Goal: Information Seeking & Learning: Learn about a topic

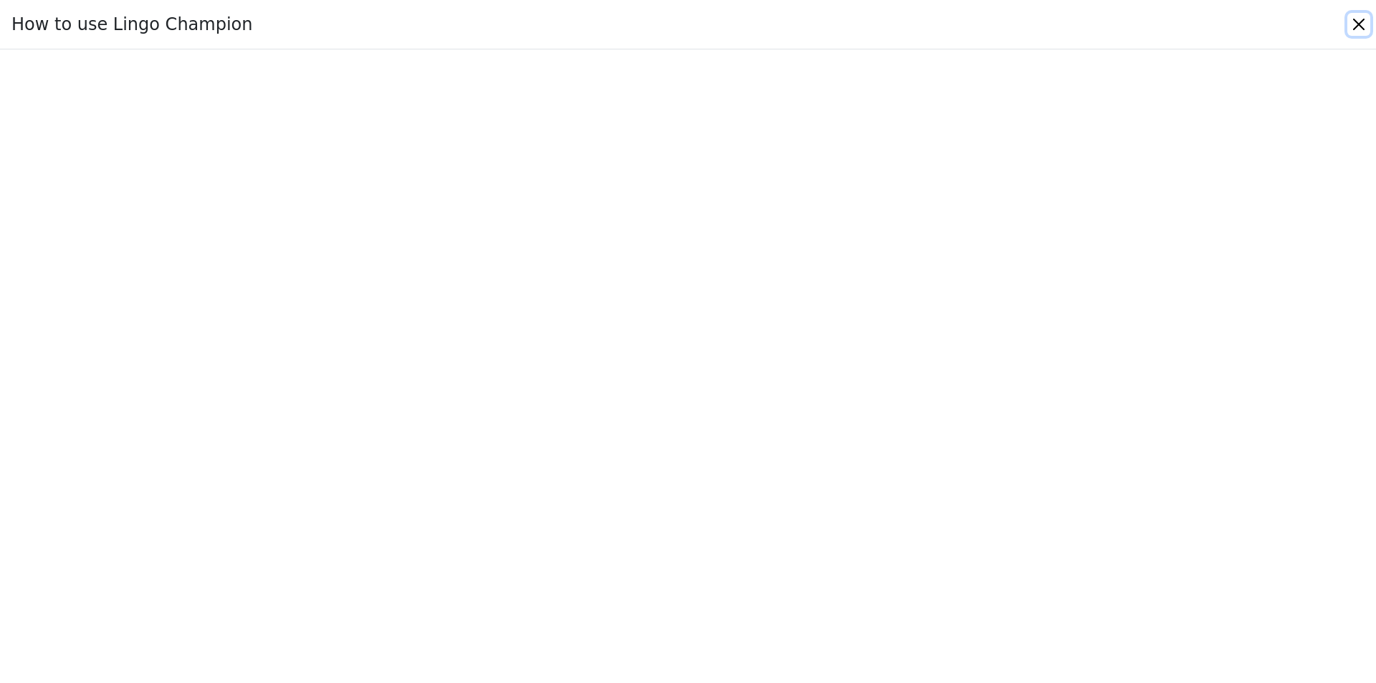
click at [1358, 14] on button "Close" at bounding box center [1358, 24] width 23 height 23
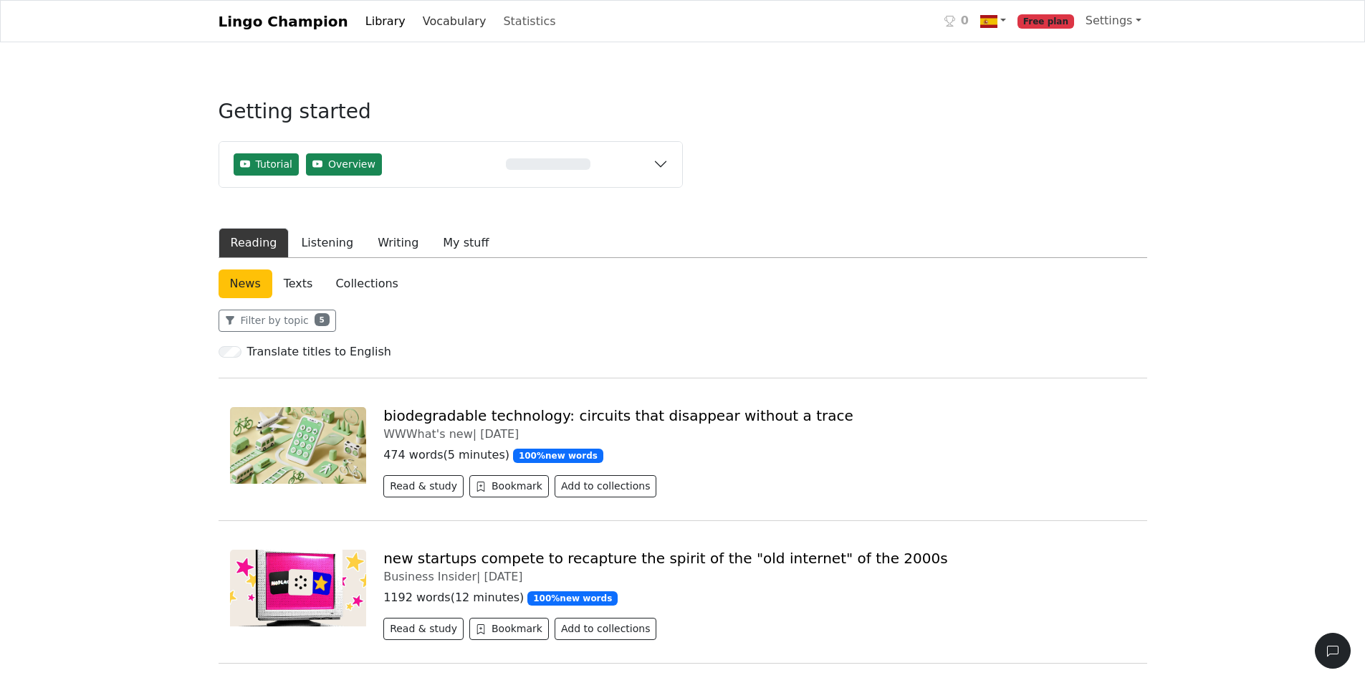
click at [422, 15] on link "Vocabulary" at bounding box center [454, 21] width 75 height 29
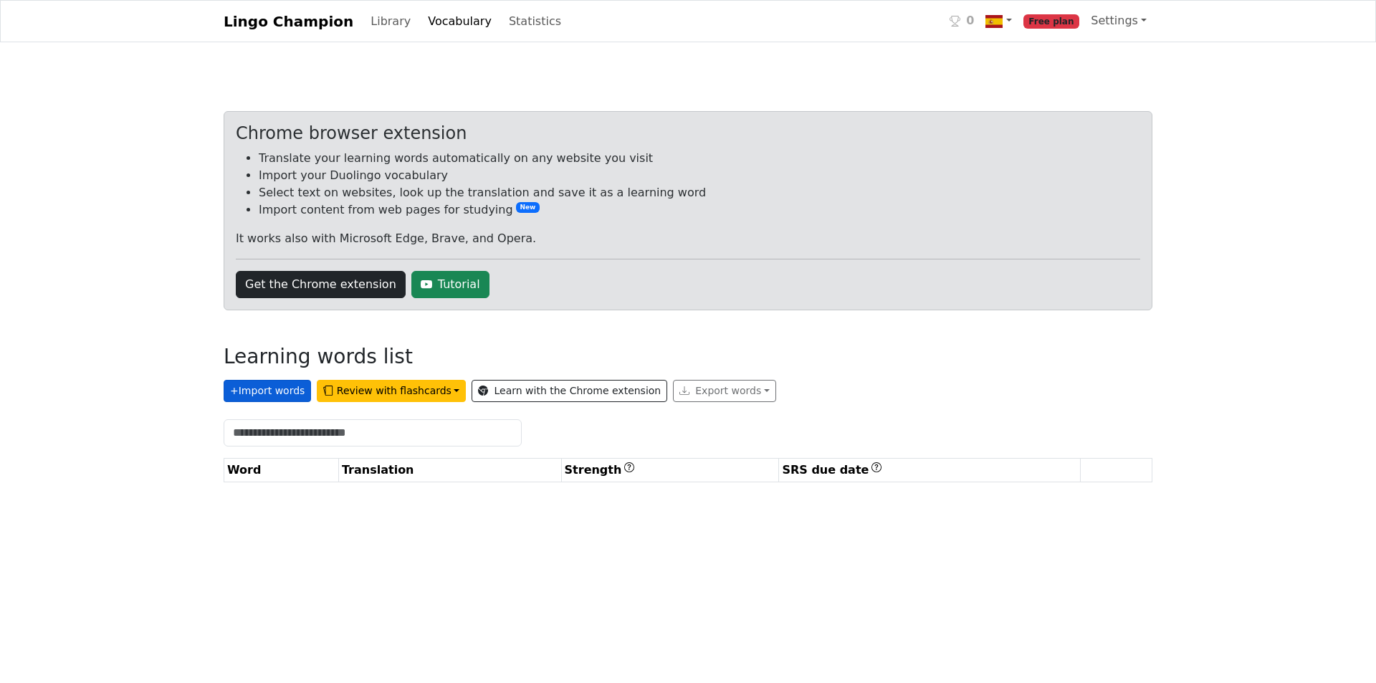
click at [262, 388] on button "+ Import words" at bounding box center [267, 391] width 87 height 22
click at [357, 282] on link "Get the Chrome extension" at bounding box center [321, 284] width 170 height 27
click at [340, 286] on link "Get the Chrome extension" at bounding box center [321, 284] width 170 height 27
click at [365, 27] on link "Library" at bounding box center [391, 21] width 52 height 29
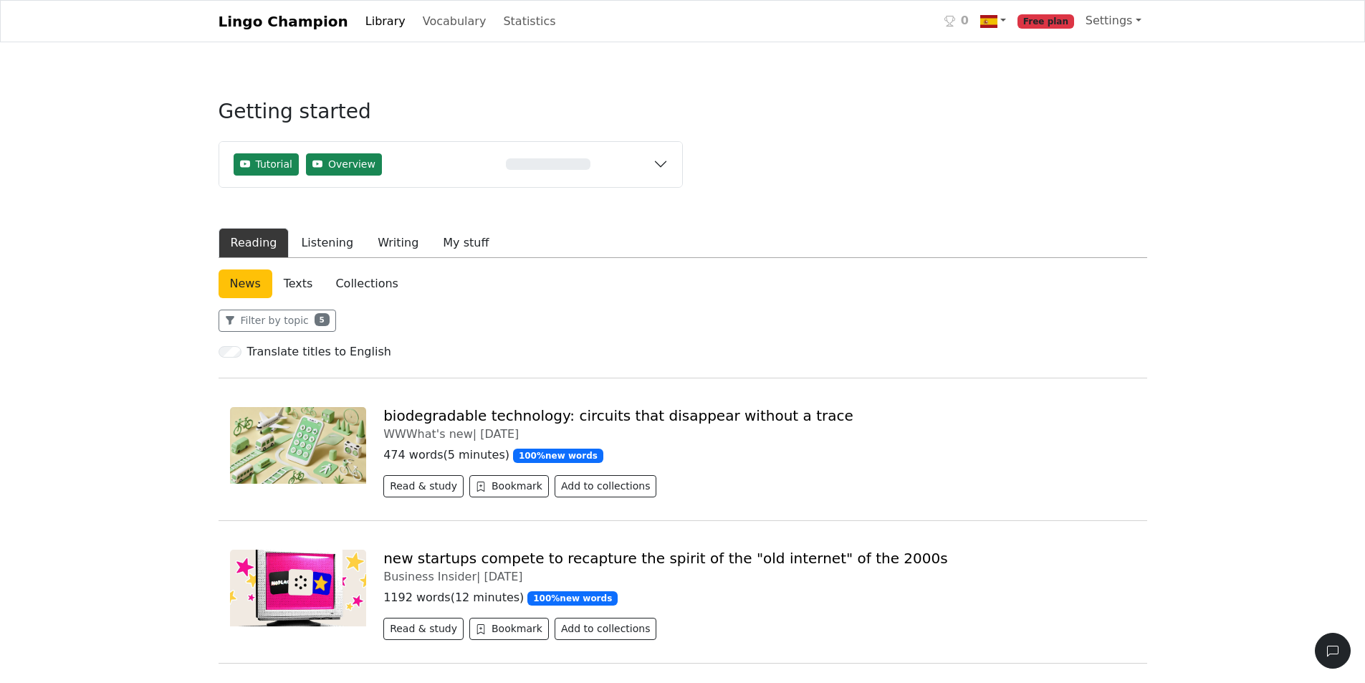
click at [356, 411] on img at bounding box center [298, 445] width 137 height 77
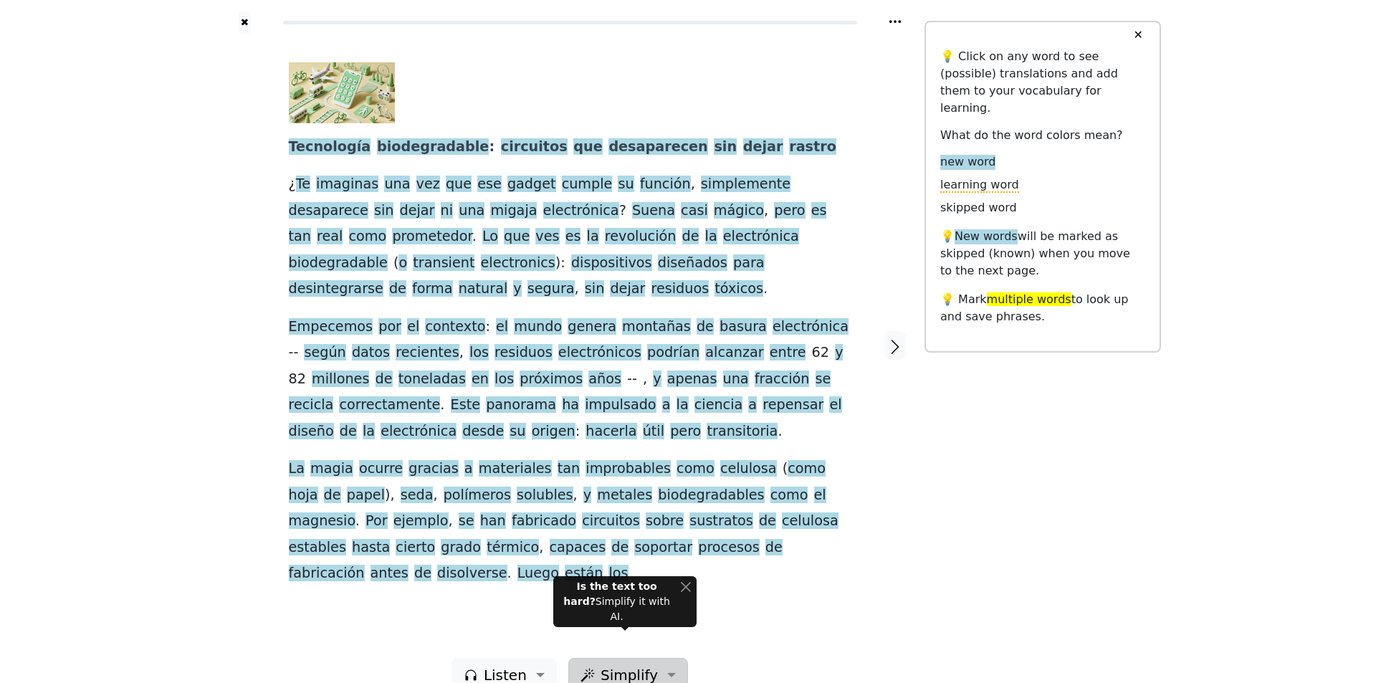
click at [557, 660] on button "Simplify" at bounding box center [503, 675] width 105 height 34
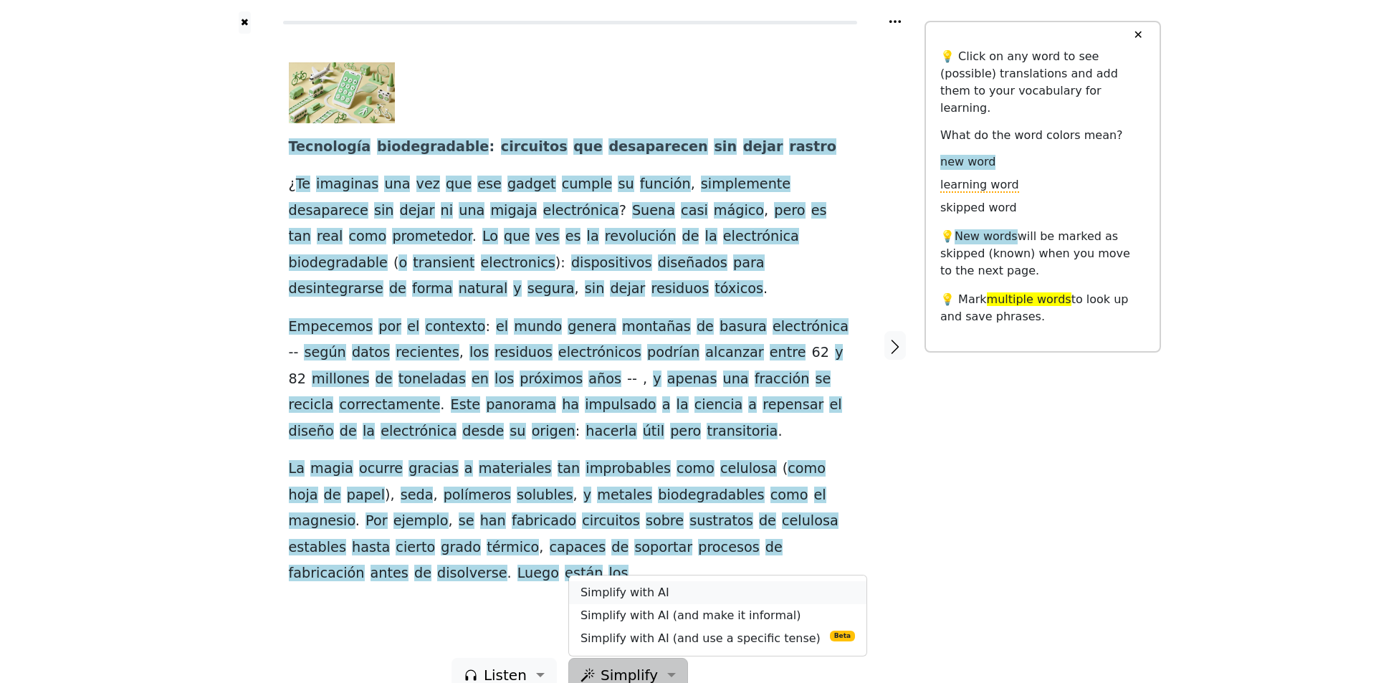
click at [731, 581] on link "Simplify with AI" at bounding box center [717, 592] width 297 height 23
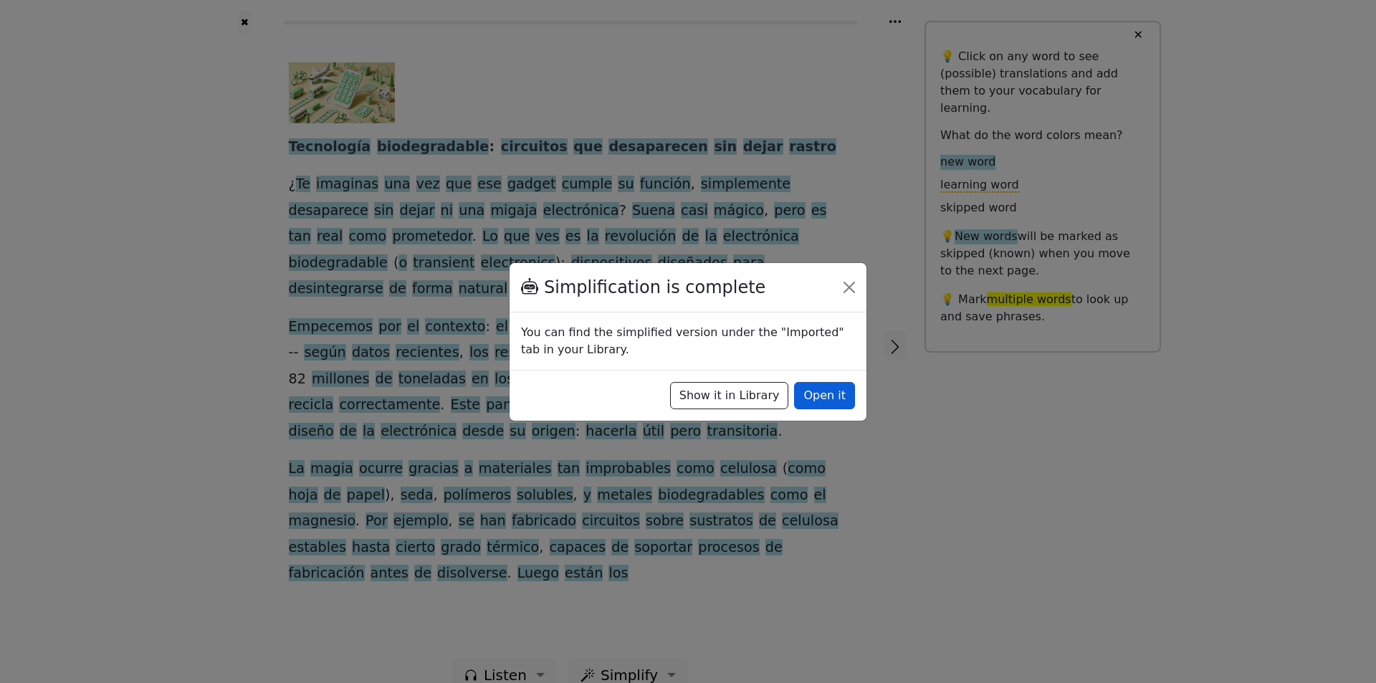
click at [823, 400] on button "Open it" at bounding box center [824, 395] width 61 height 27
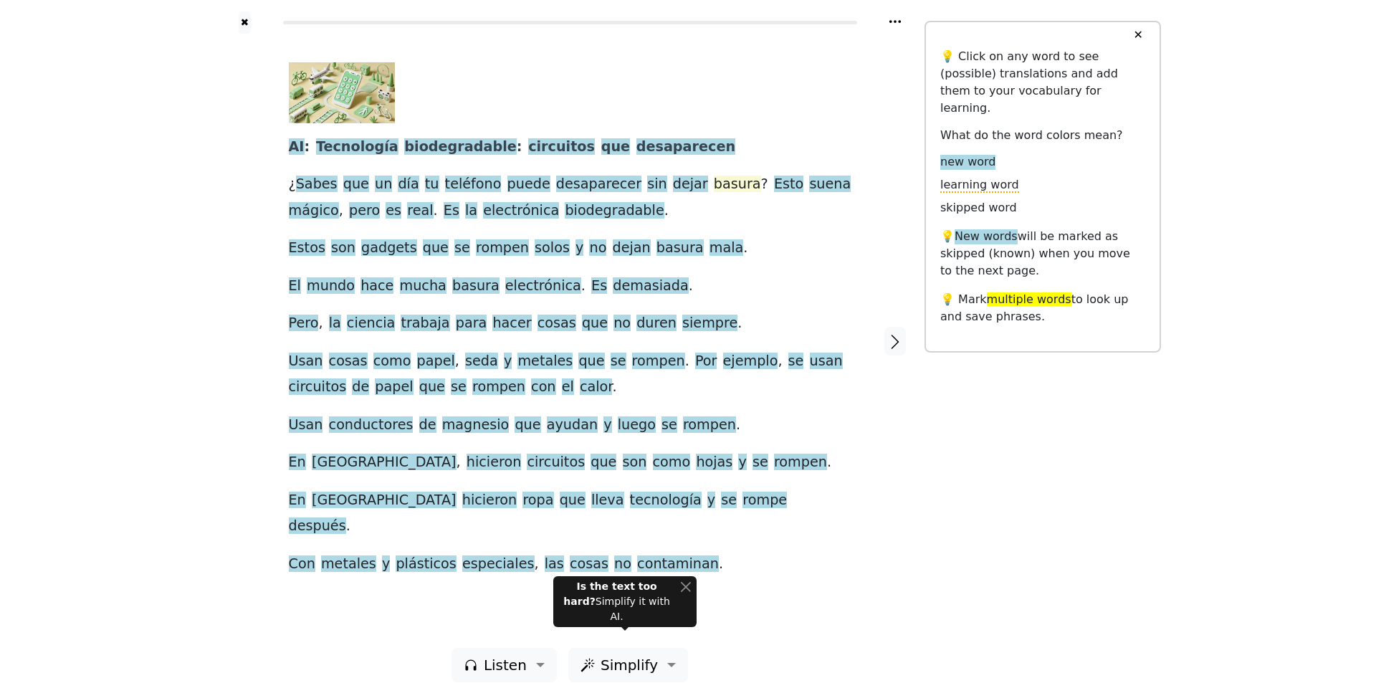
click at [714, 188] on span "basura" at bounding box center [737, 185] width 47 height 18
click at [725, 166] on button "Explain" at bounding box center [740, 158] width 42 height 19
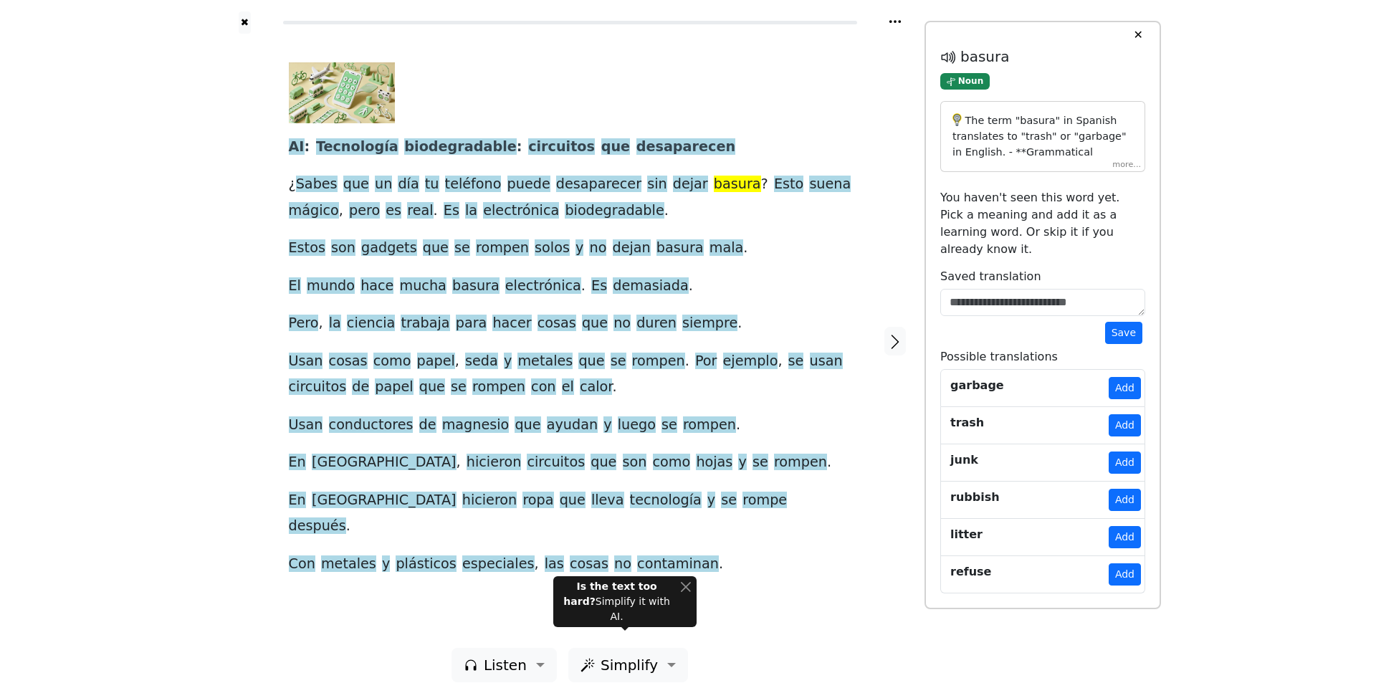
click at [733, 210] on div "AI : Tecnología biodegradable : circuitos que desaparecen ¿ Sabes que un día tu…" at bounding box center [570, 319] width 562 height 514
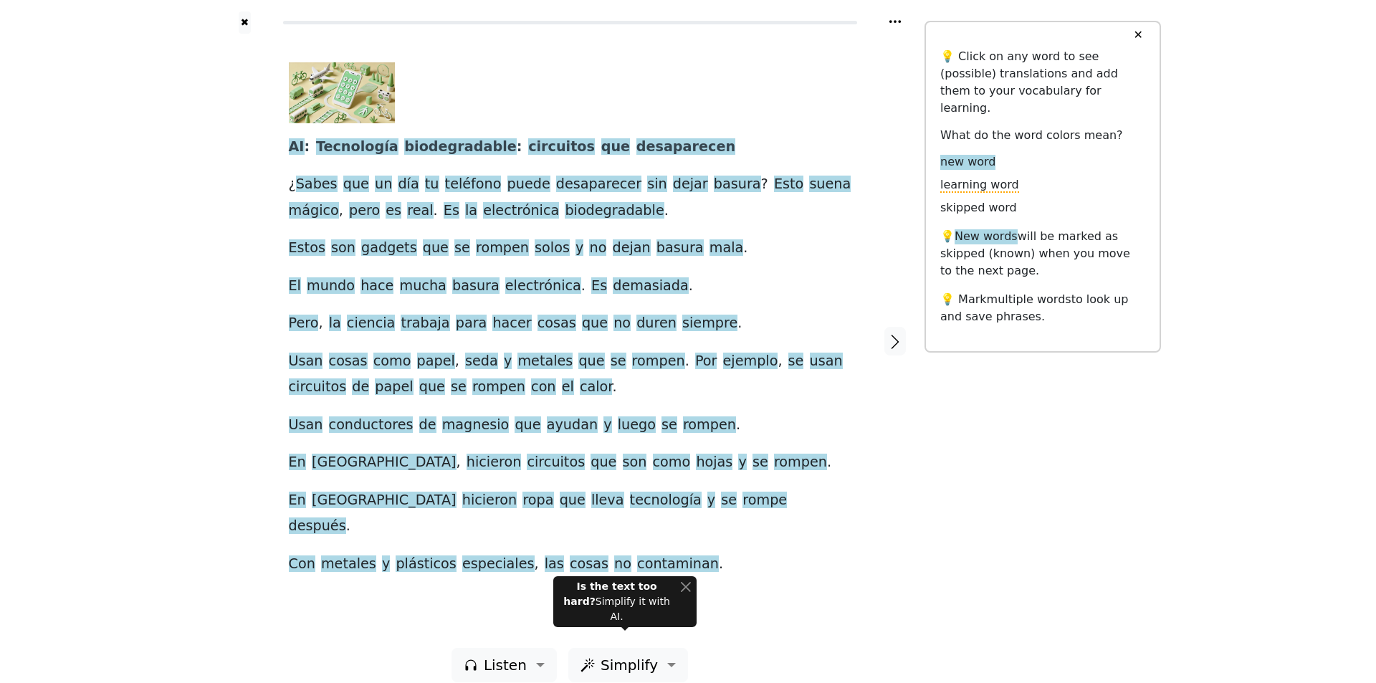
click at [1151, 29] on div "✕ 💡 Click on any word to see (possible) translations and add them to your vocab…" at bounding box center [1042, 187] width 236 height 332
click at [1146, 31] on button "✕" at bounding box center [1137, 35] width 27 height 26
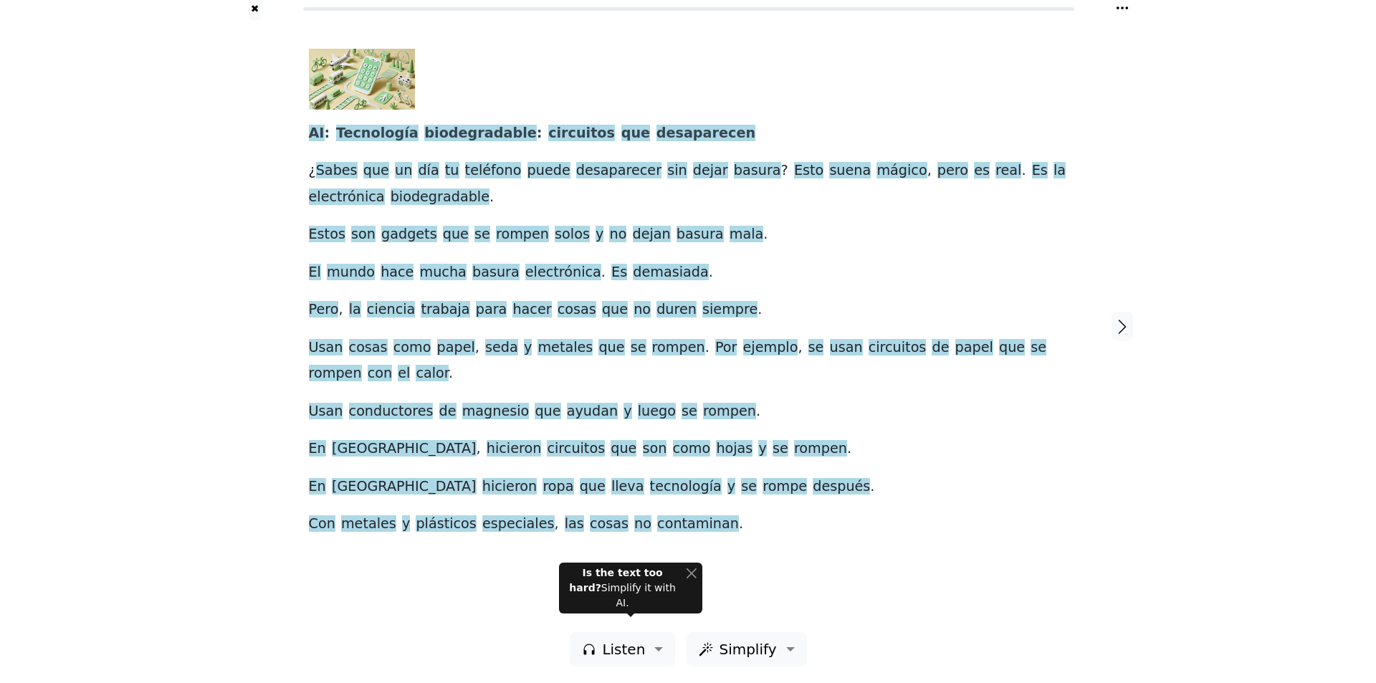
scroll to position [14, 0]
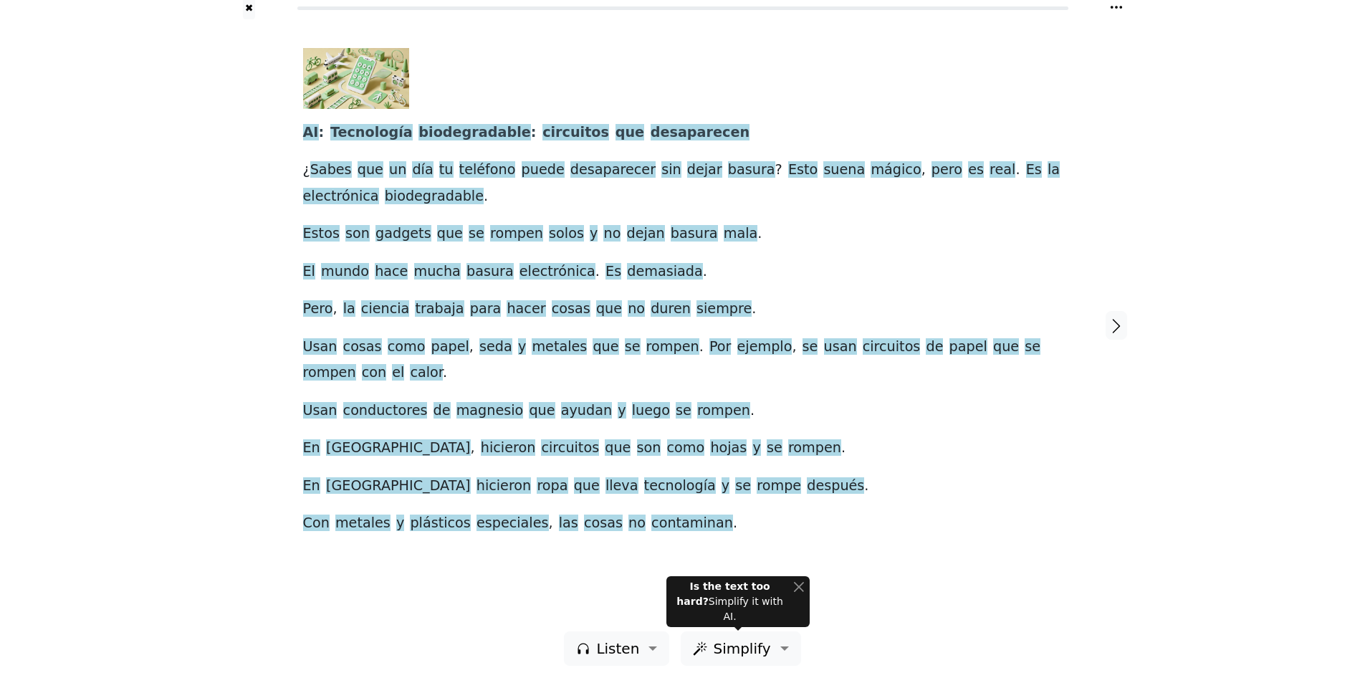
click at [1117, 11] on icon at bounding box center [1116, 7] width 14 height 14
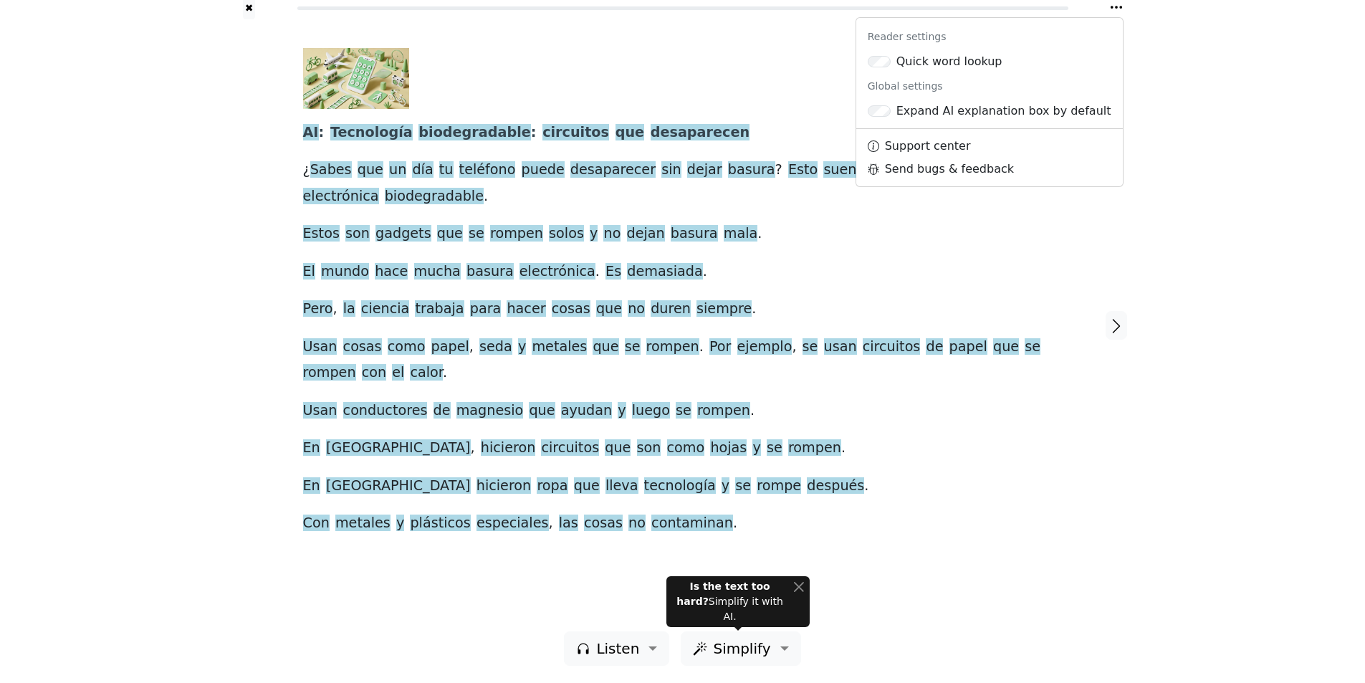
click at [1085, 265] on div at bounding box center [1116, 325] width 79 height 612
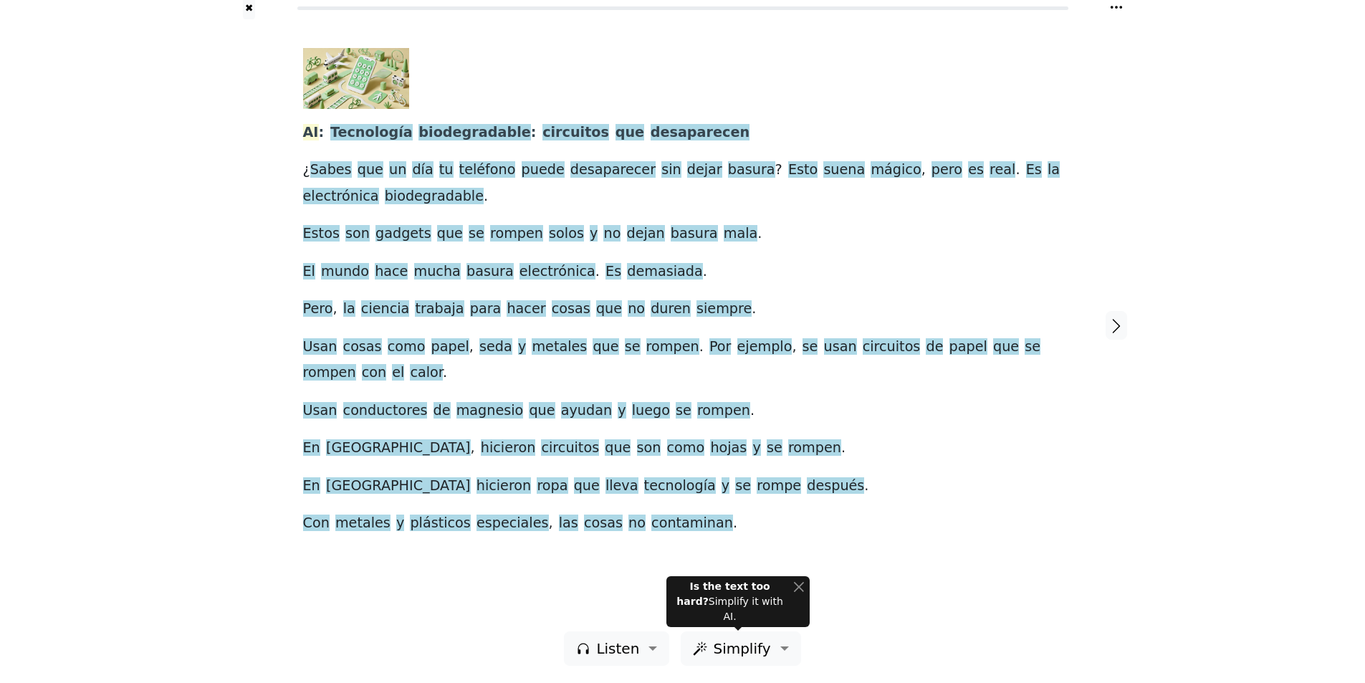
click at [315, 127] on span "AI" at bounding box center [311, 133] width 16 height 18
click at [350, 128] on span "Tecnología" at bounding box center [371, 133] width 82 height 18
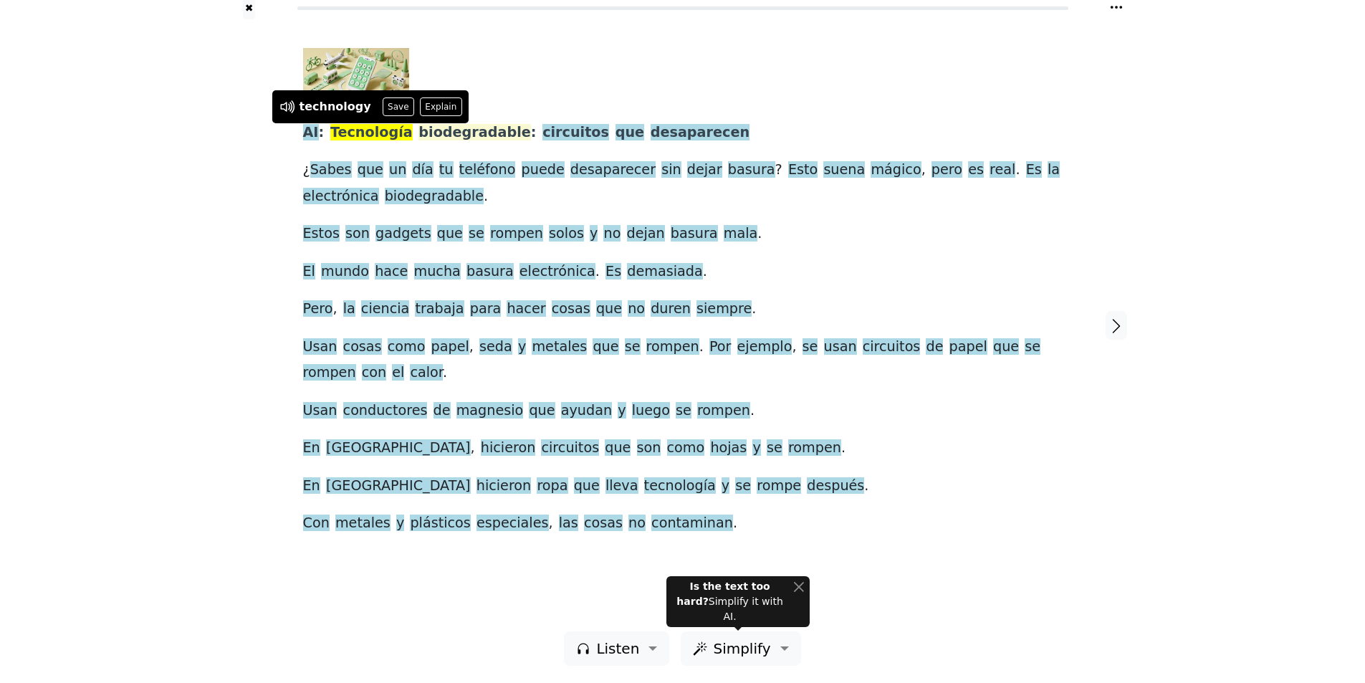
click at [418, 133] on span "biodegradable" at bounding box center [474, 133] width 112 height 18
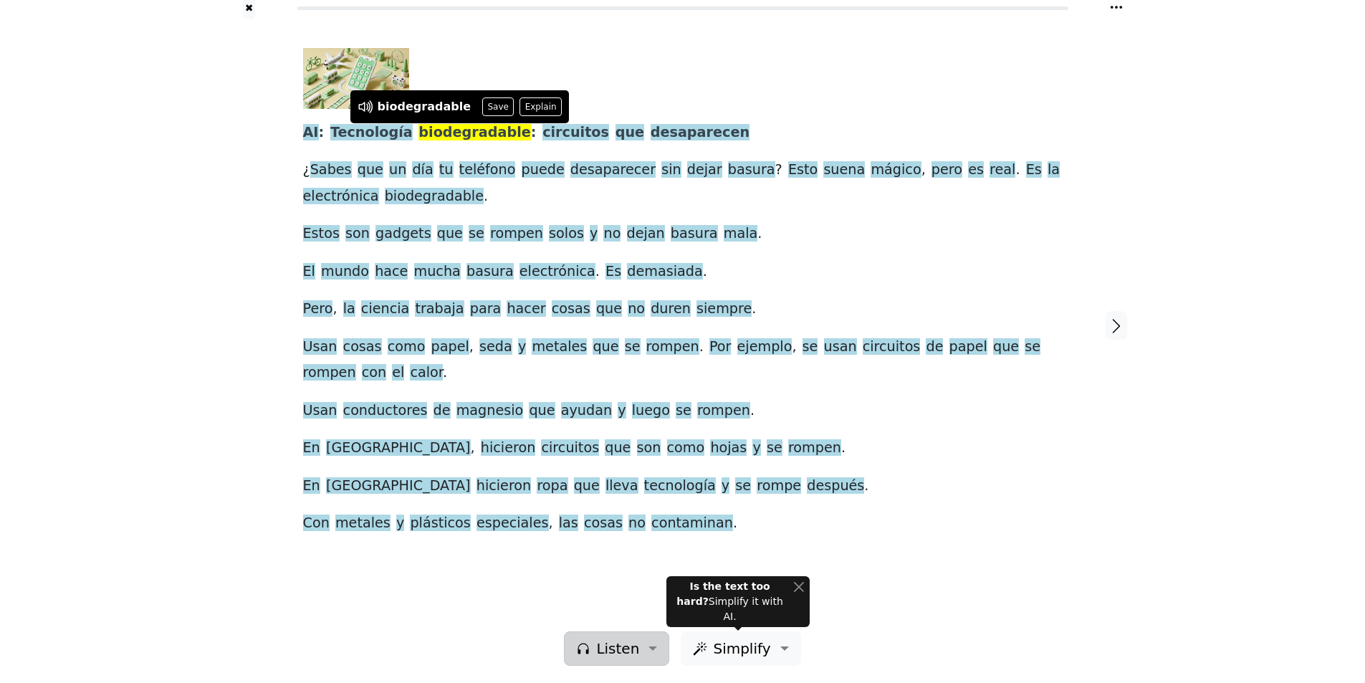
click at [615, 643] on span "Listen" at bounding box center [617, 648] width 43 height 21
click at [616, 561] on link "Generate audio for the content" at bounding box center [665, 566] width 201 height 23
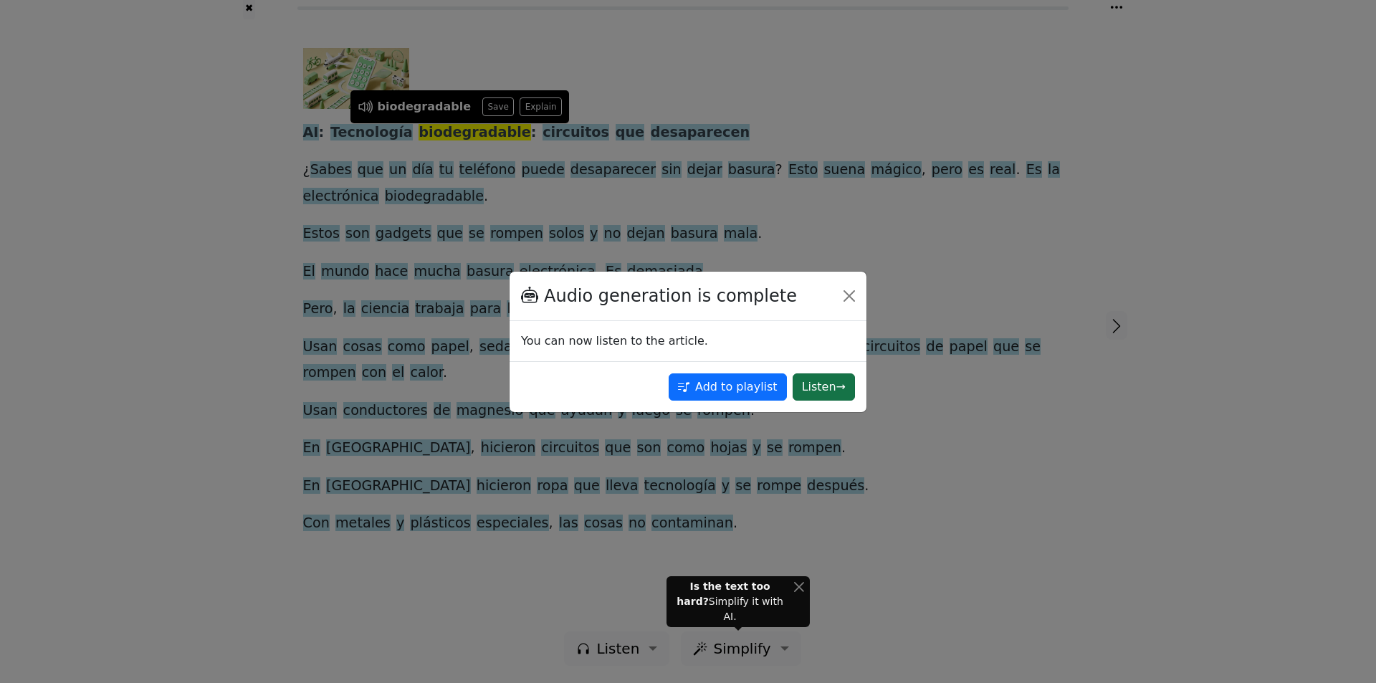
click at [810, 377] on button "Listen →" at bounding box center [823, 386] width 62 height 27
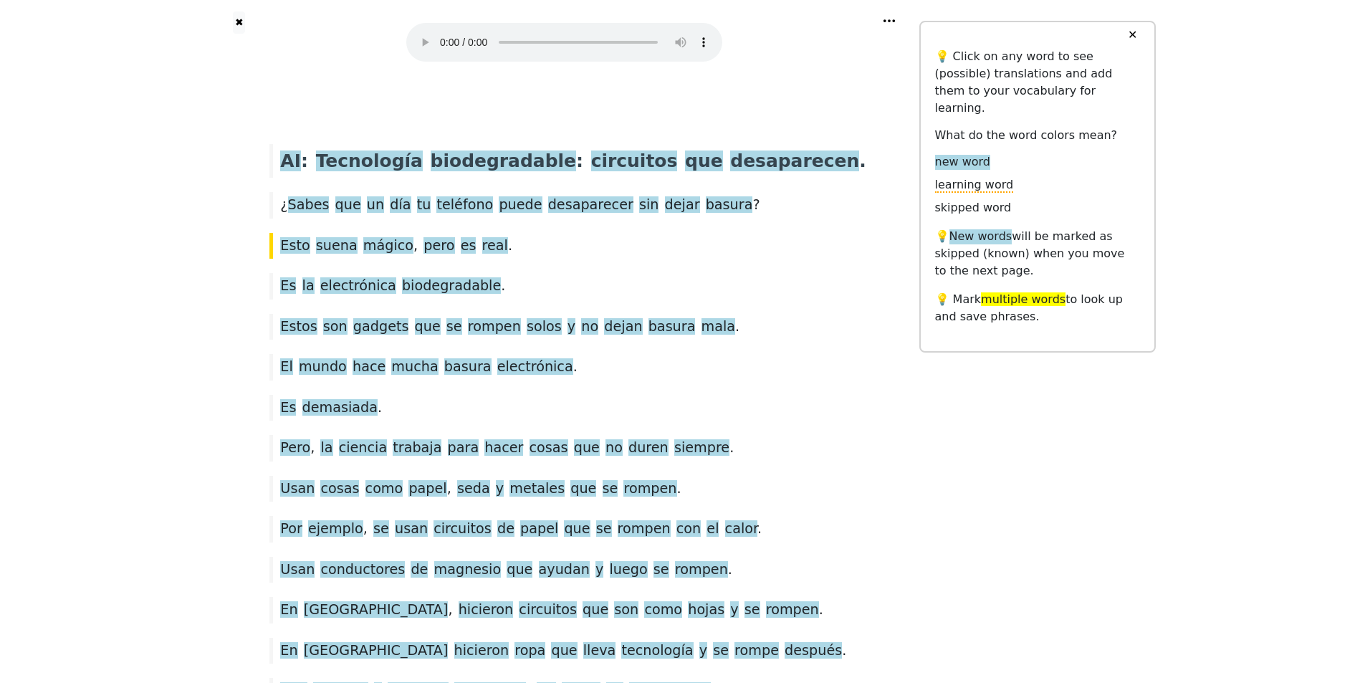
click at [827, 76] on div at bounding box center [564, 44] width 591 height 67
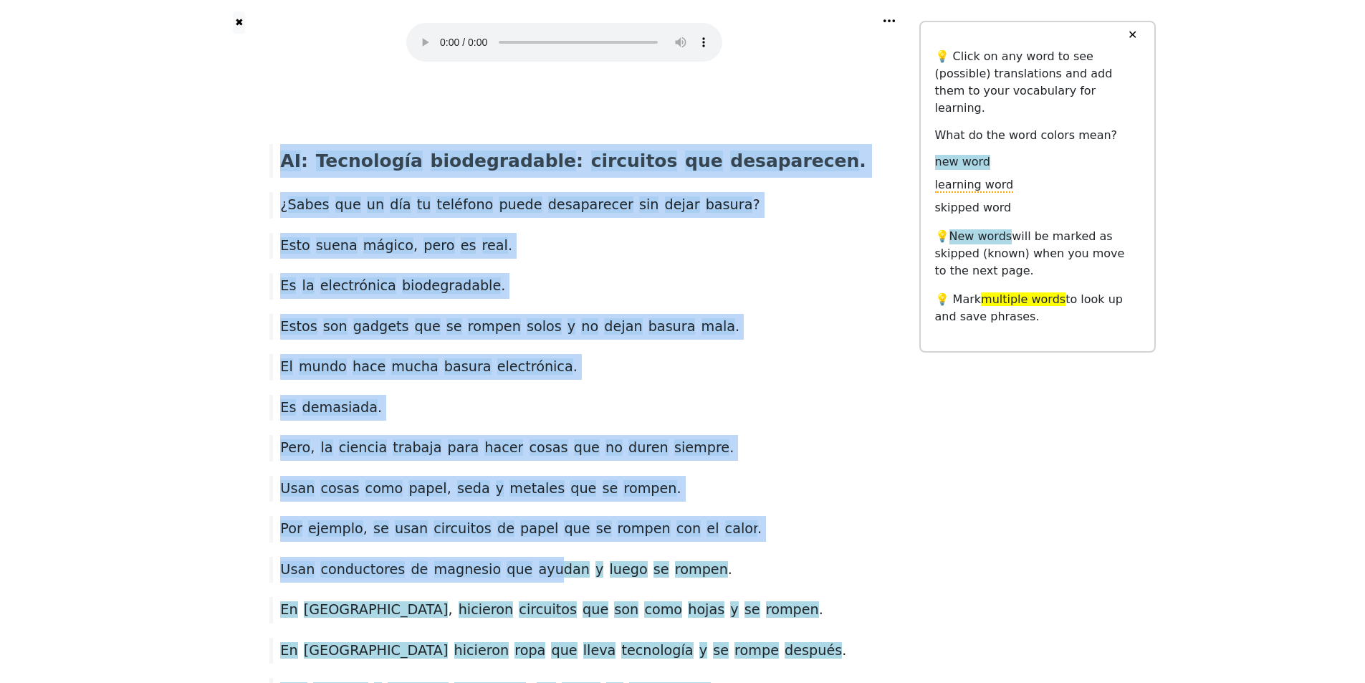
drag, startPoint x: 316, startPoint y: 141, endPoint x: 580, endPoint y: 582, distance: 513.8
click at [580, 582] on div "AI : Tecnología biodegradable : circuitos que desaparecen . ¿ Sabes que un día …" at bounding box center [564, 546] width 632 height 832
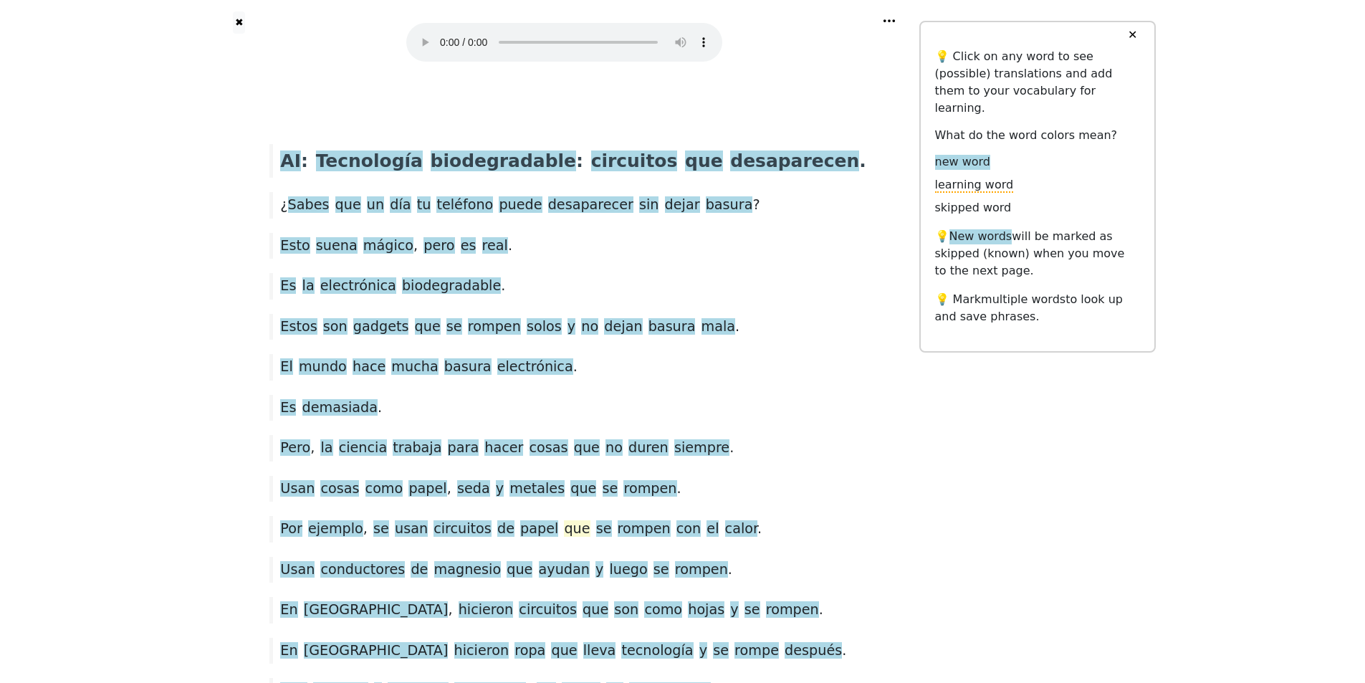
click at [590, 521] on span "que" at bounding box center [577, 529] width 26 height 18
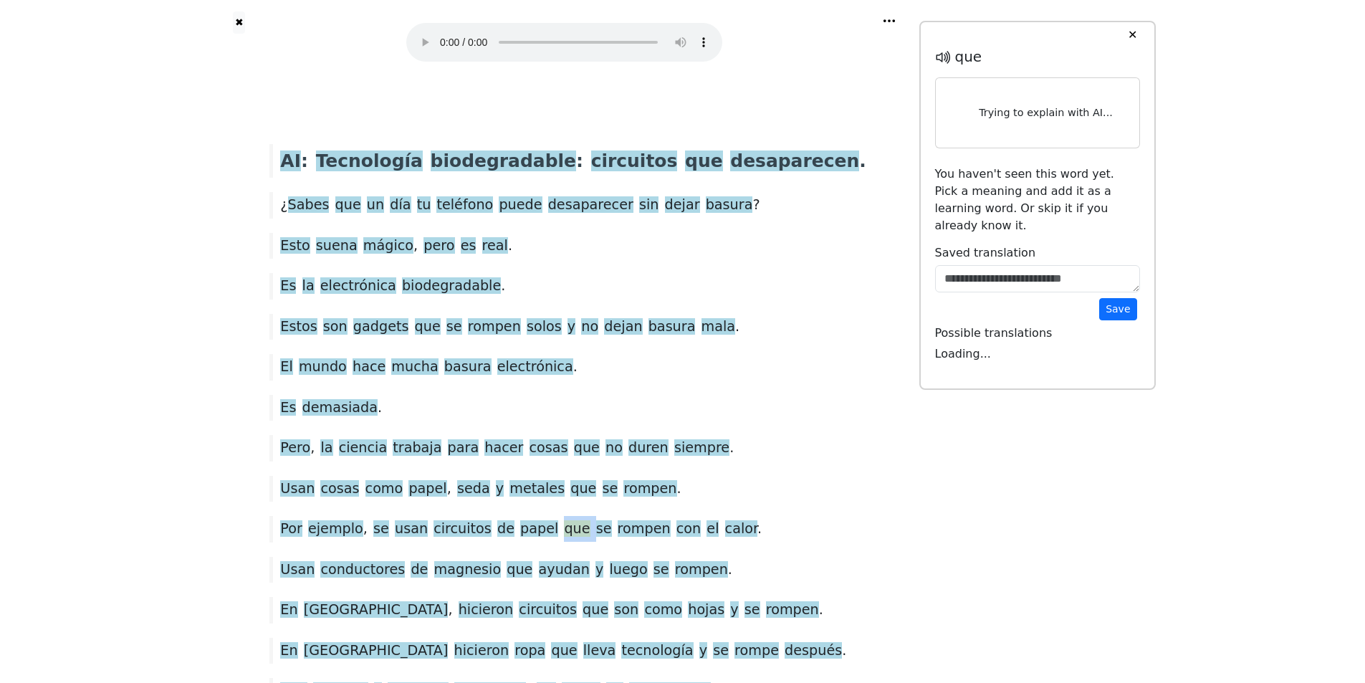
click at [590, 521] on span "que" at bounding box center [577, 529] width 26 height 18
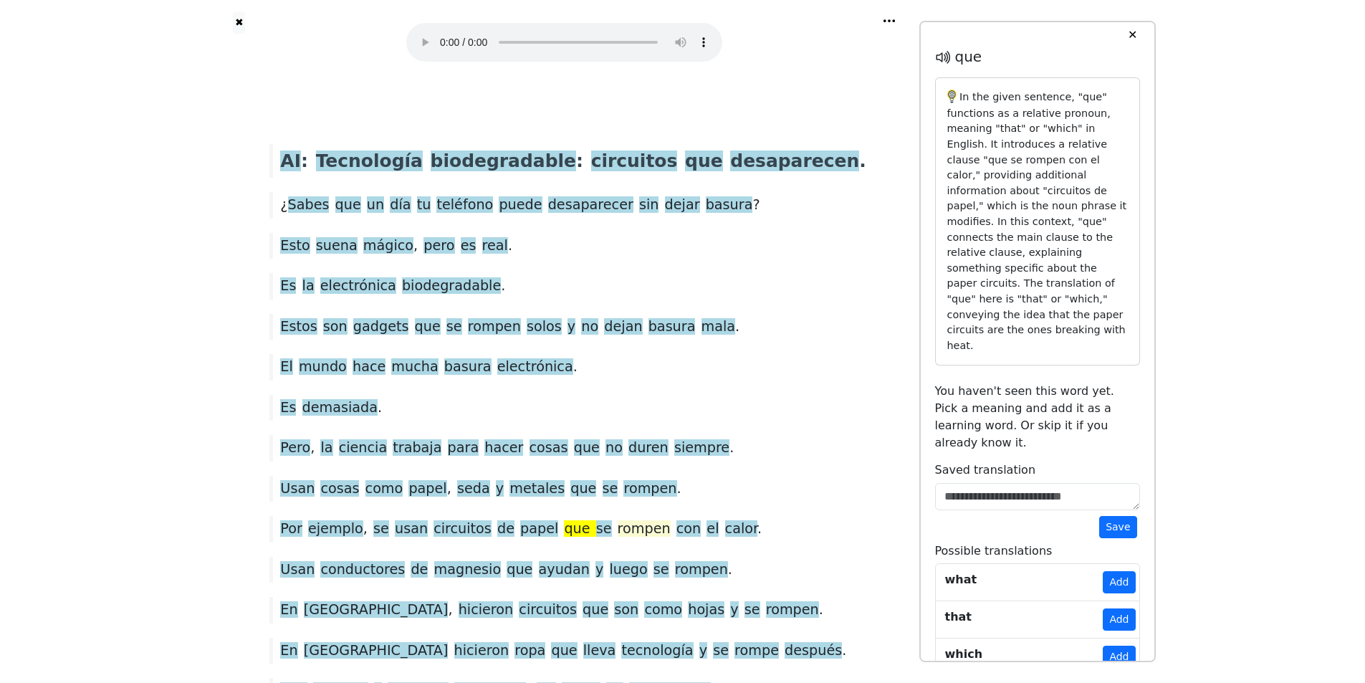
click at [638, 535] on span "rompen" at bounding box center [644, 529] width 53 height 18
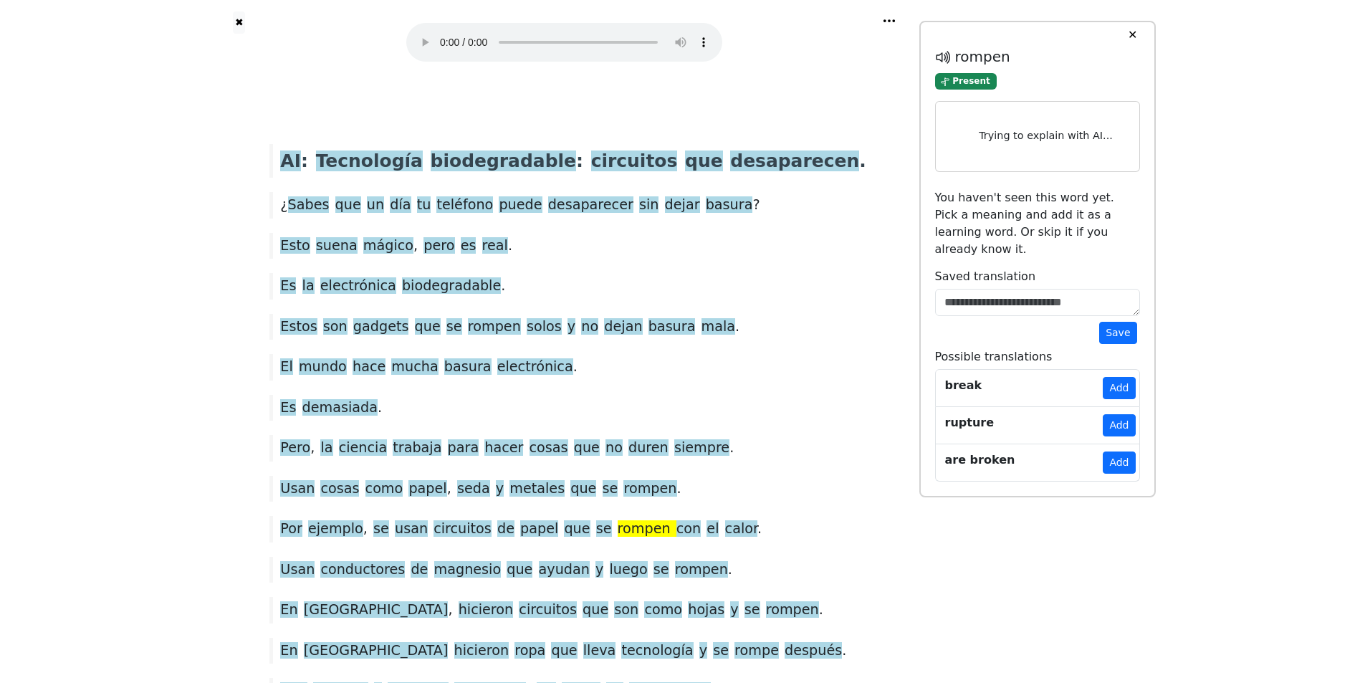
click at [647, 524] on span "rompen" at bounding box center [644, 529] width 53 height 18
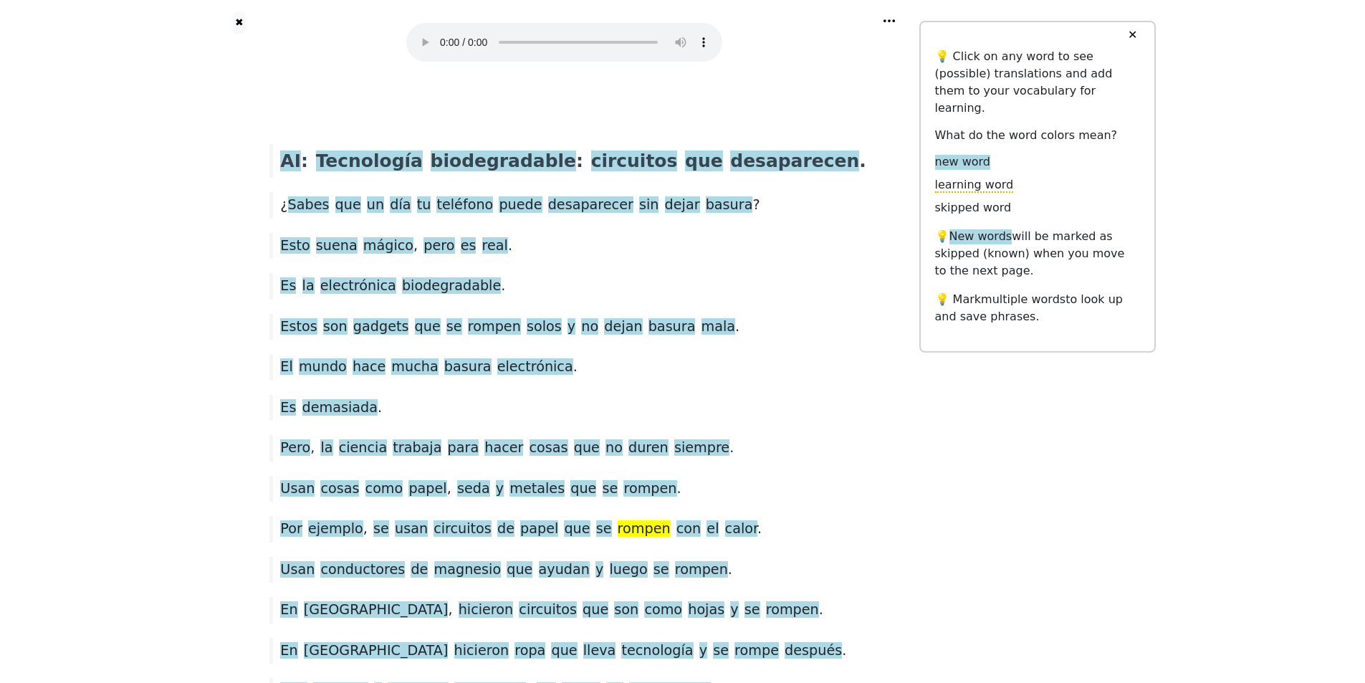
click at [648, 529] on span "rompen" at bounding box center [644, 529] width 53 height 18
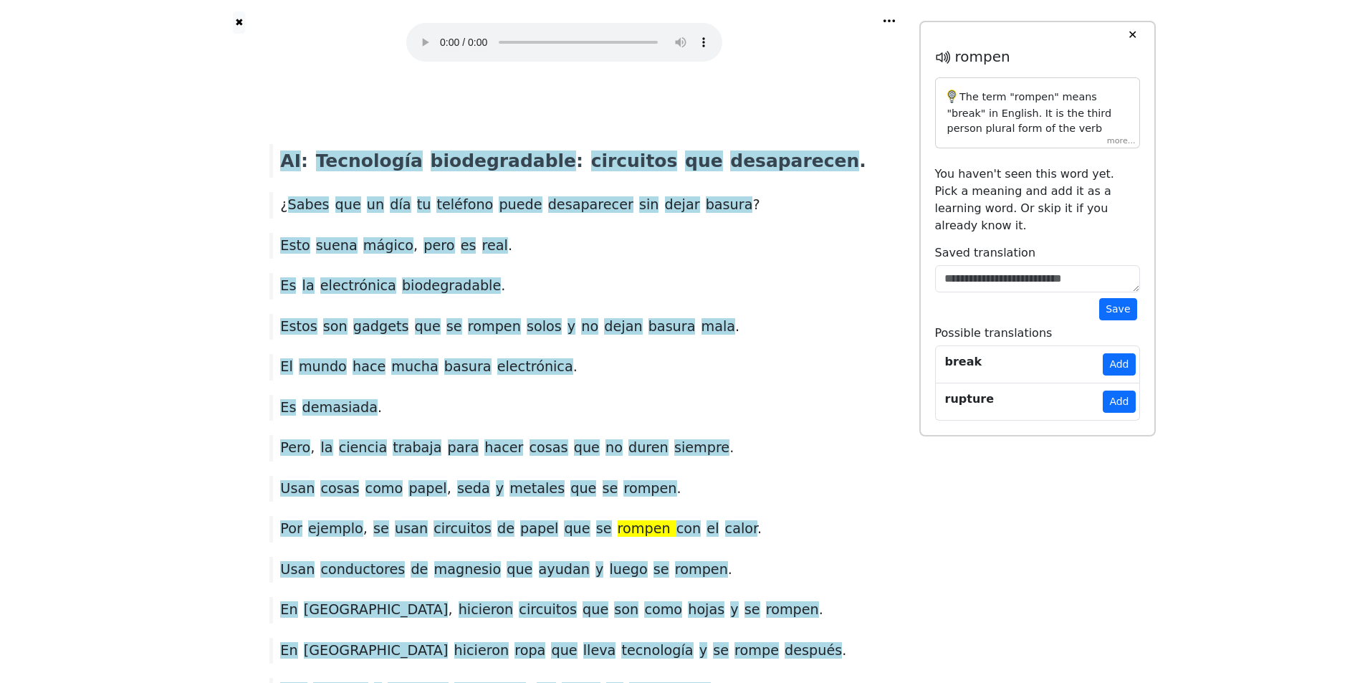
click at [869, 481] on div "AI : Tecnología biodegradable : circuitos que desaparecen . ¿ Sabes que un día …" at bounding box center [564, 539] width 681 height 843
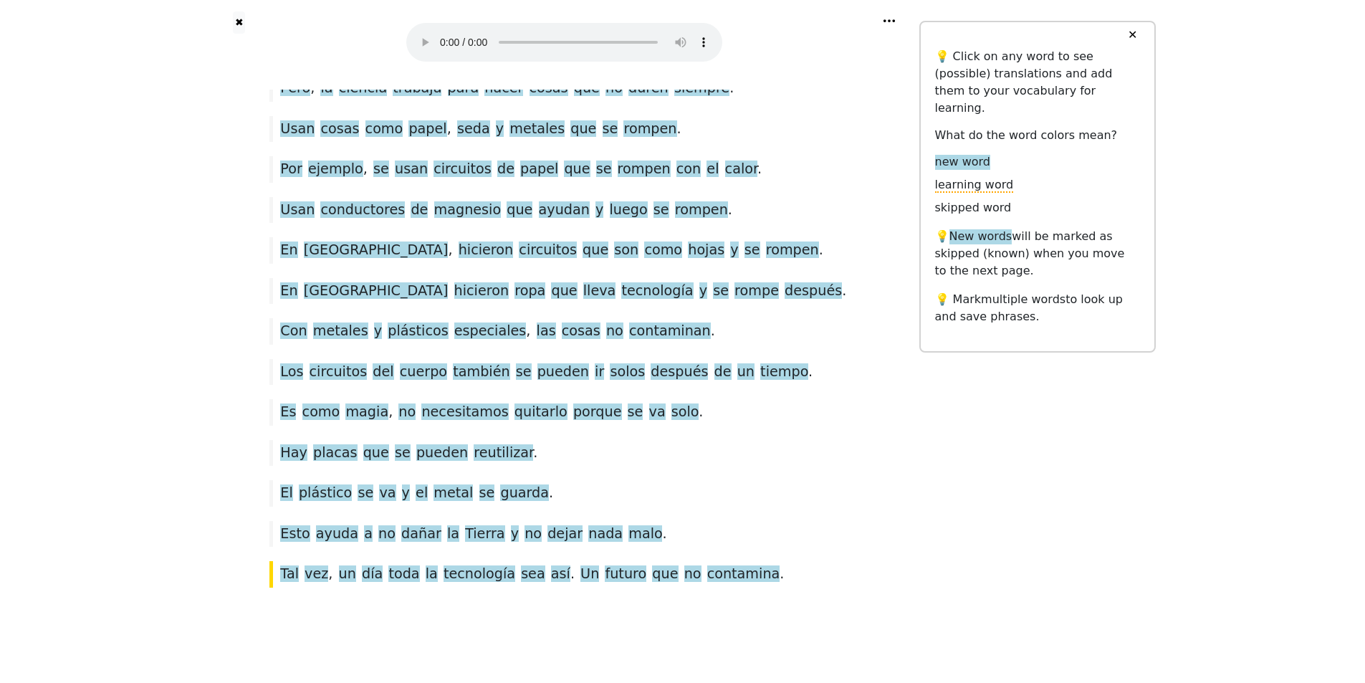
scroll to position [360, 0]
click at [245, 22] on button "✖" at bounding box center [239, 22] width 12 height 22
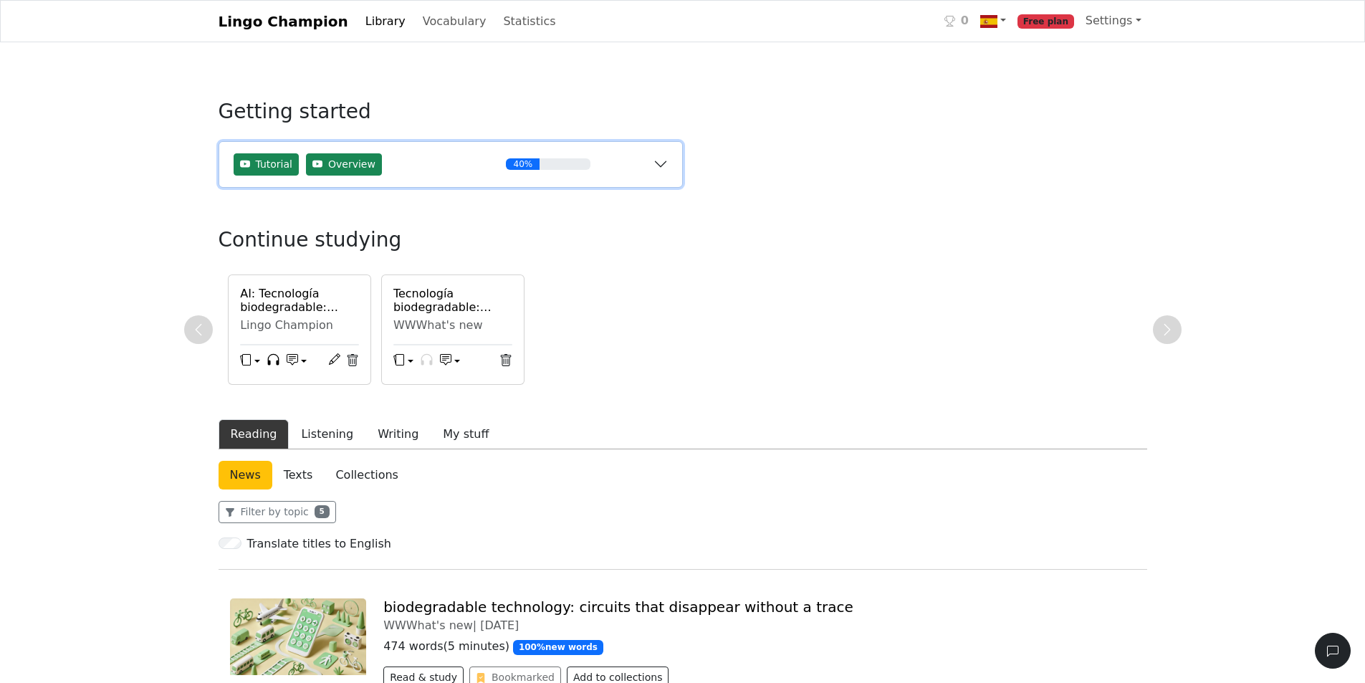
click at [392, 165] on div "Tutorial Overview" at bounding box center [339, 164] width 210 height 22
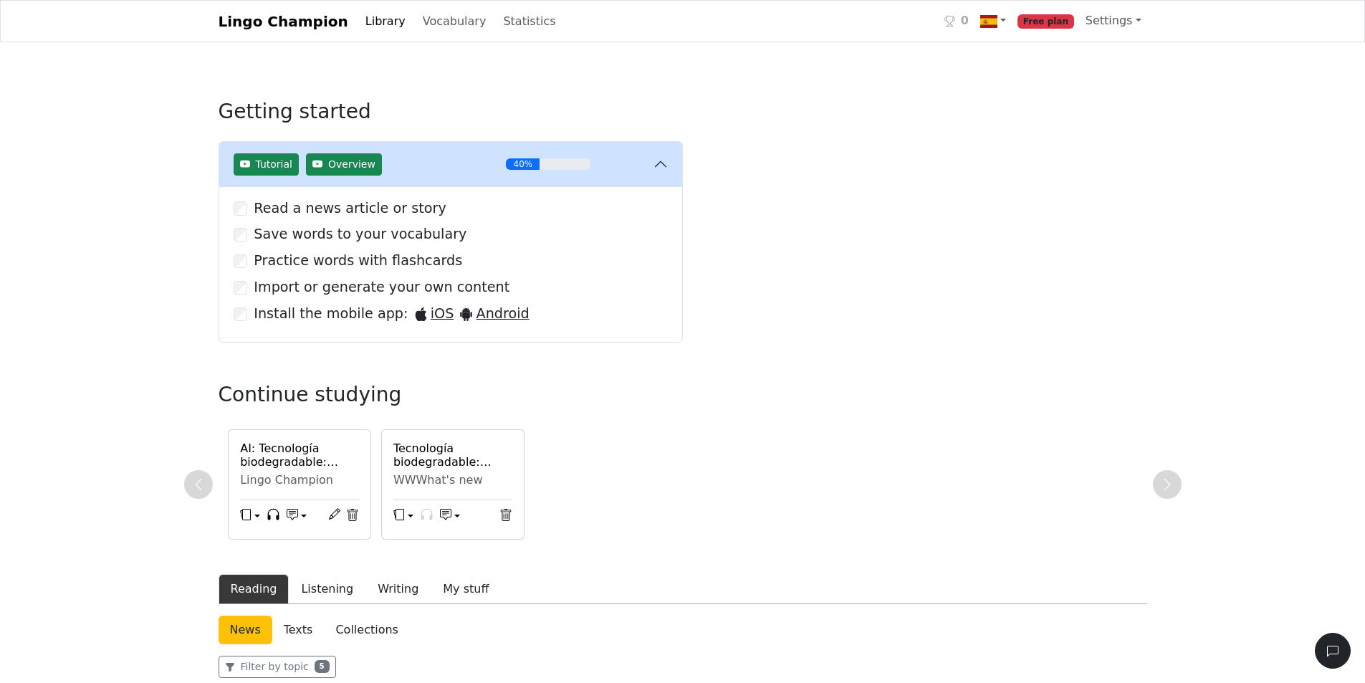
click at [374, 30] on link "Library" at bounding box center [386, 21] width 52 height 29
click at [417, 27] on link "Vocabulary" at bounding box center [454, 21] width 75 height 29
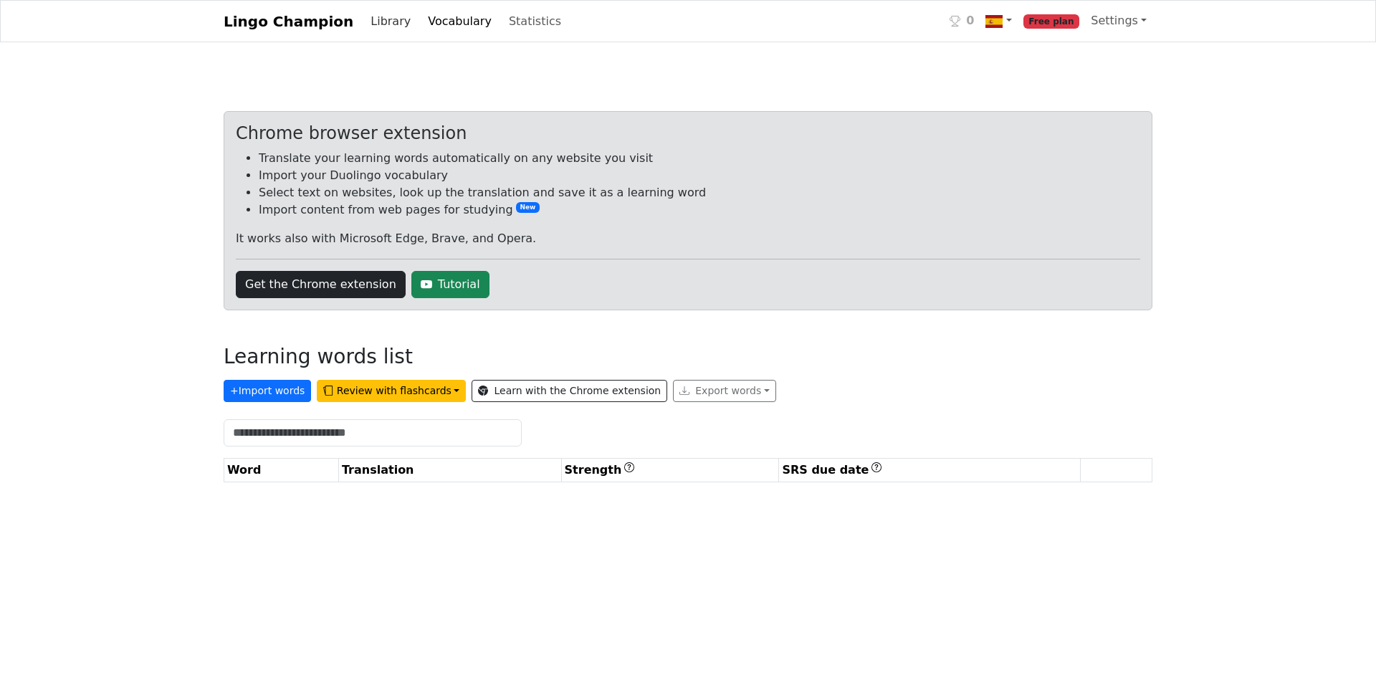
click at [383, 29] on link "Library" at bounding box center [391, 21] width 52 height 29
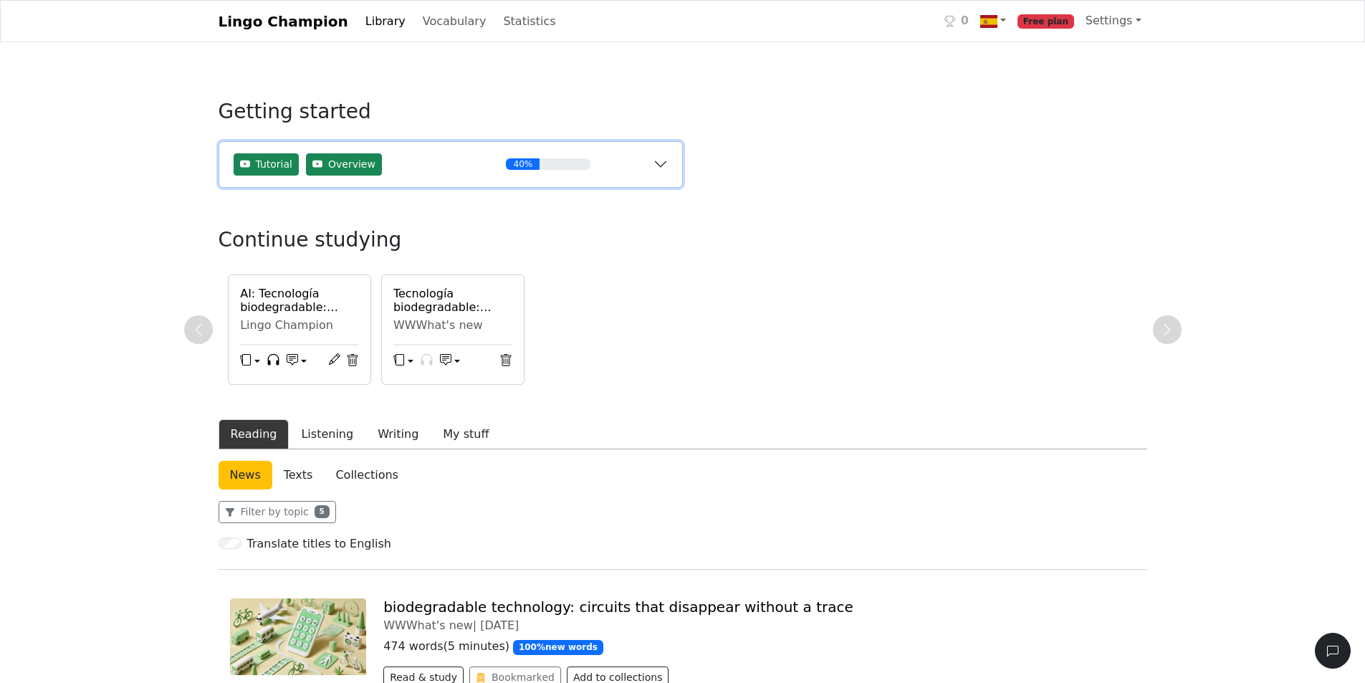
click at [529, 158] on button "Tutorial Overview 40%" at bounding box center [450, 164] width 463 height 45
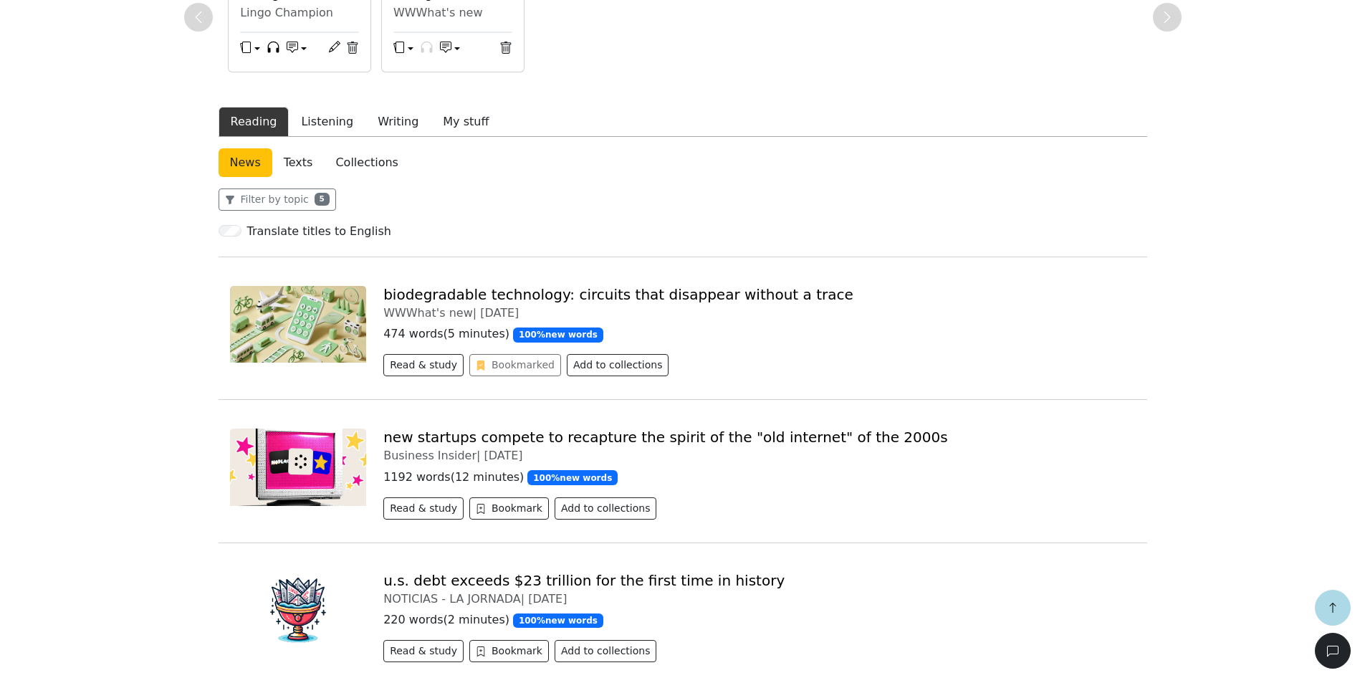
scroll to position [430, 0]
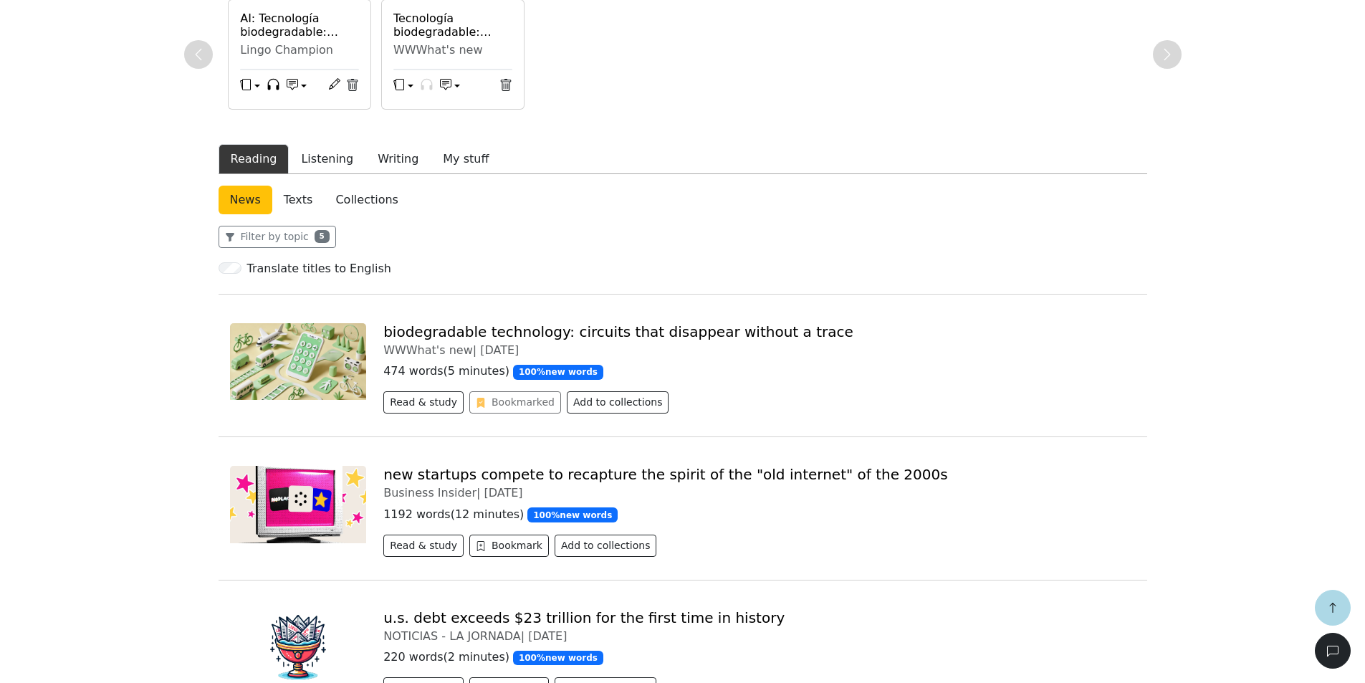
click at [297, 191] on link "Texts" at bounding box center [298, 200] width 52 height 29
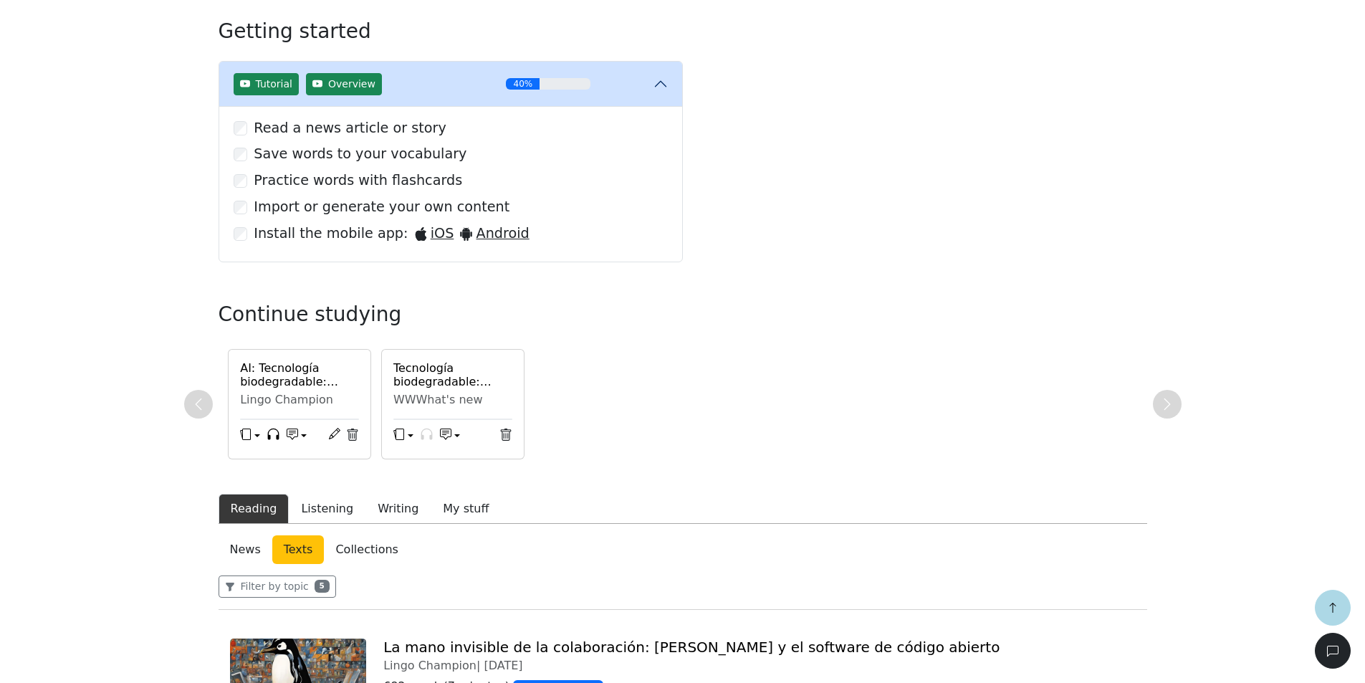
scroll to position [430, 0]
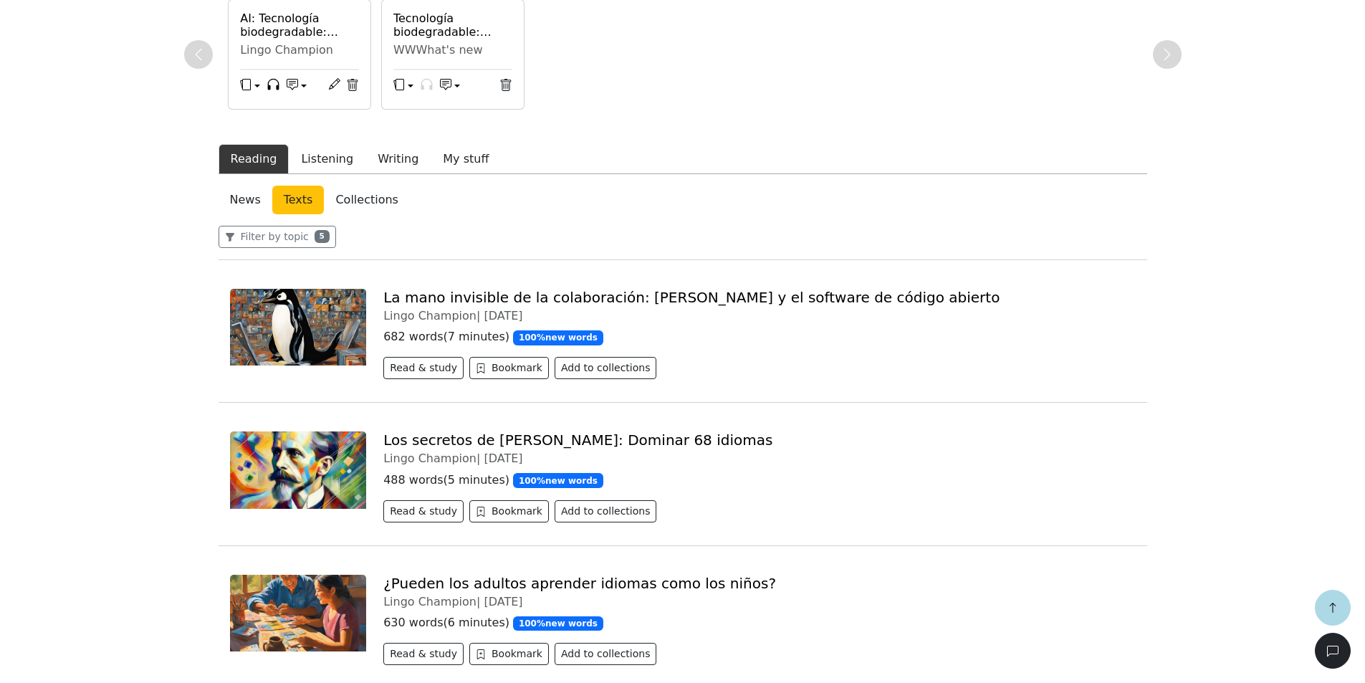
click at [234, 188] on link "News" at bounding box center [246, 200] width 54 height 29
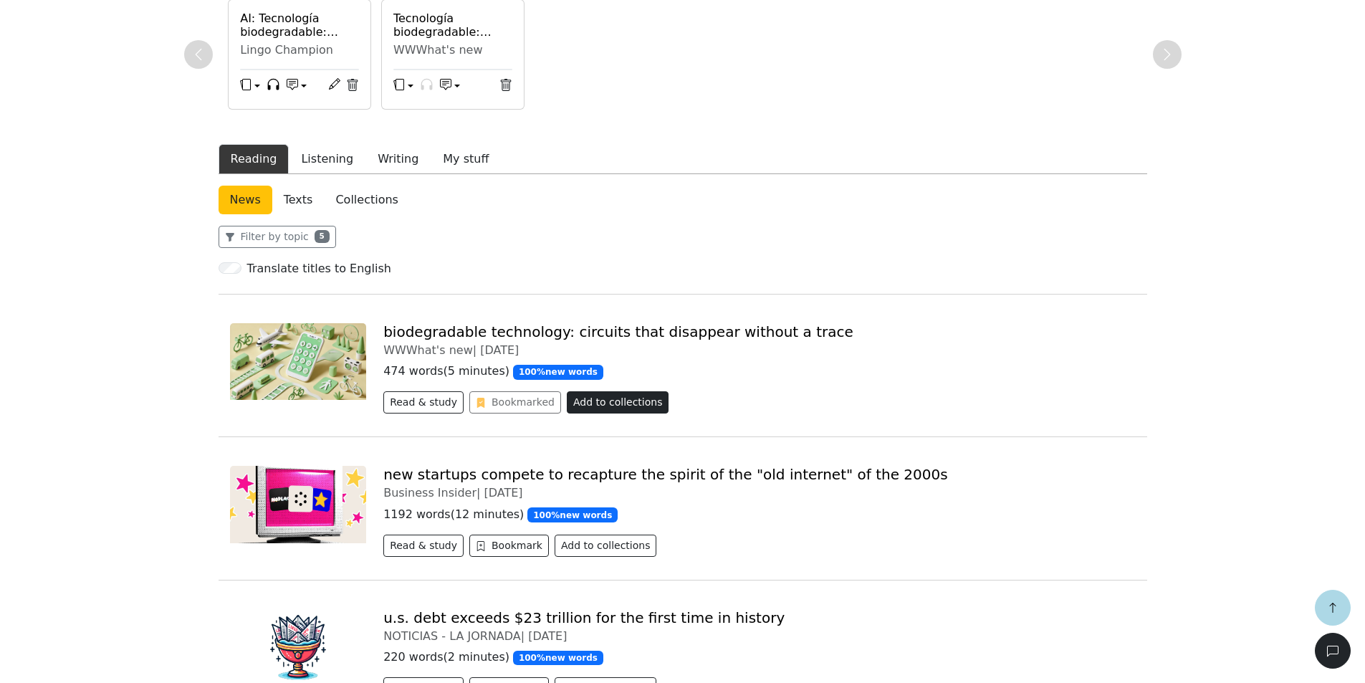
click at [578, 405] on button "Add to collections" at bounding box center [618, 402] width 102 height 22
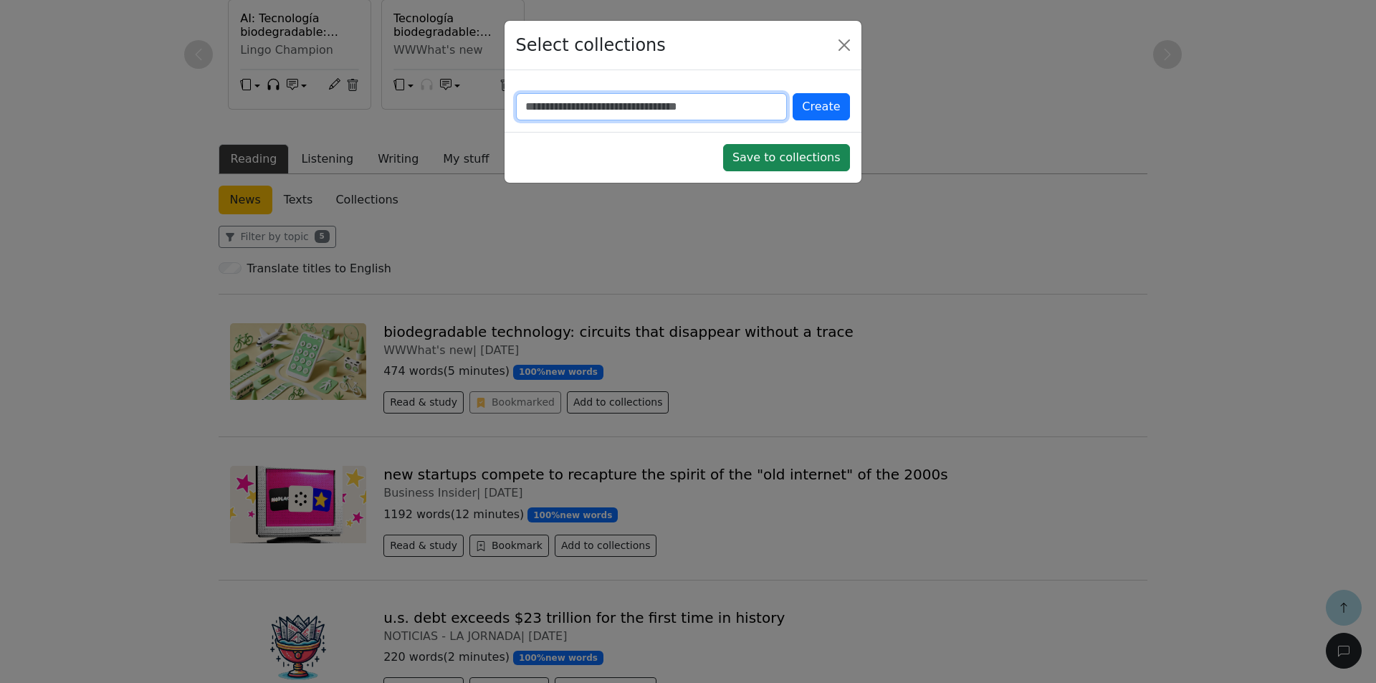
click at [730, 113] on input "text" at bounding box center [652, 106] width 272 height 27
click at [758, 181] on div "Save to collections" at bounding box center [682, 157] width 357 height 51
click at [754, 162] on button "Save to collections" at bounding box center [786, 157] width 127 height 27
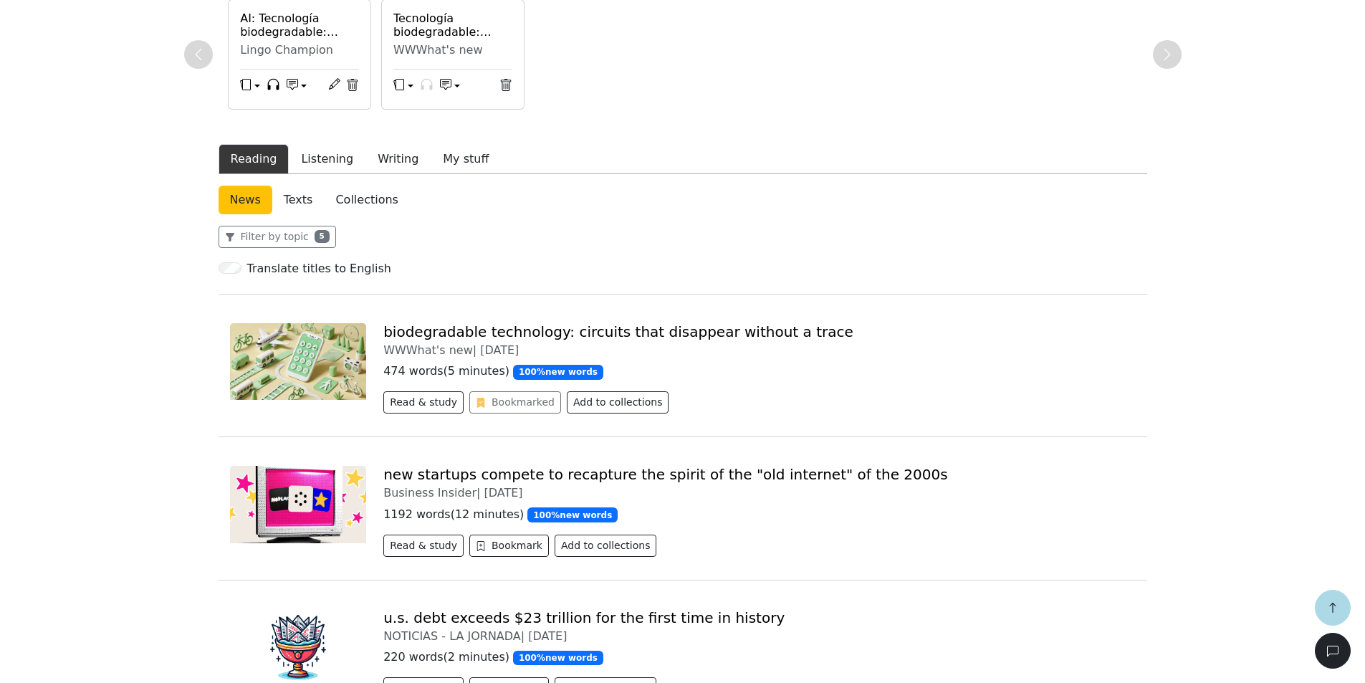
click at [307, 345] on img at bounding box center [298, 361] width 137 height 77
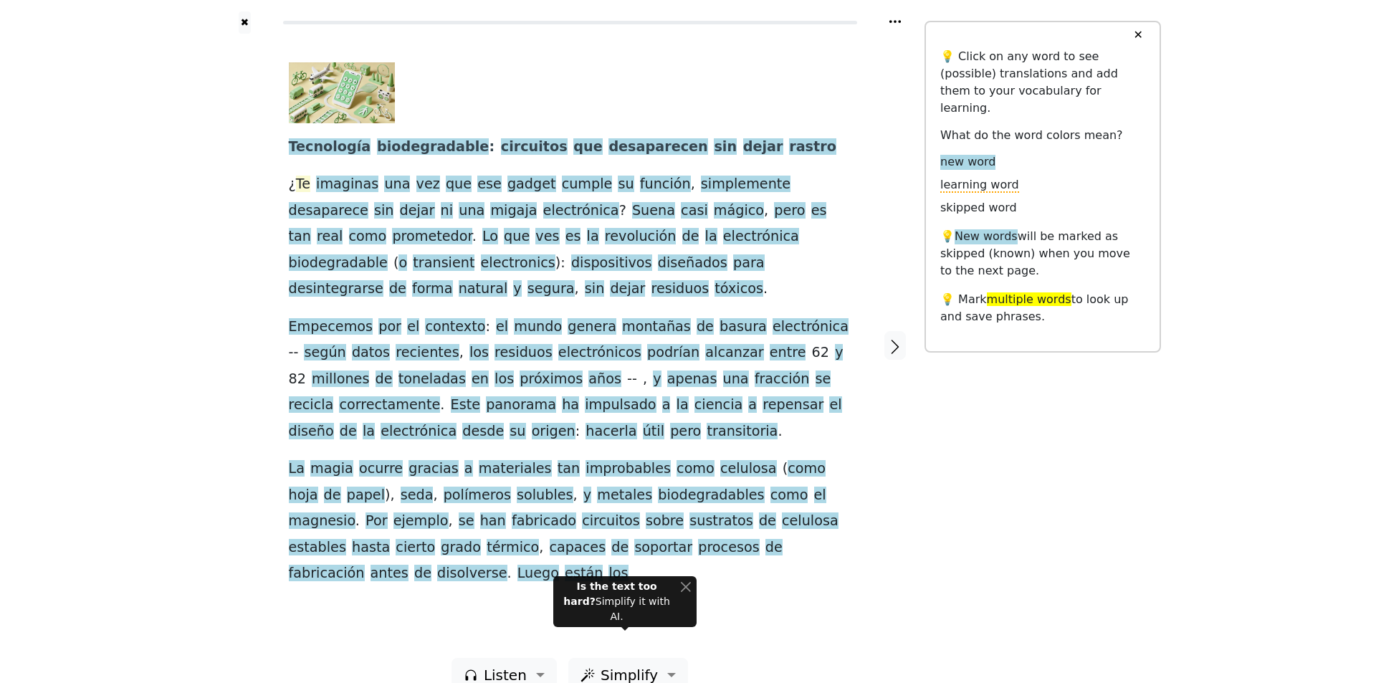
click at [300, 178] on span "Te" at bounding box center [303, 185] width 14 height 18
click at [302, 162] on button "Save" at bounding box center [310, 158] width 32 height 19
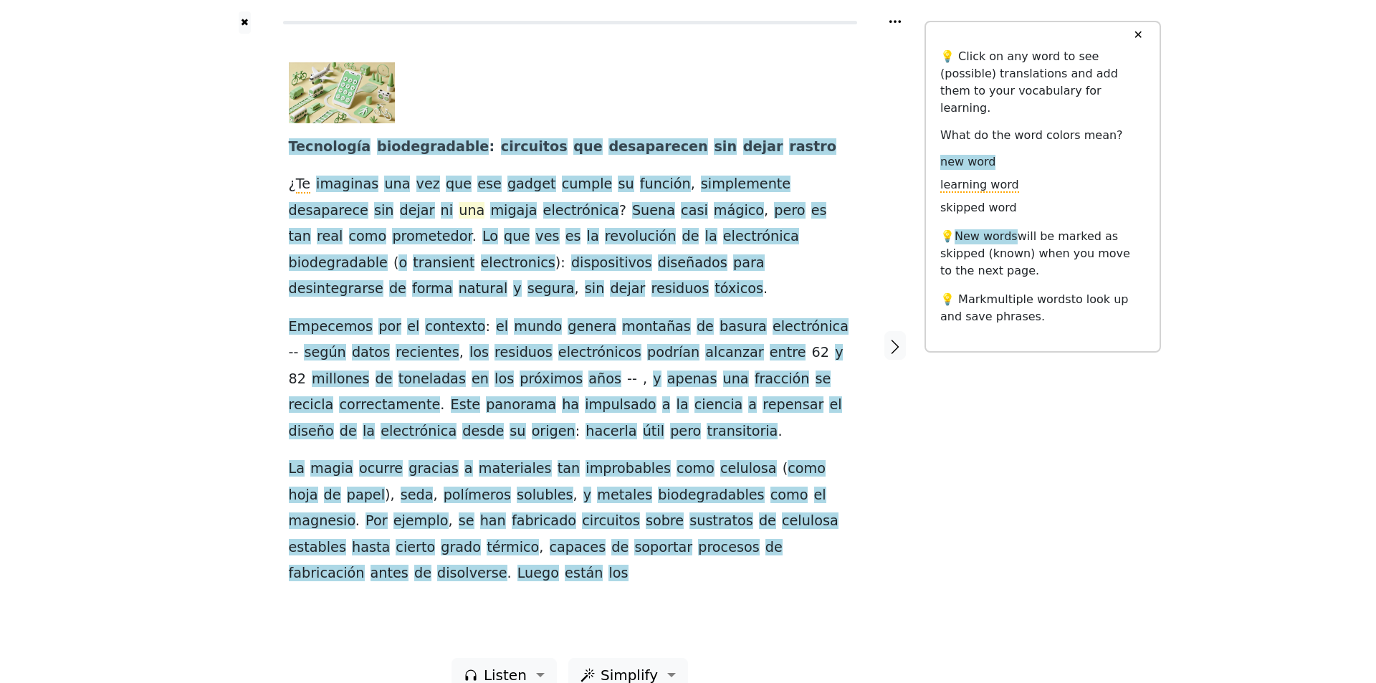
click at [459, 203] on span "una" at bounding box center [472, 211] width 26 height 18
click at [301, 181] on icon at bounding box center [305, 185] width 19 height 19
click at [221, 158] on div at bounding box center [244, 346] width 59 height 624
click at [301, 187] on span "Te" at bounding box center [303, 185] width 14 height 18
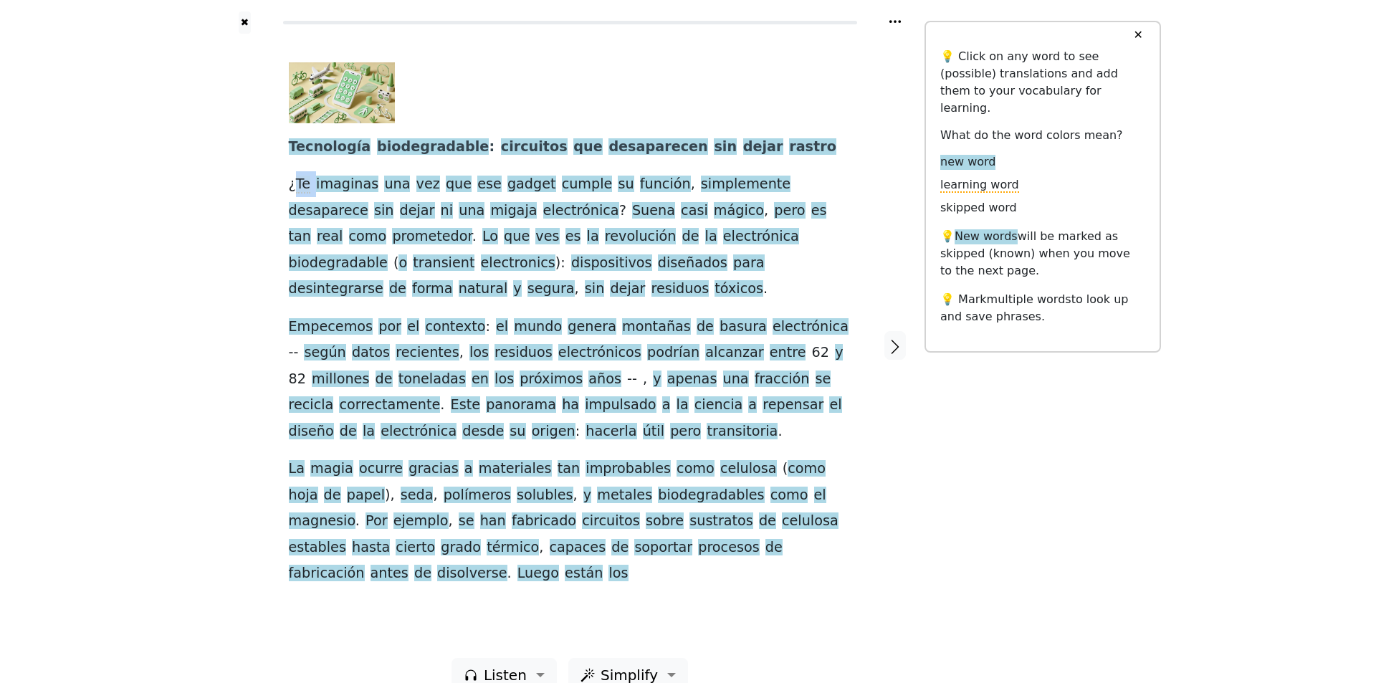
click at [301, 187] on span "Te" at bounding box center [303, 185] width 14 height 18
click at [201, 254] on div "✖ Tecnología biodegradable : circuitos que desaparecen sin dejar rastro ¿ Te im…" at bounding box center [688, 354] width 1376 height 709
click at [482, 233] on span "Lo" at bounding box center [490, 237] width 16 height 18
click at [658, 272] on span "diseñados" at bounding box center [692, 263] width 69 height 18
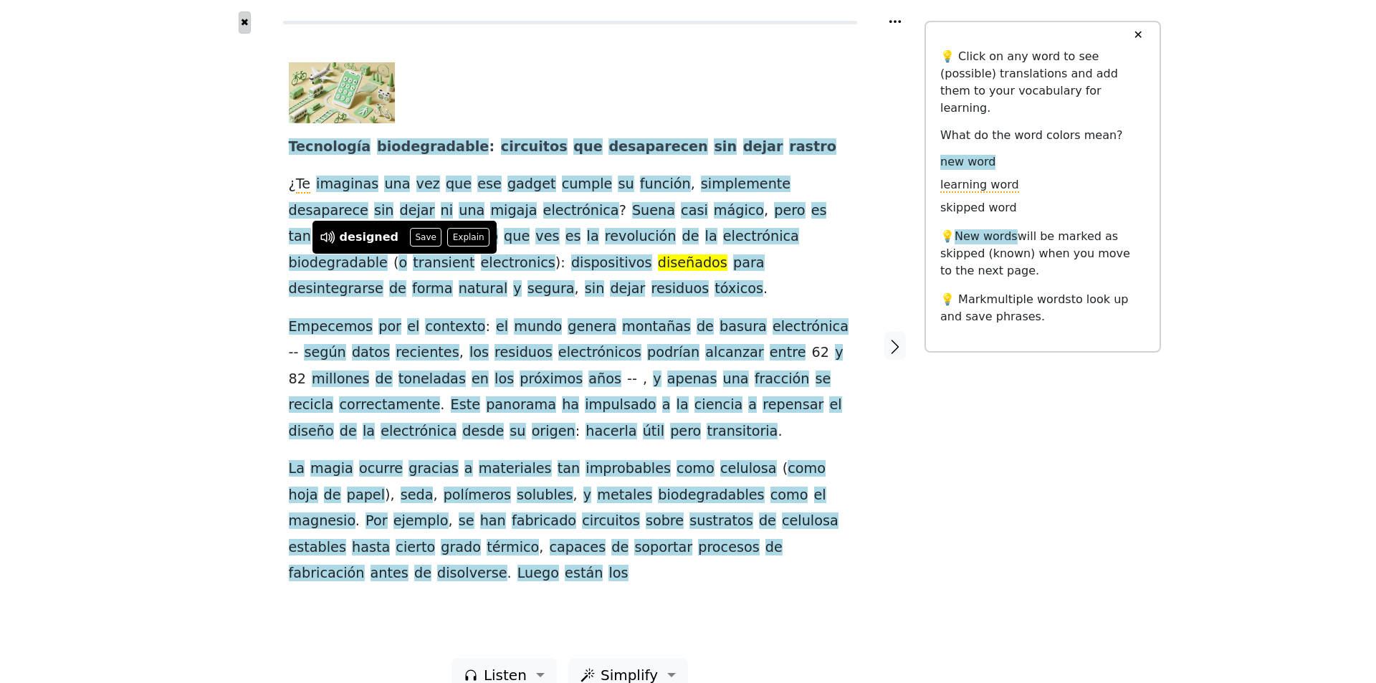
click at [243, 20] on button "✖" at bounding box center [245, 22] width 12 height 22
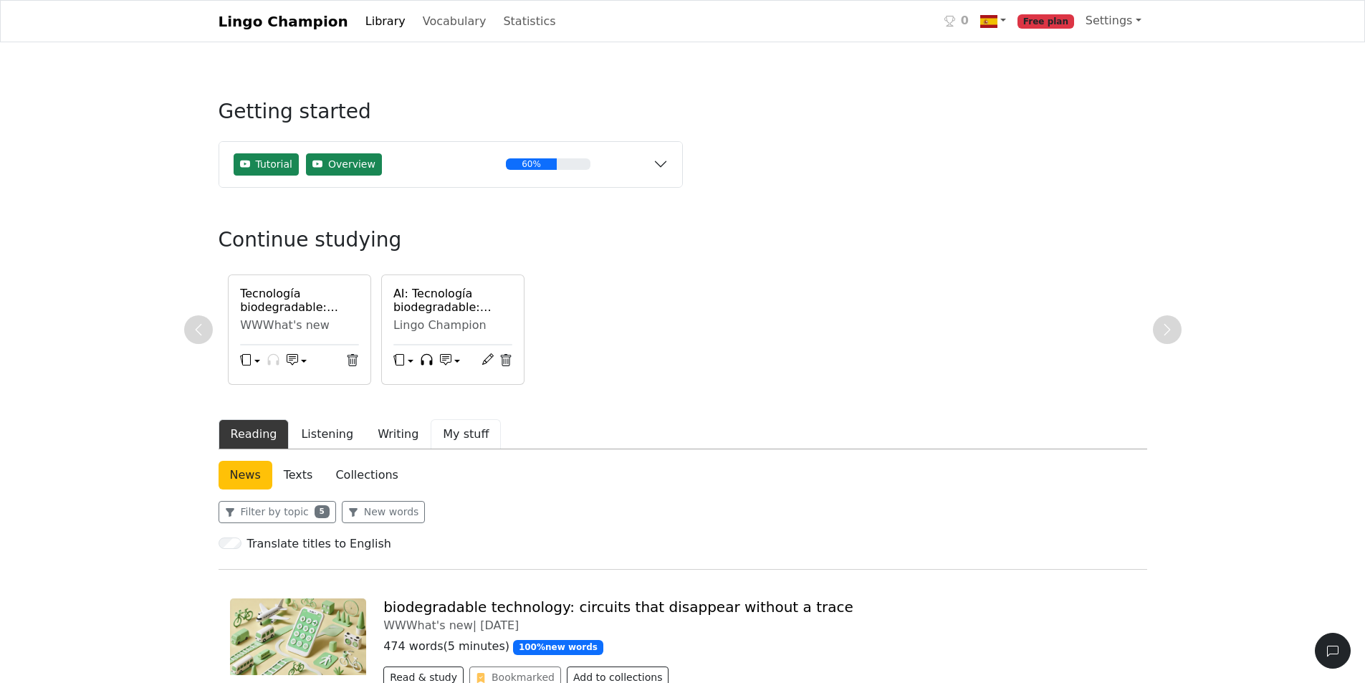
click at [436, 437] on button "My stuff" at bounding box center [466, 434] width 70 height 30
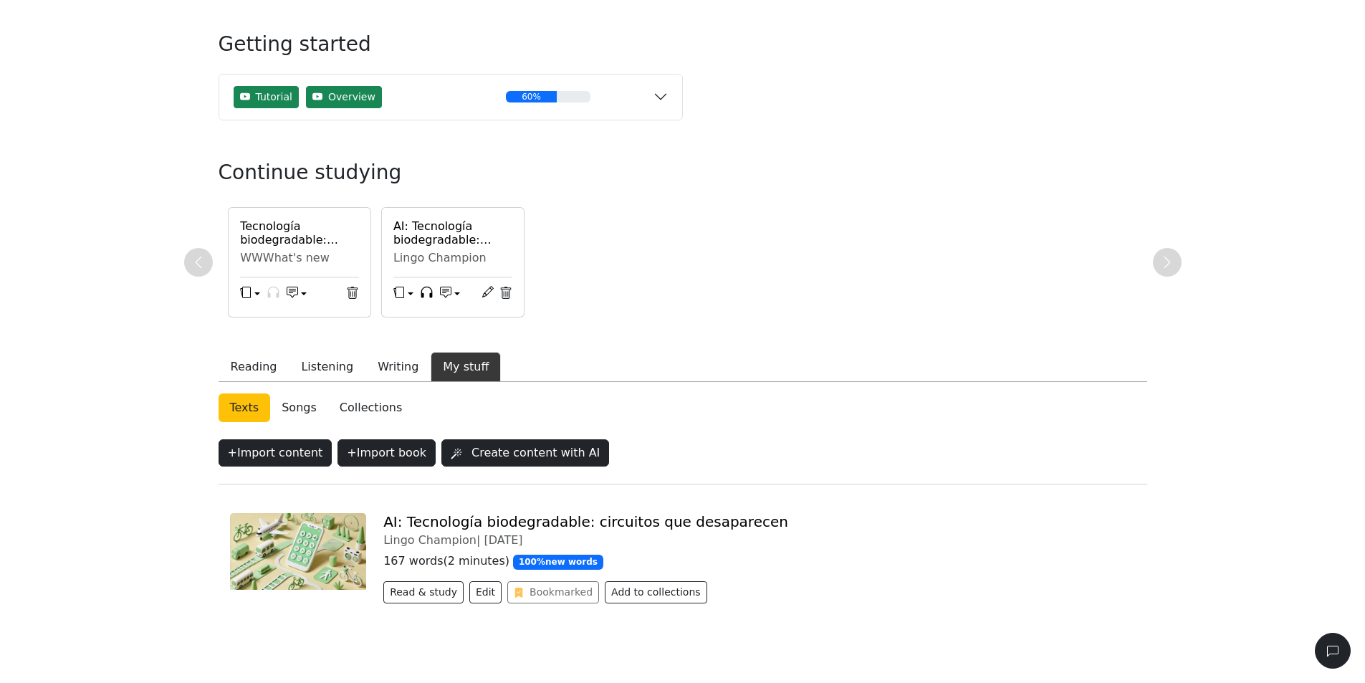
scroll to position [92, 0]
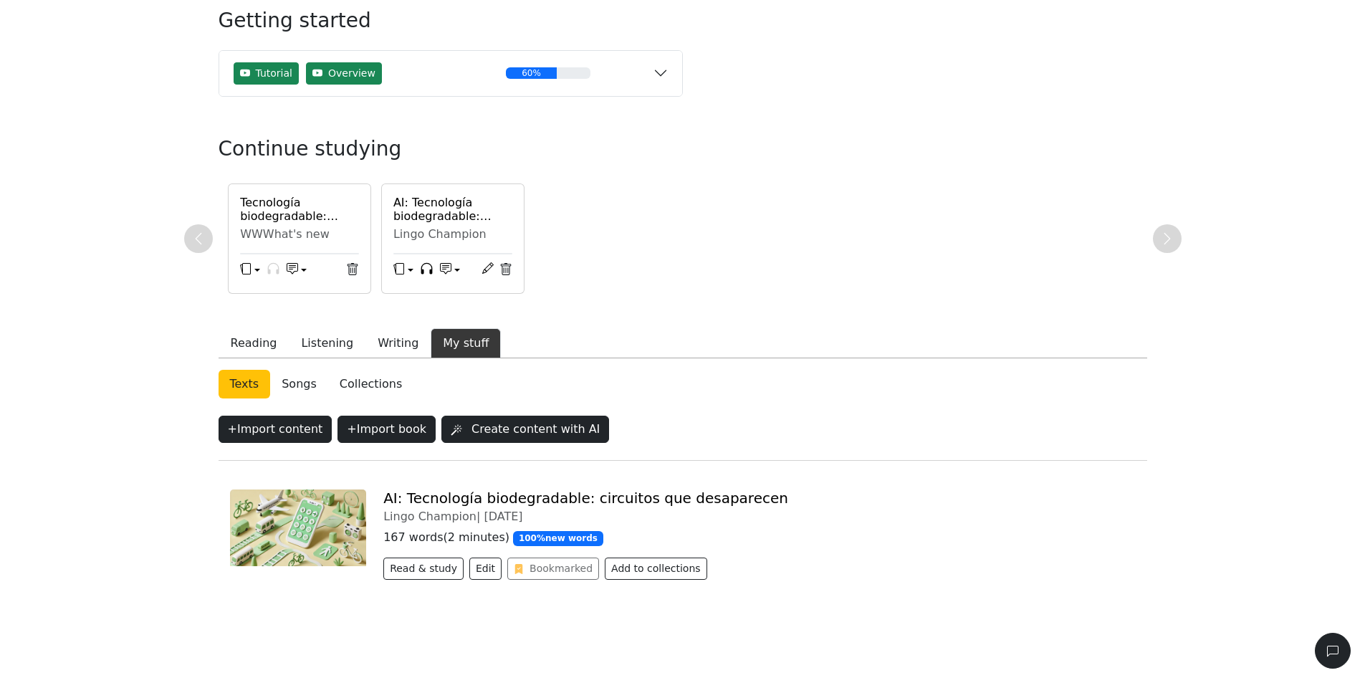
click at [294, 386] on link "Songs" at bounding box center [299, 384] width 58 height 29
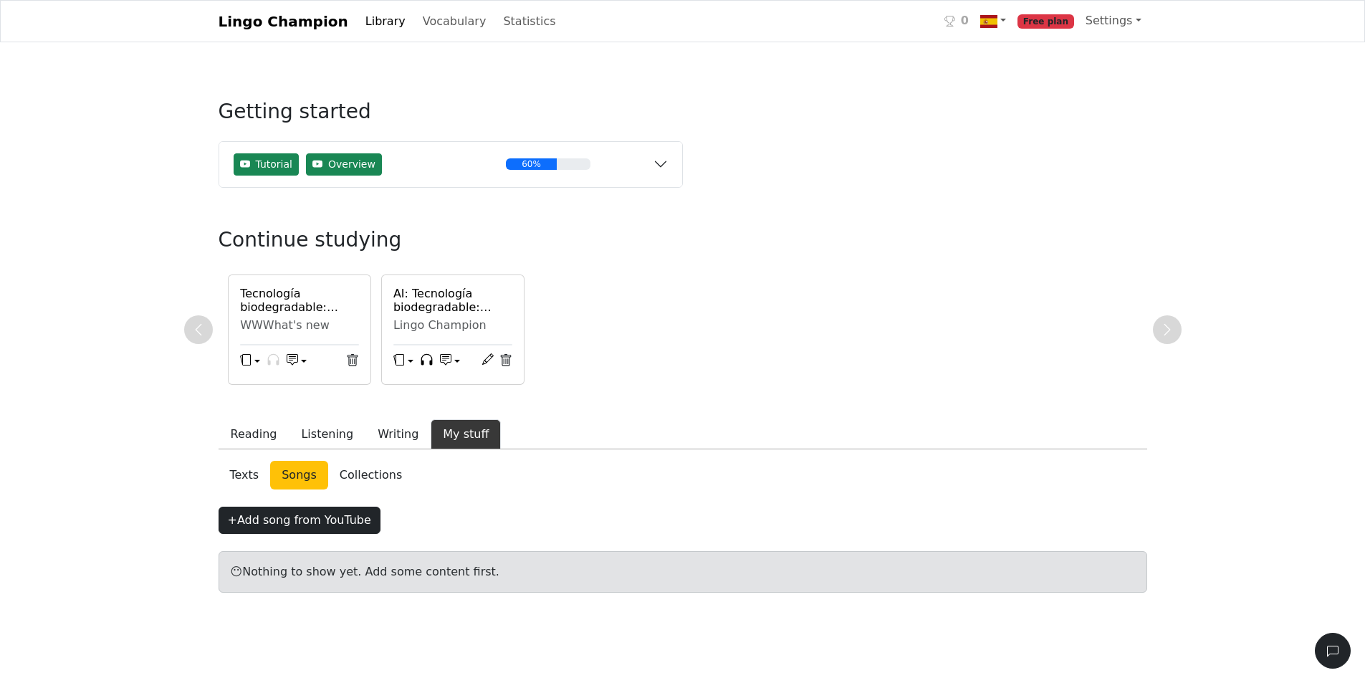
click at [352, 474] on link "Collections" at bounding box center [370, 475] width 85 height 29
click at [434, 434] on button "My stuff" at bounding box center [466, 434] width 70 height 30
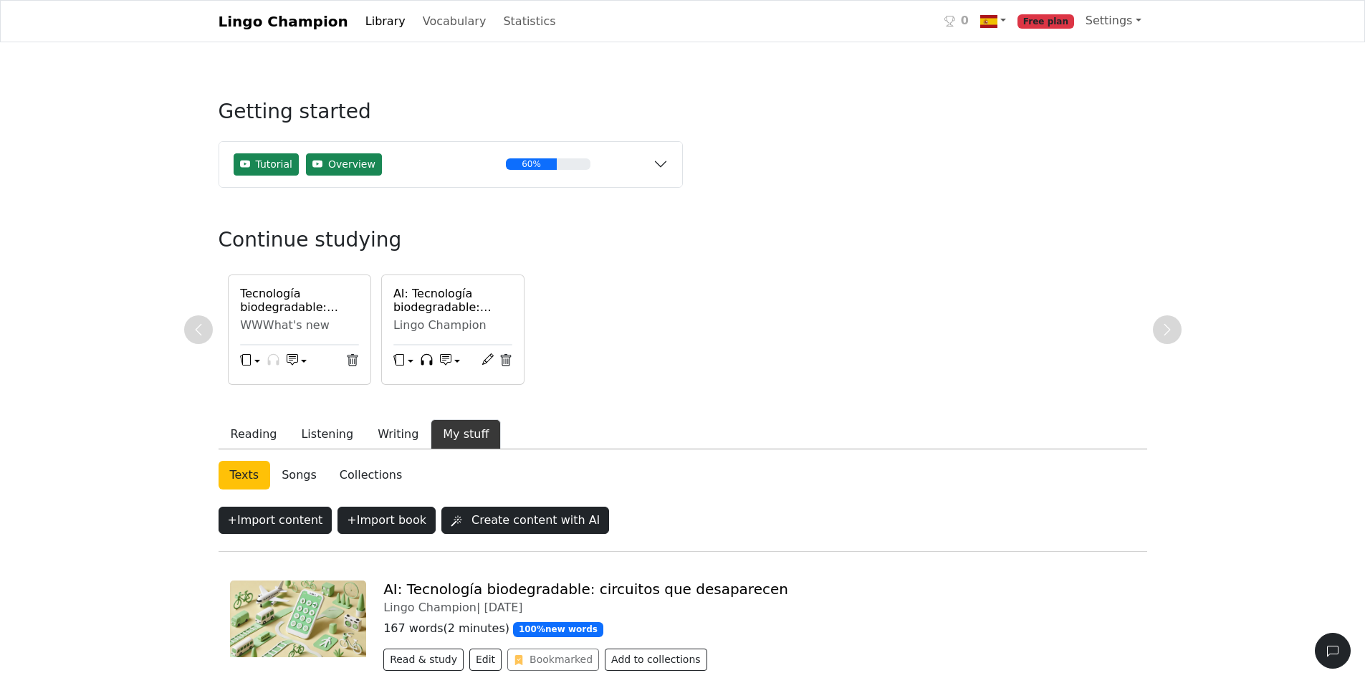
click at [440, 355] on icon "button" at bounding box center [445, 359] width 11 height 11
click at [399, 362] on icon "button" at bounding box center [398, 359] width 11 height 11
click at [452, 329] on link "General flashcards (lowest strength first)" at bounding box center [523, 324] width 258 height 23
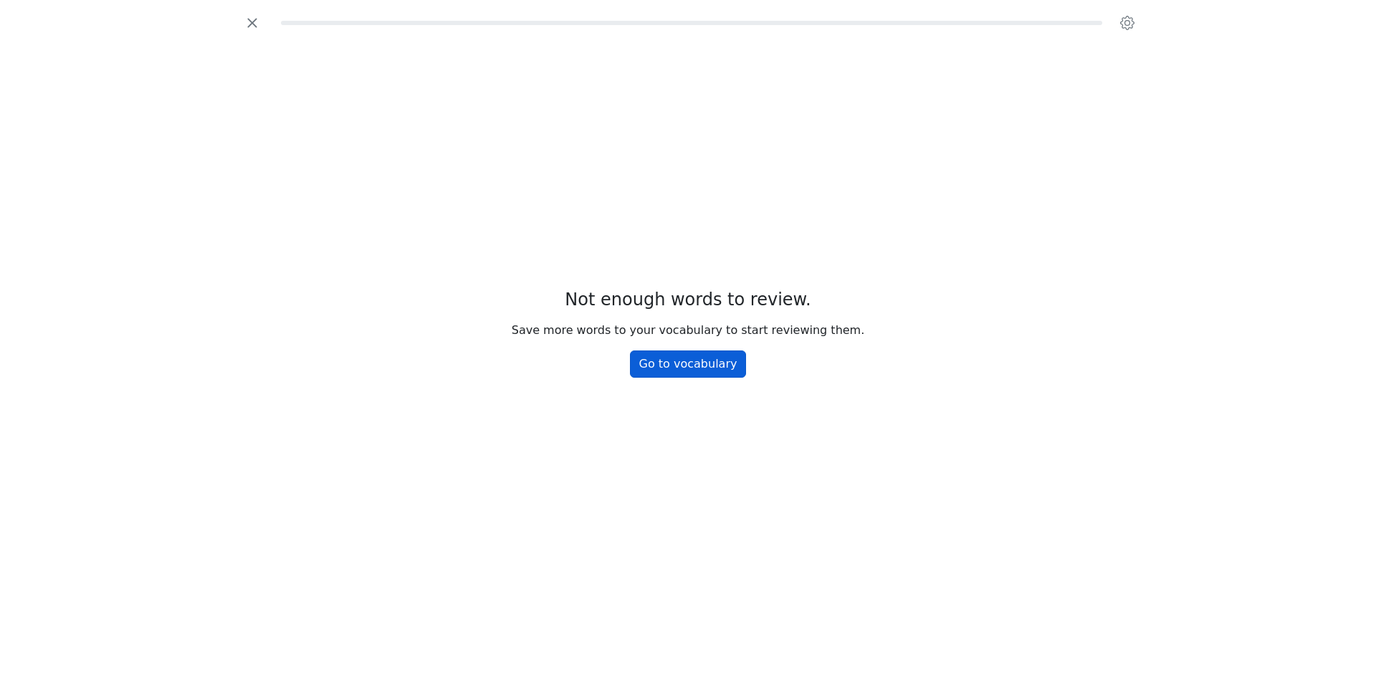
click at [657, 360] on link "Go to vocabulary" at bounding box center [688, 363] width 117 height 27
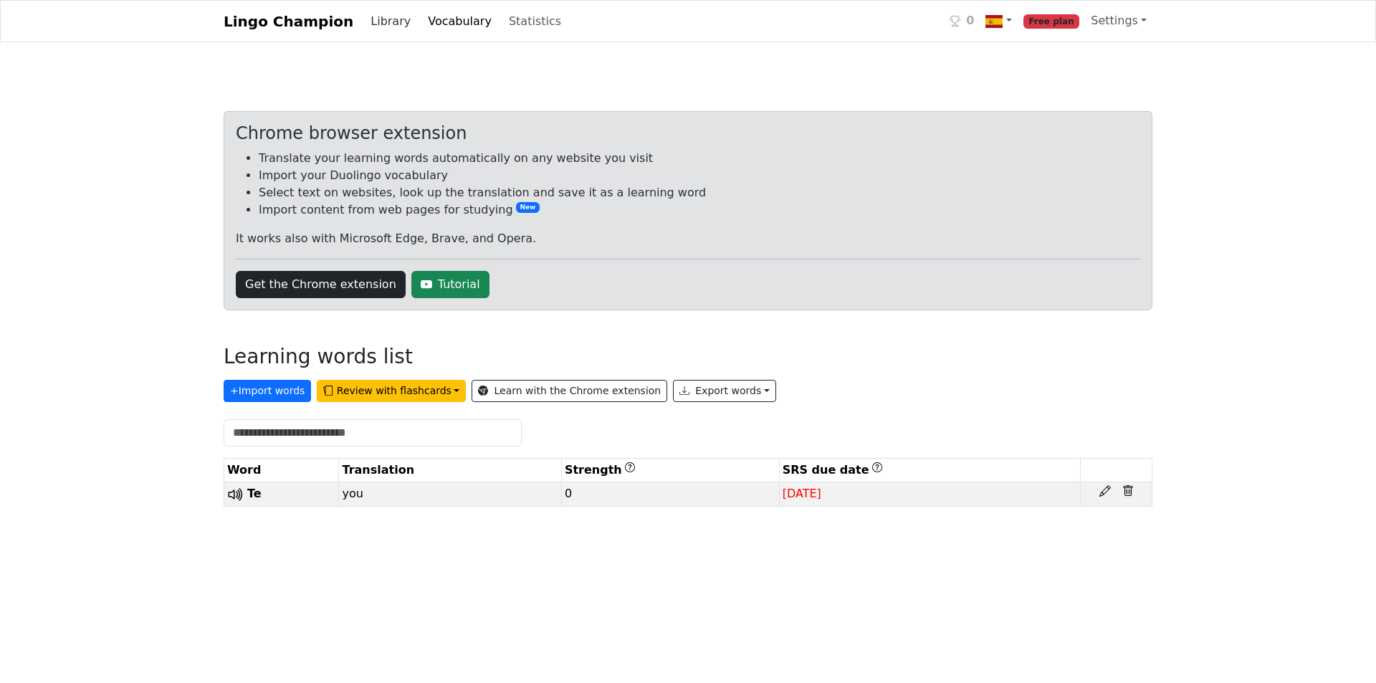
click at [365, 27] on link "Library" at bounding box center [391, 21] width 52 height 29
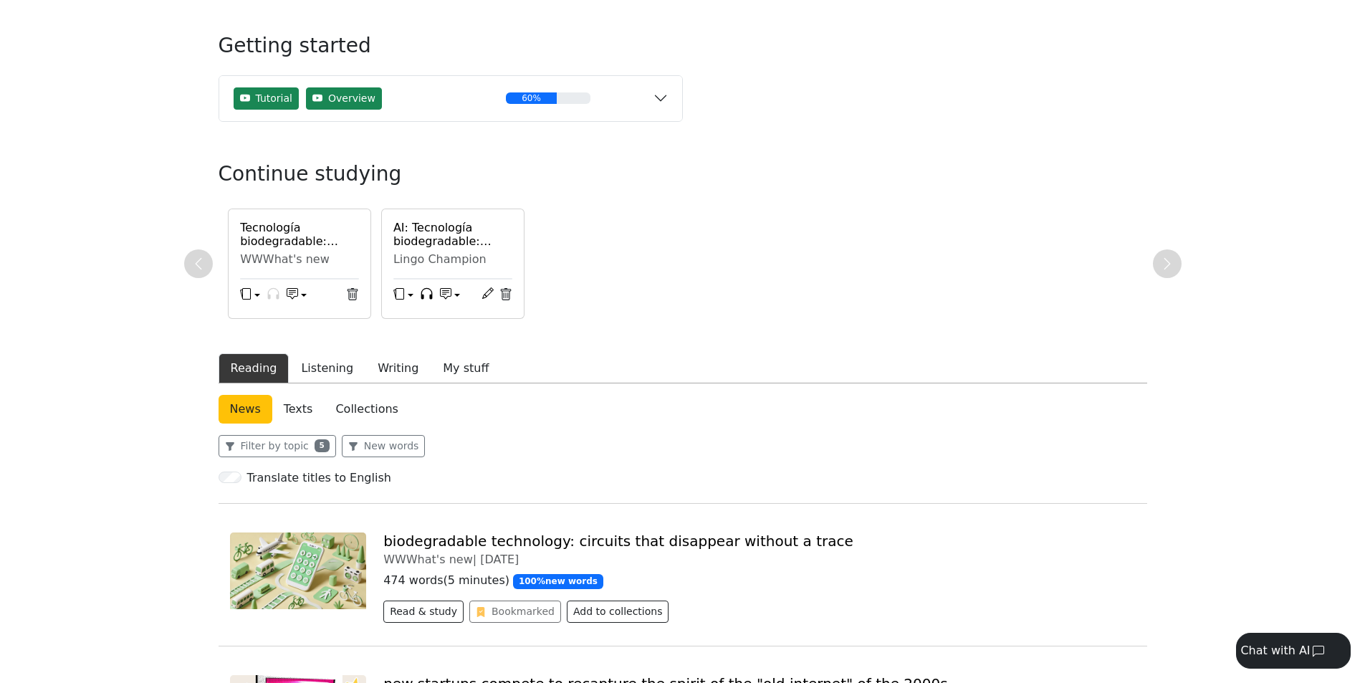
scroll to position [72, 0]
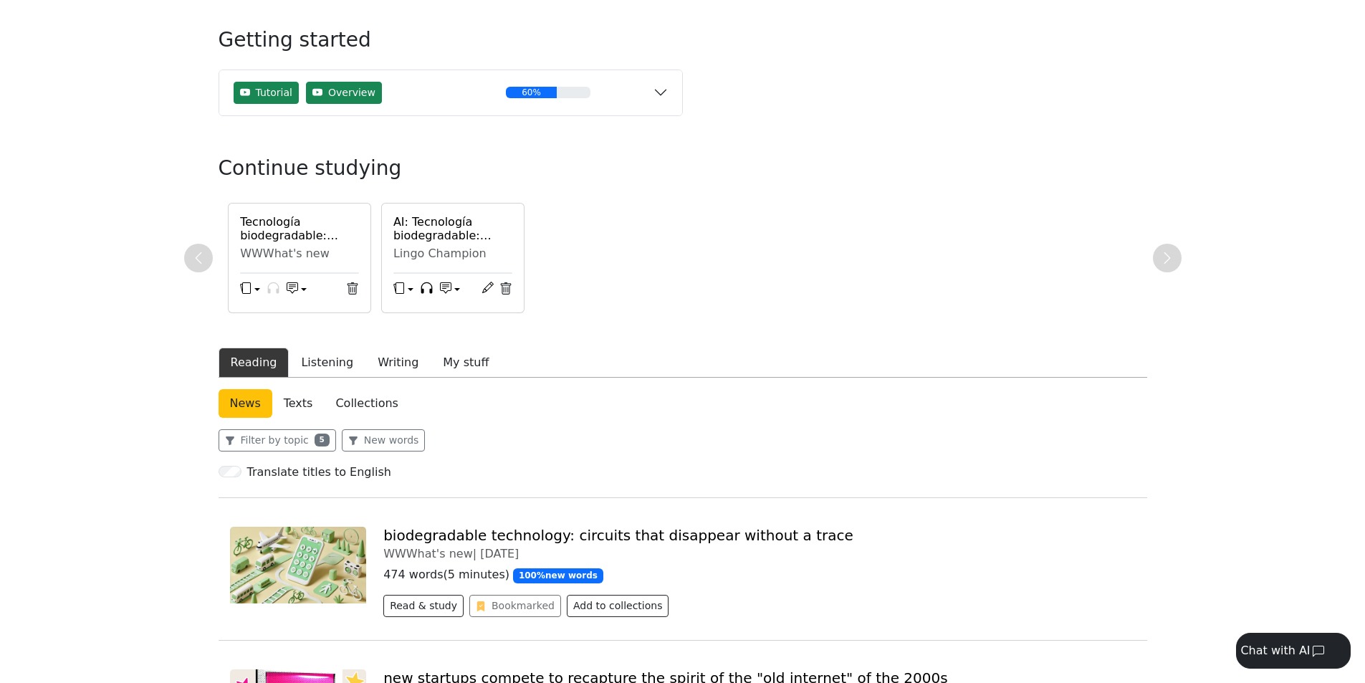
click at [322, 543] on img at bounding box center [298, 565] width 137 height 77
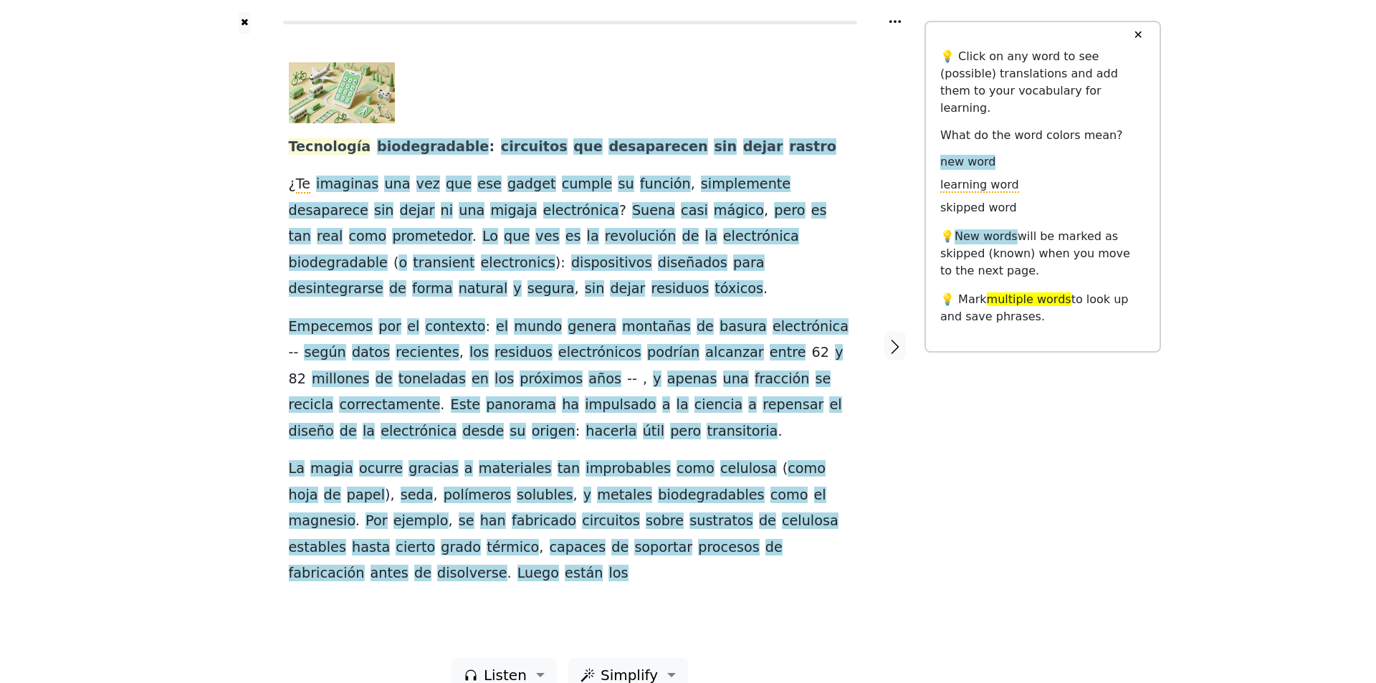
click at [327, 150] on span "Tecnología" at bounding box center [330, 147] width 82 height 18
click at [390, 142] on span "biodegradable" at bounding box center [433, 147] width 112 height 18
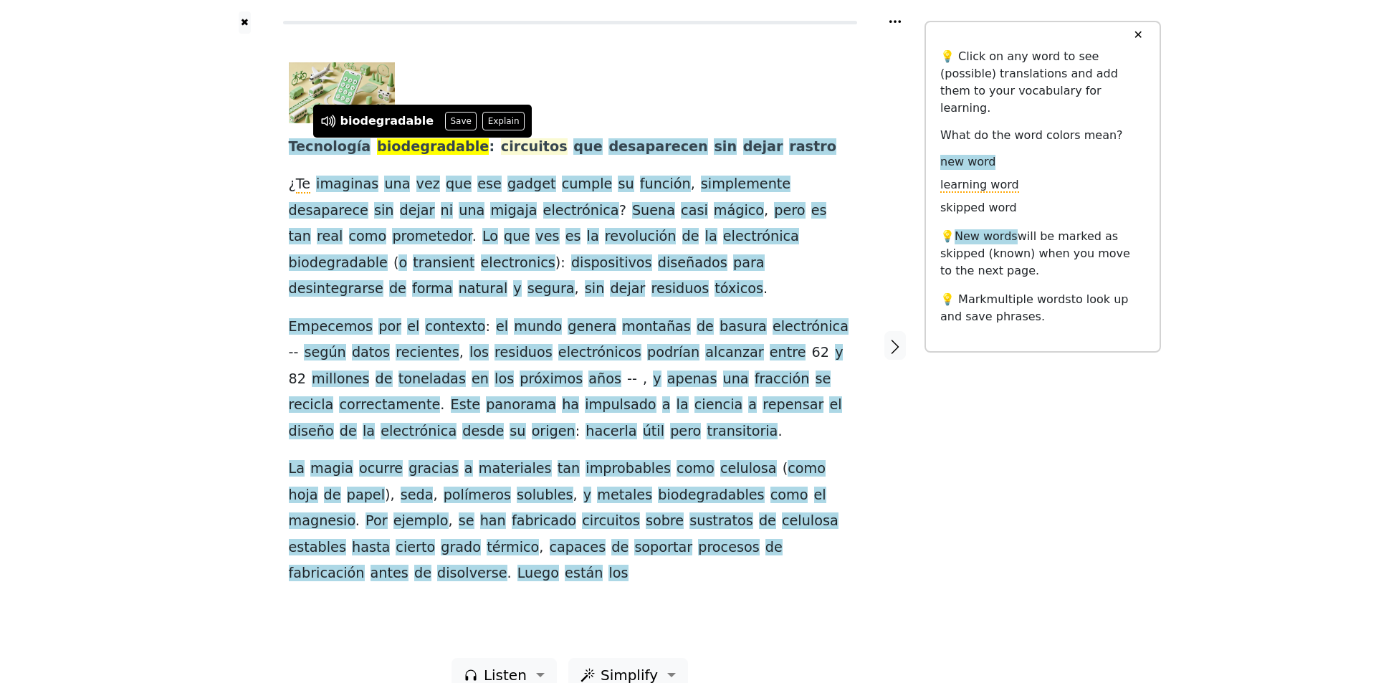
click at [504, 147] on span "circuitos" at bounding box center [534, 147] width 67 height 18
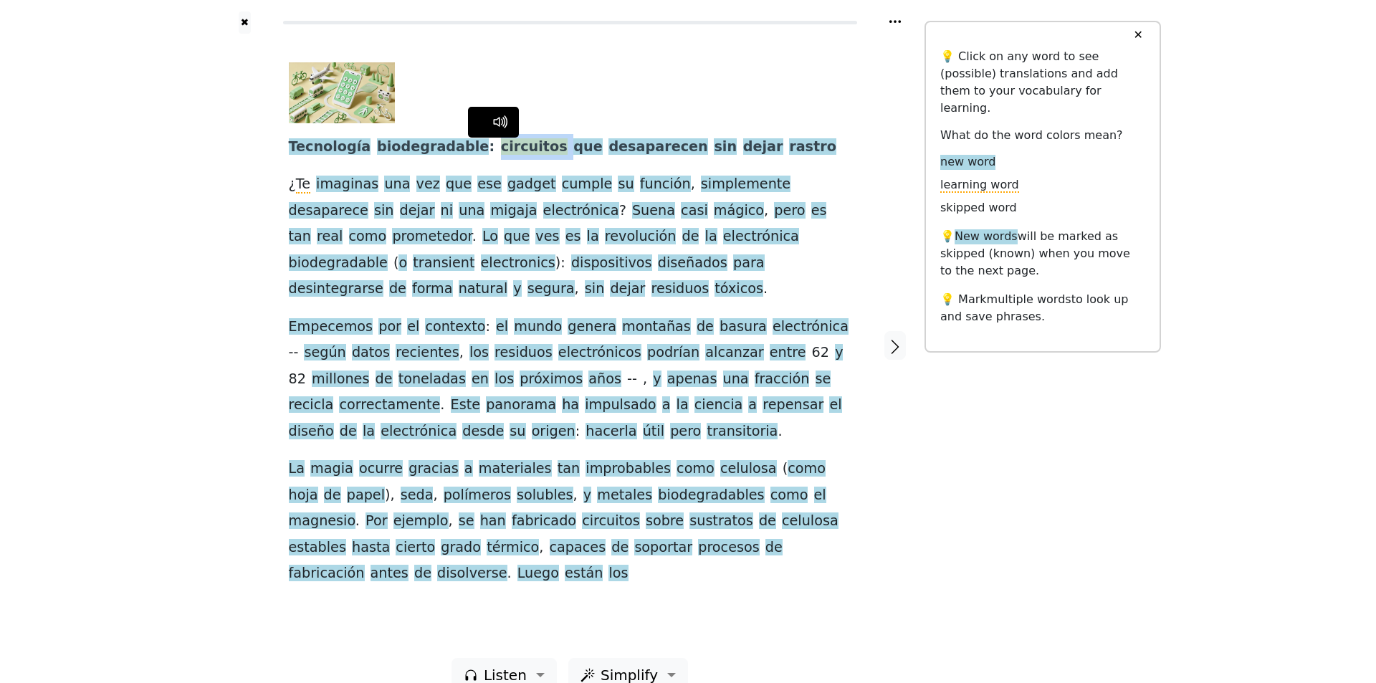
click at [504, 147] on span "circuitos" at bounding box center [534, 147] width 67 height 18
click at [260, 129] on div at bounding box center [244, 346] width 59 height 624
click at [343, 141] on span "Tecnología" at bounding box center [330, 147] width 82 height 18
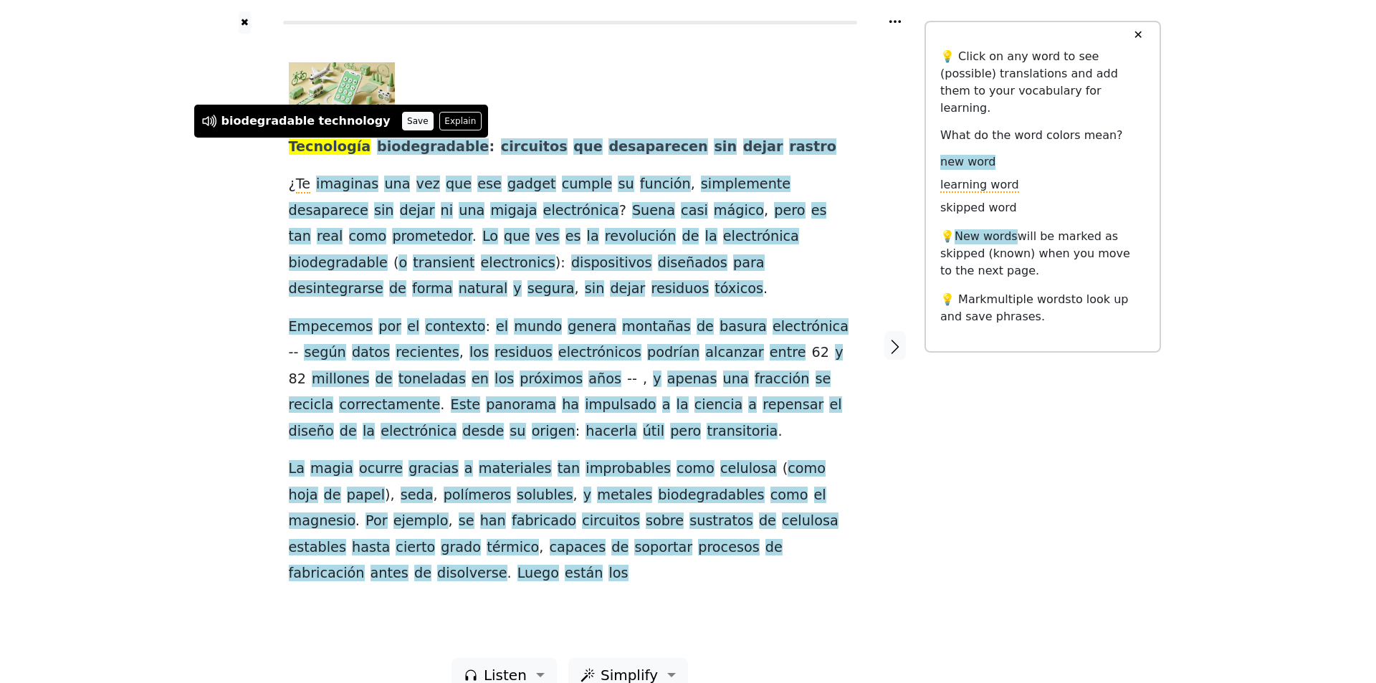
click at [402, 121] on button "Save" at bounding box center [418, 121] width 32 height 19
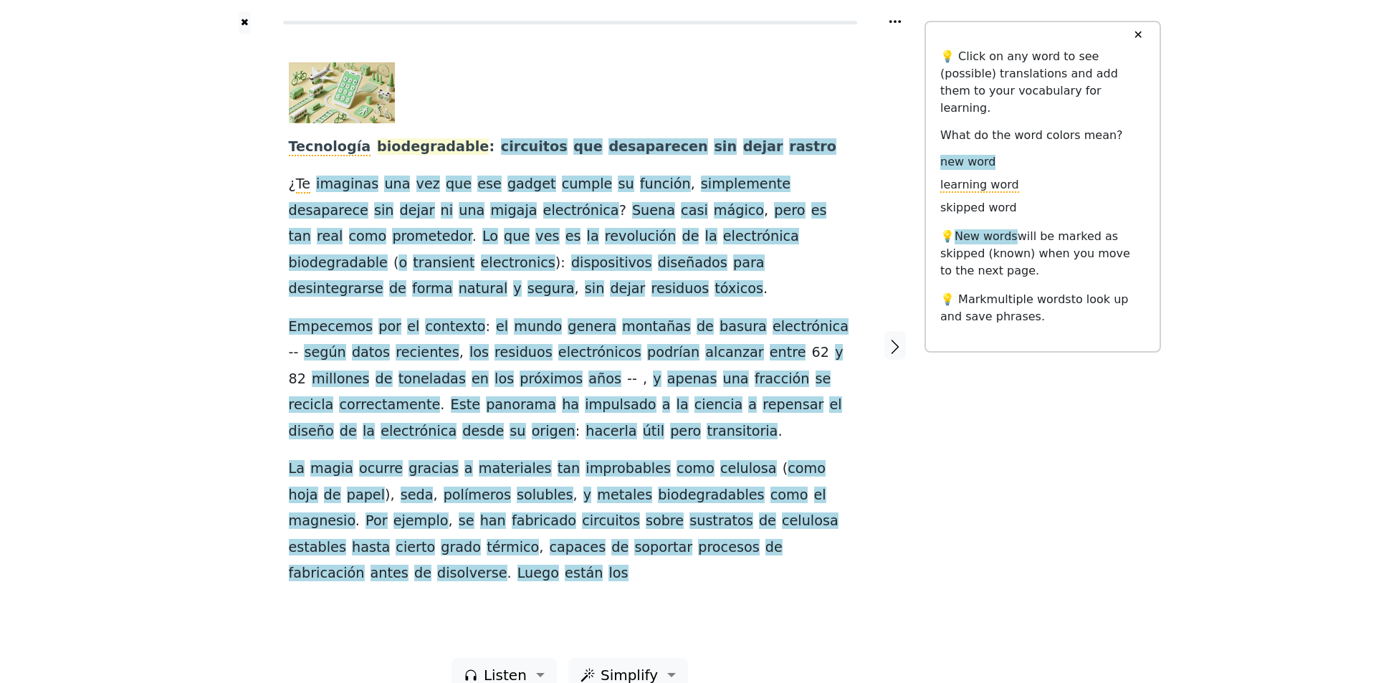
click at [390, 151] on span "biodegradable" at bounding box center [433, 147] width 112 height 18
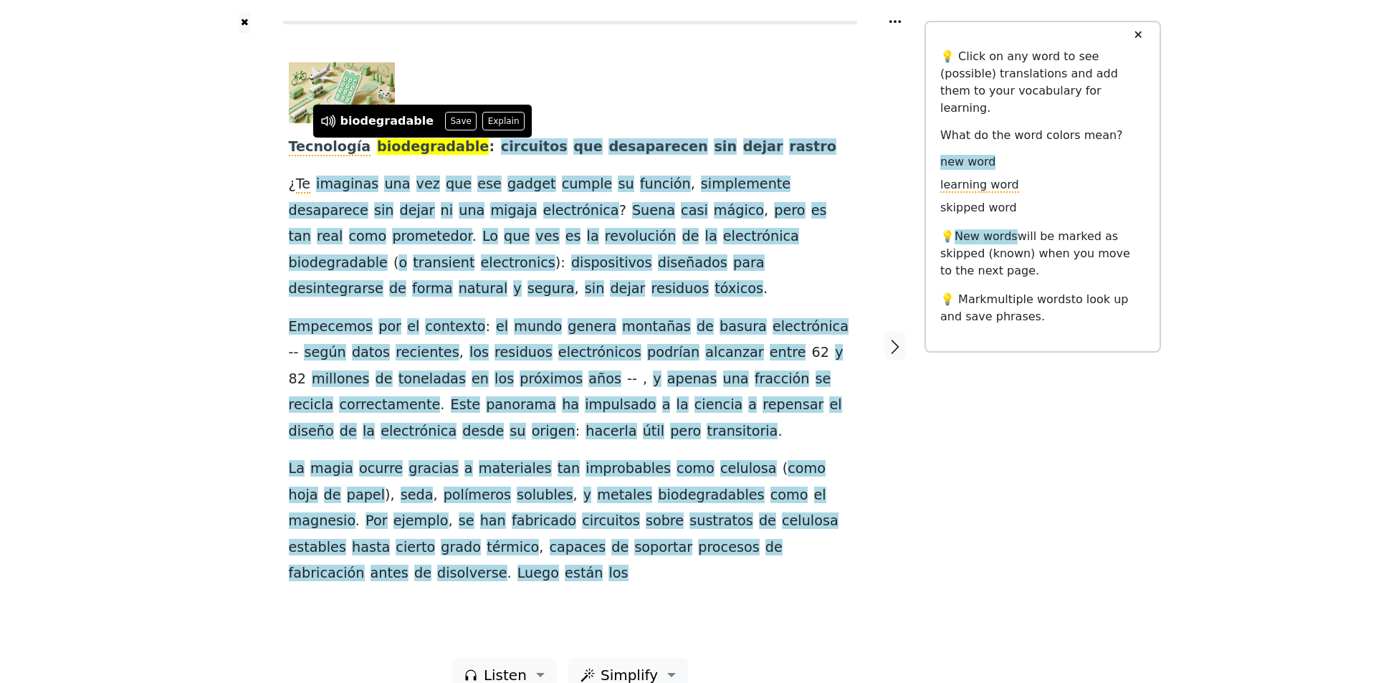
click at [491, 110] on div "biodegradable Save Explain" at bounding box center [422, 121] width 219 height 33
click at [445, 112] on button "Save" at bounding box center [461, 121] width 32 height 19
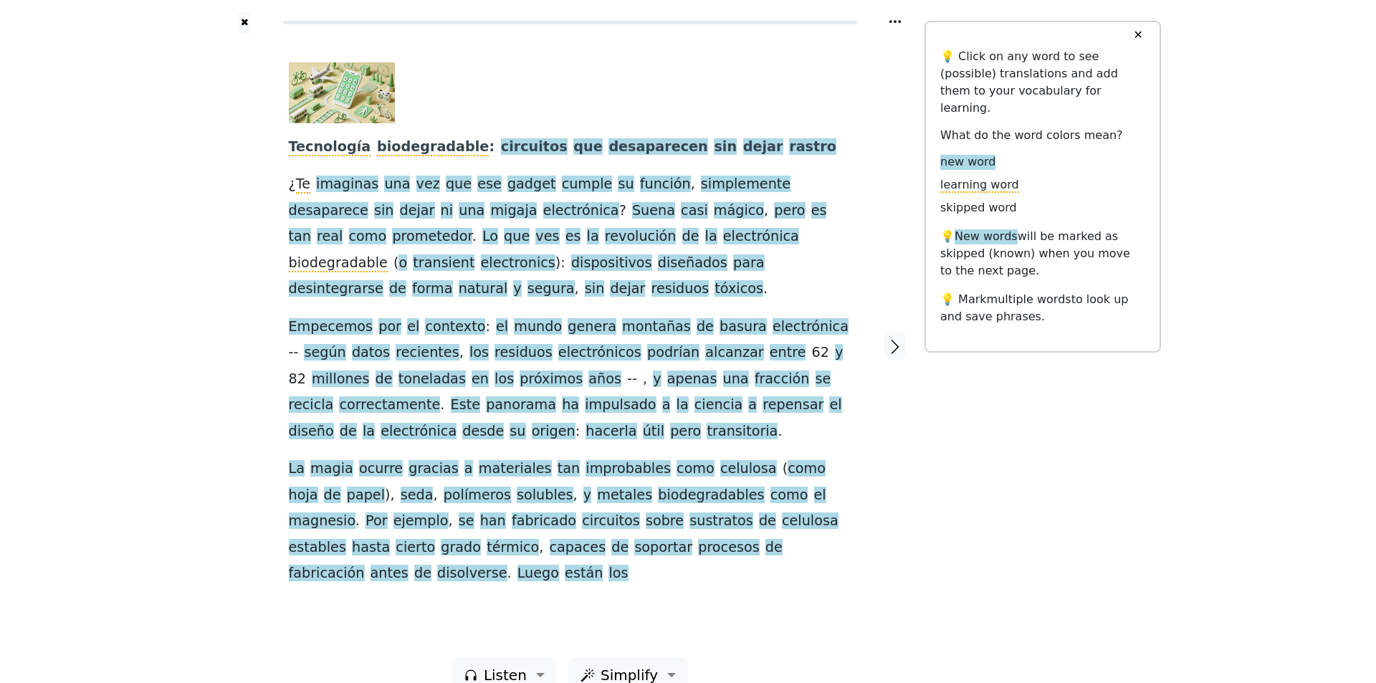
click at [486, 135] on div "Tecnología biodegradable : circuitos que desaparecen sin dejar rastro ¿ Te imag…" at bounding box center [570, 324] width 562 height 524
click at [501, 142] on span "circuitos" at bounding box center [534, 147] width 67 height 18
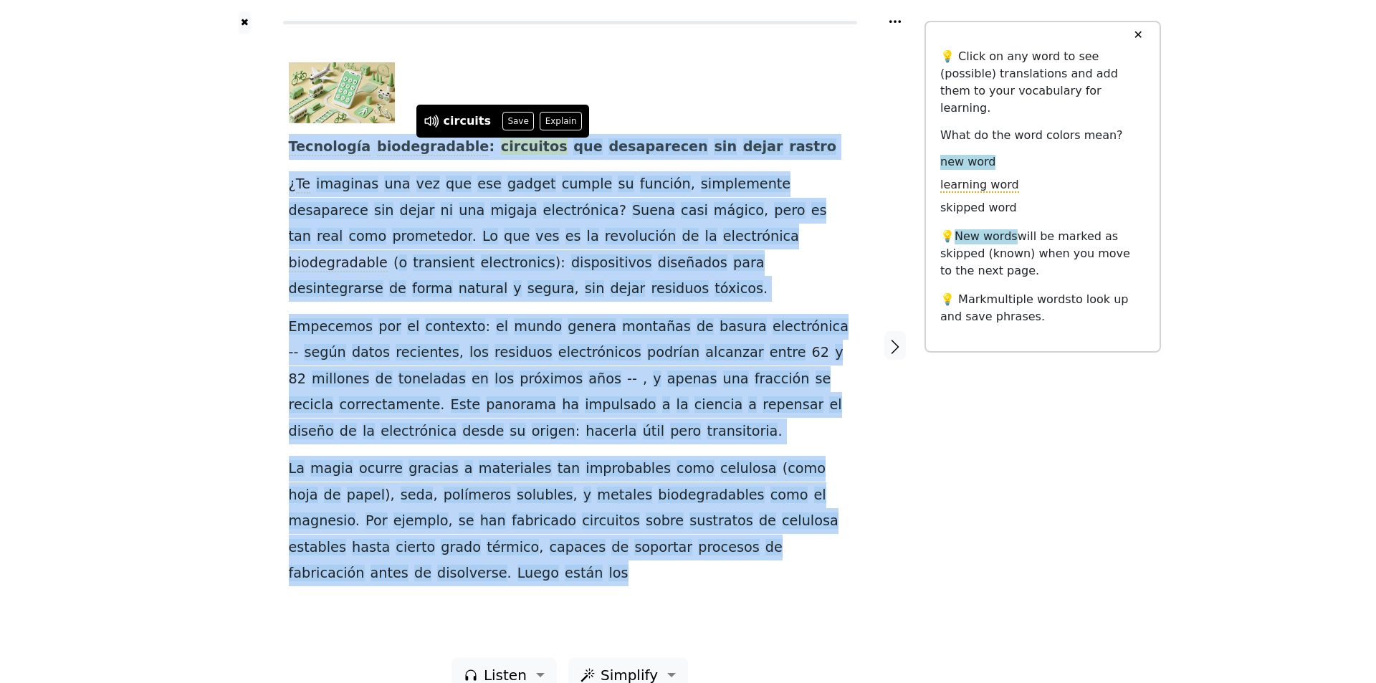
drag, startPoint x: 850, startPoint y: 558, endPoint x: 278, endPoint y: 146, distance: 705.3
click at [278, 146] on div "Tecnología biodegradable : circuitos que desaparecen sin dejar rastro ¿ Te imag…" at bounding box center [569, 346] width 591 height 624
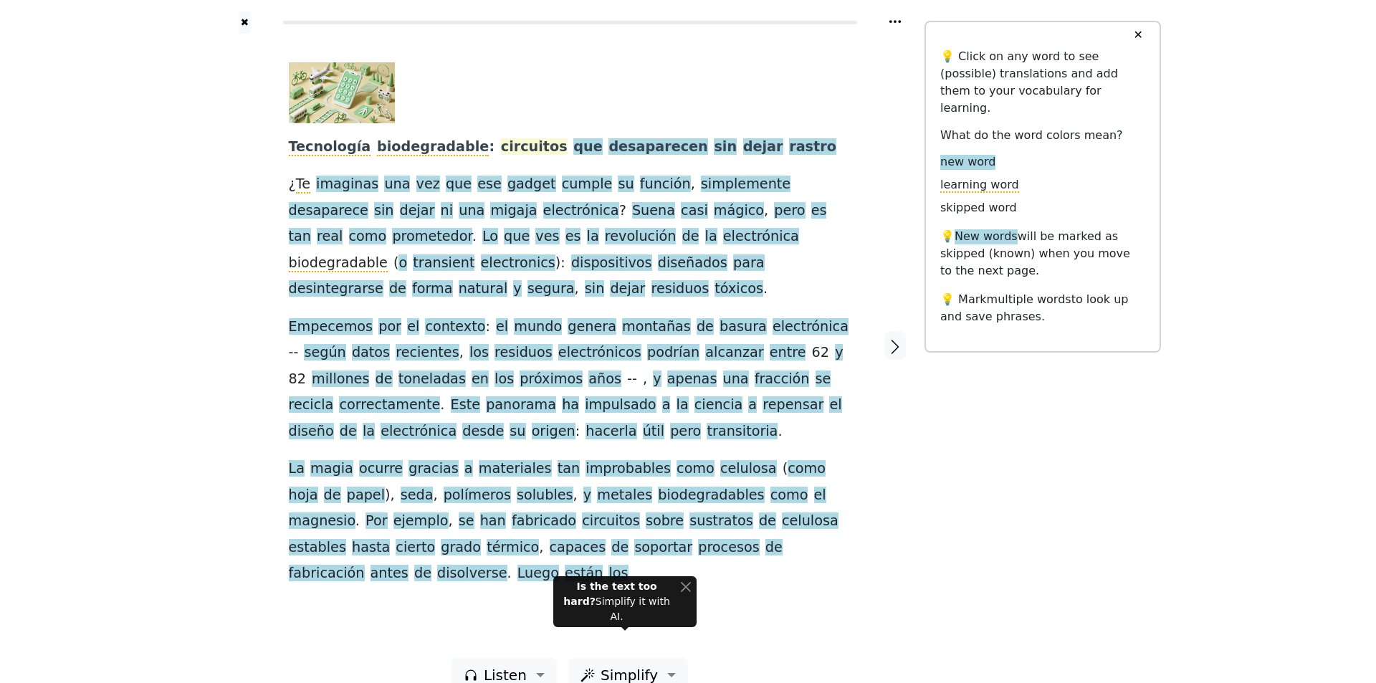
click at [501, 143] on span "circuitos" at bounding box center [534, 147] width 67 height 18
click at [503, 122] on button "Save" at bounding box center [518, 121] width 32 height 19
click at [573, 148] on span "que" at bounding box center [587, 147] width 29 height 18
click at [546, 121] on button "Save" at bounding box center [550, 121] width 32 height 19
click at [608, 148] on span "desaparecen" at bounding box center [657, 147] width 99 height 18
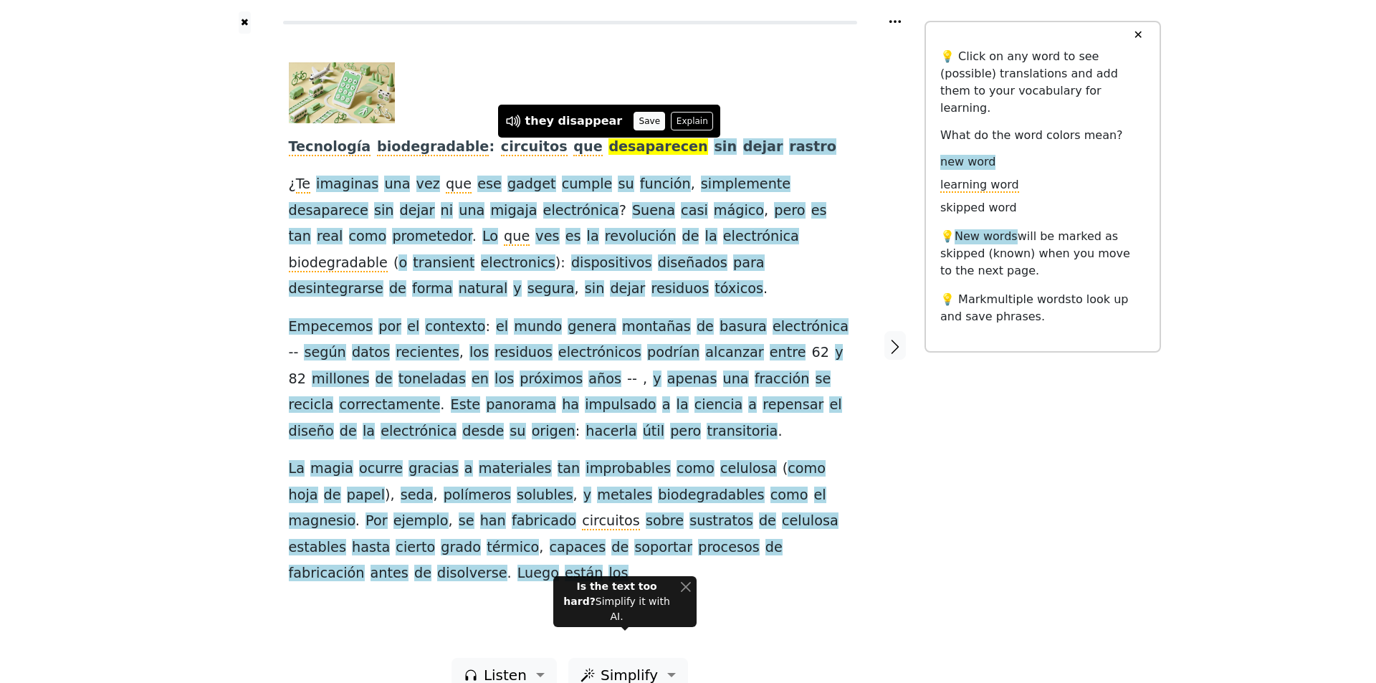
click at [633, 123] on button "Save" at bounding box center [649, 121] width 32 height 19
click at [608, 149] on span "desaparecen" at bounding box center [657, 147] width 99 height 18
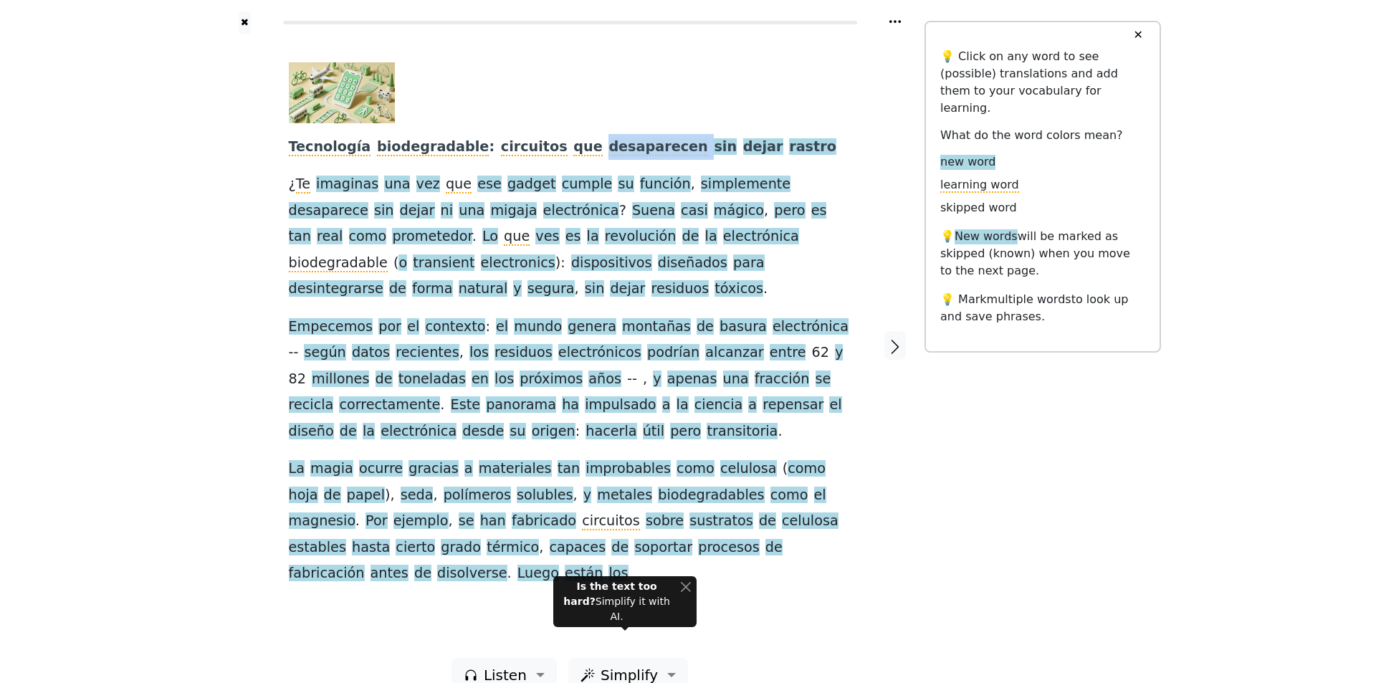
click at [608, 149] on span "desaparecen" at bounding box center [657, 147] width 99 height 18
click at [647, 120] on button "Explain" at bounding box center [668, 121] width 42 height 19
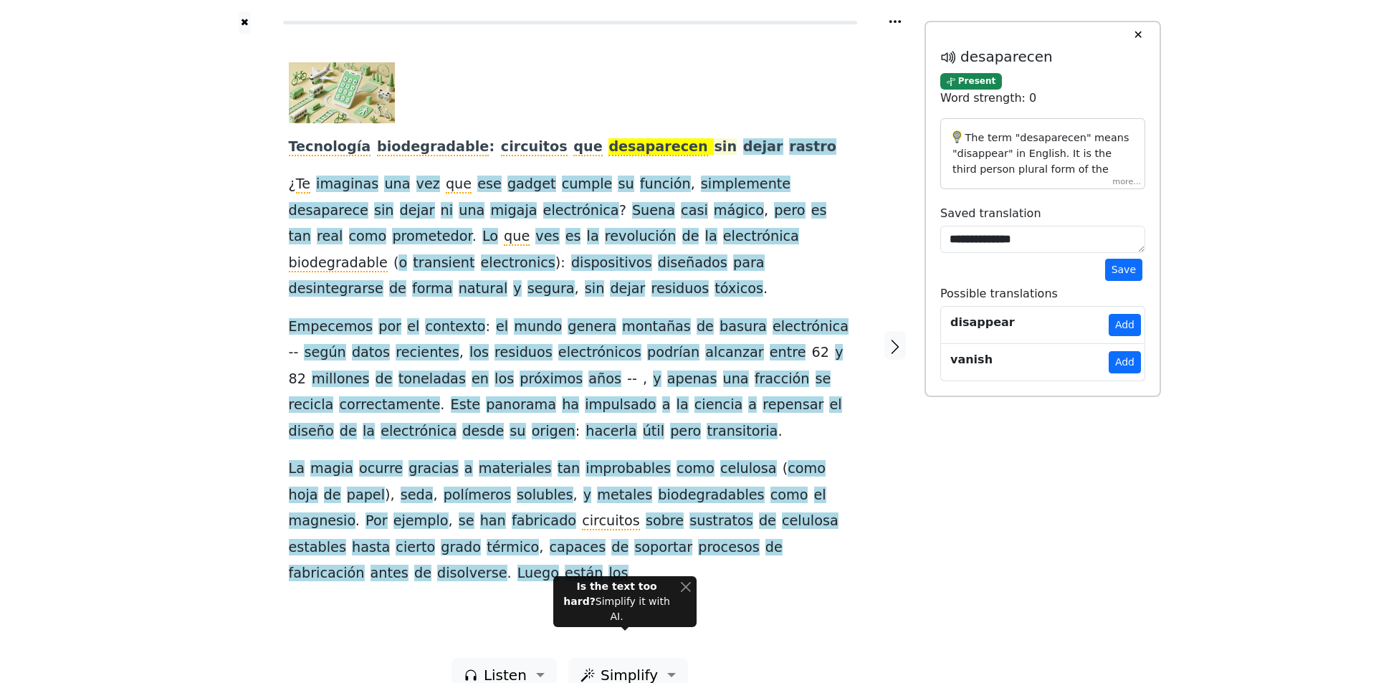
click at [714, 143] on span "sin" at bounding box center [725, 147] width 23 height 18
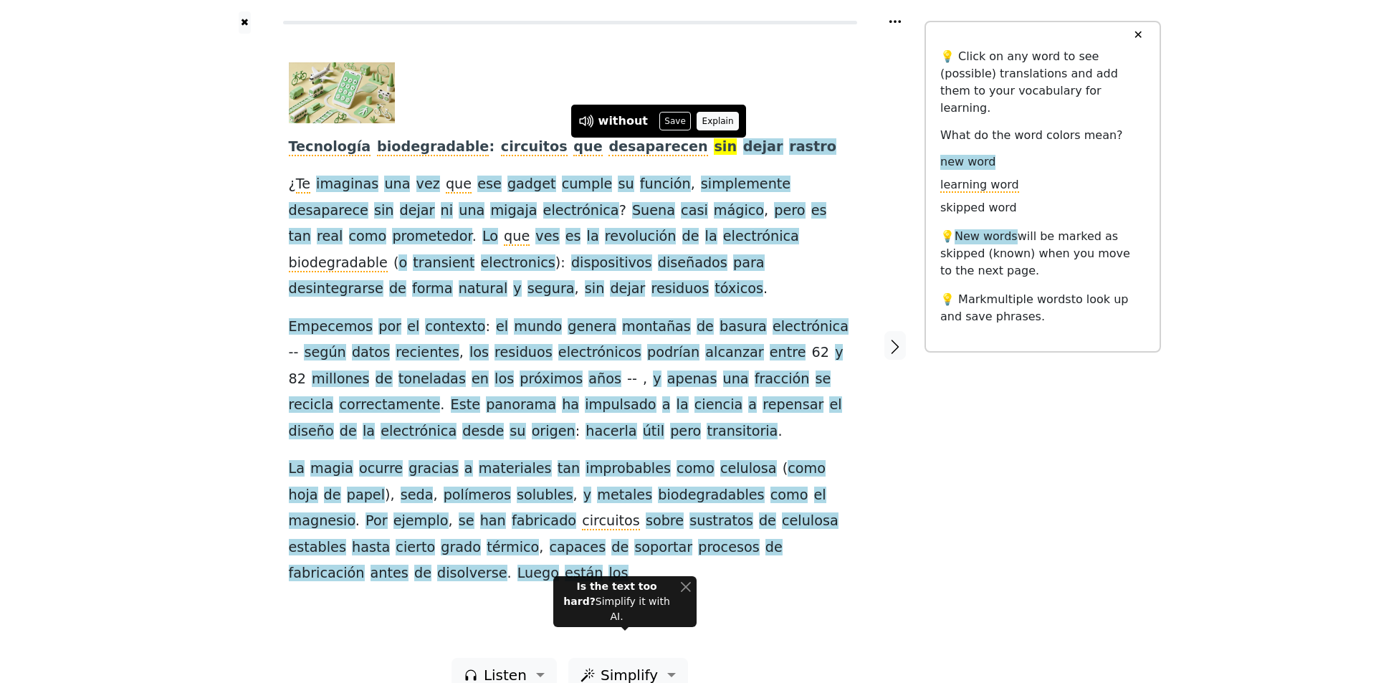
click at [719, 112] on button "Explain" at bounding box center [717, 121] width 42 height 19
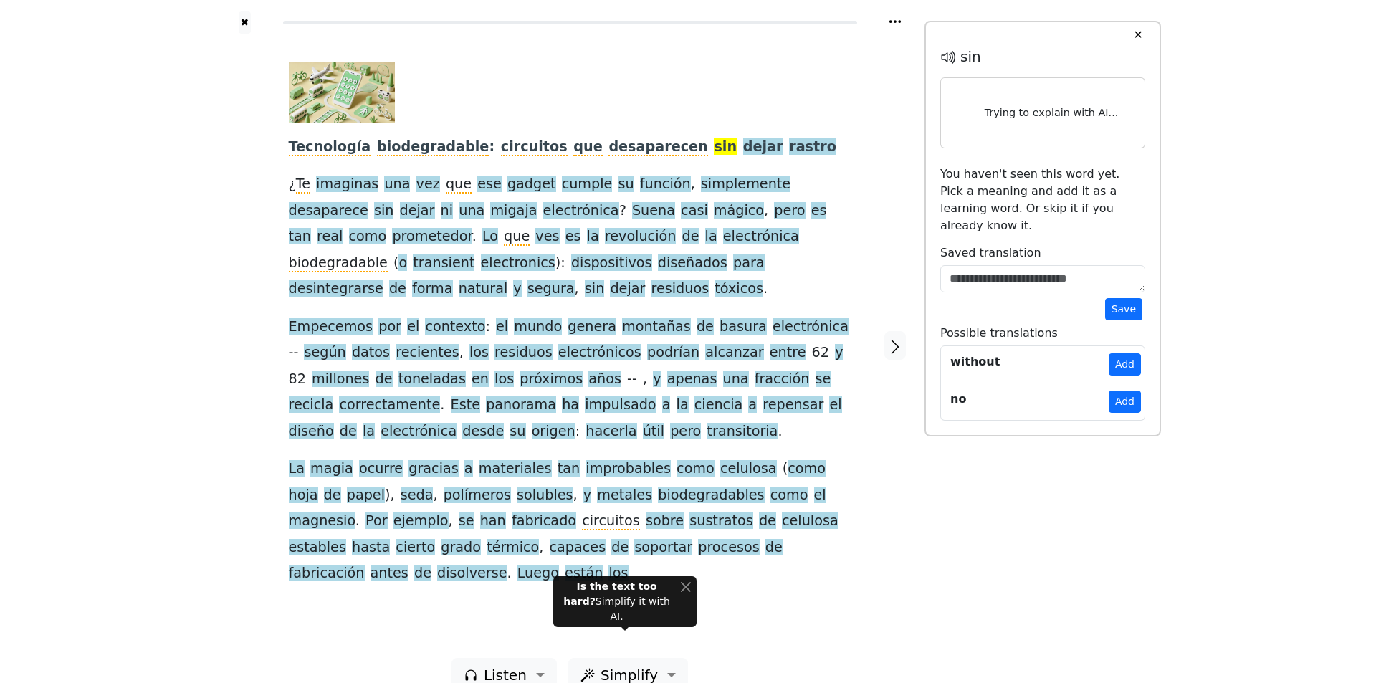
click at [714, 145] on span "sin" at bounding box center [725, 147] width 23 height 18
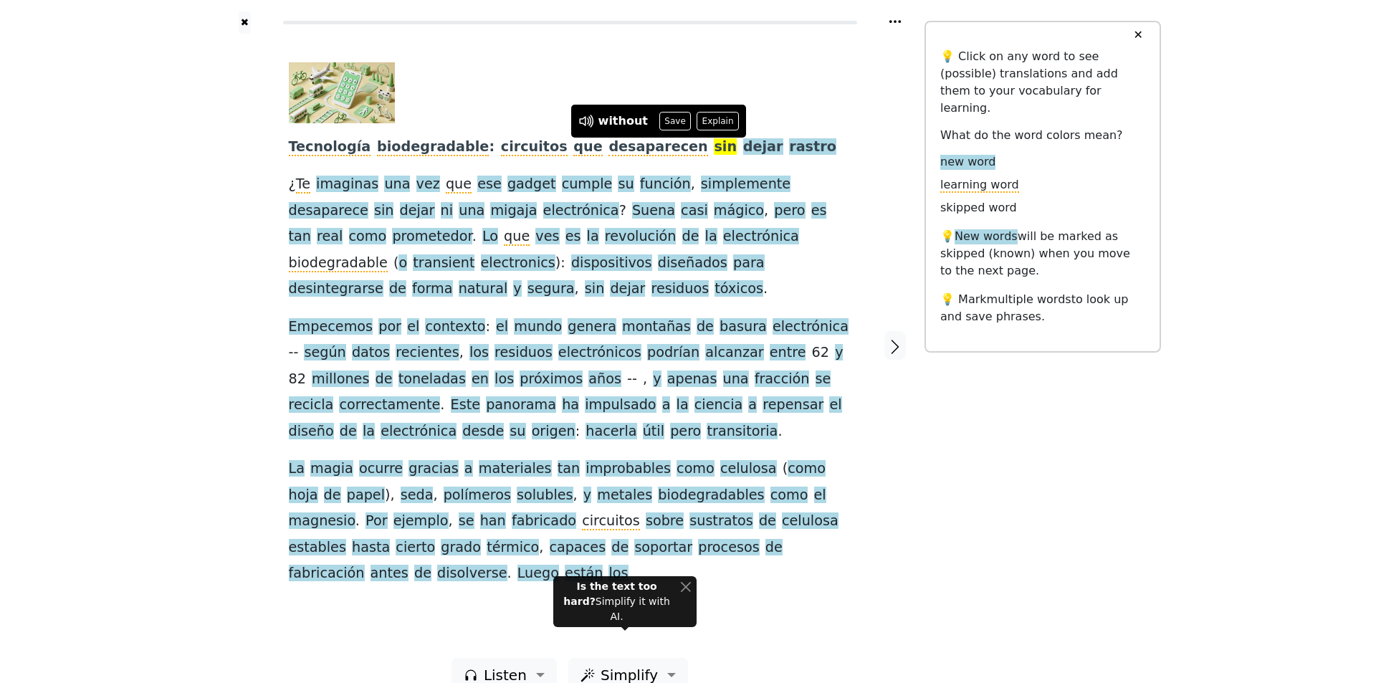
click at [667, 113] on button "Save" at bounding box center [675, 121] width 32 height 19
click at [743, 155] on span "dejar" at bounding box center [763, 147] width 40 height 18
click at [692, 116] on button "Save" at bounding box center [708, 121] width 32 height 19
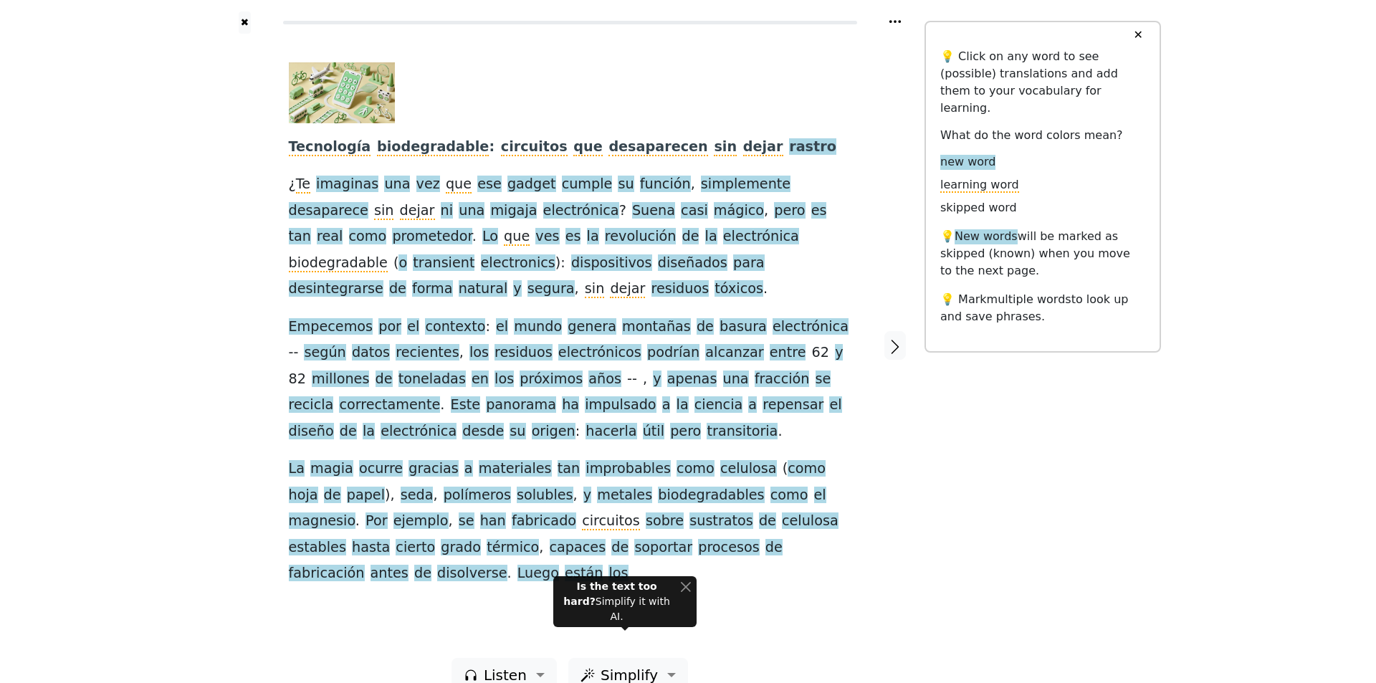
click at [682, 137] on div "Tecnología biodegradable : circuitos que desaparecen sin dejar rastro ¿ Te imag…" at bounding box center [570, 324] width 562 height 524
click at [789, 148] on span "rastro" at bounding box center [812, 147] width 47 height 18
click at [721, 123] on button "Save" at bounding box center [737, 121] width 32 height 19
click at [789, 140] on span "rastro" at bounding box center [812, 147] width 47 height 18
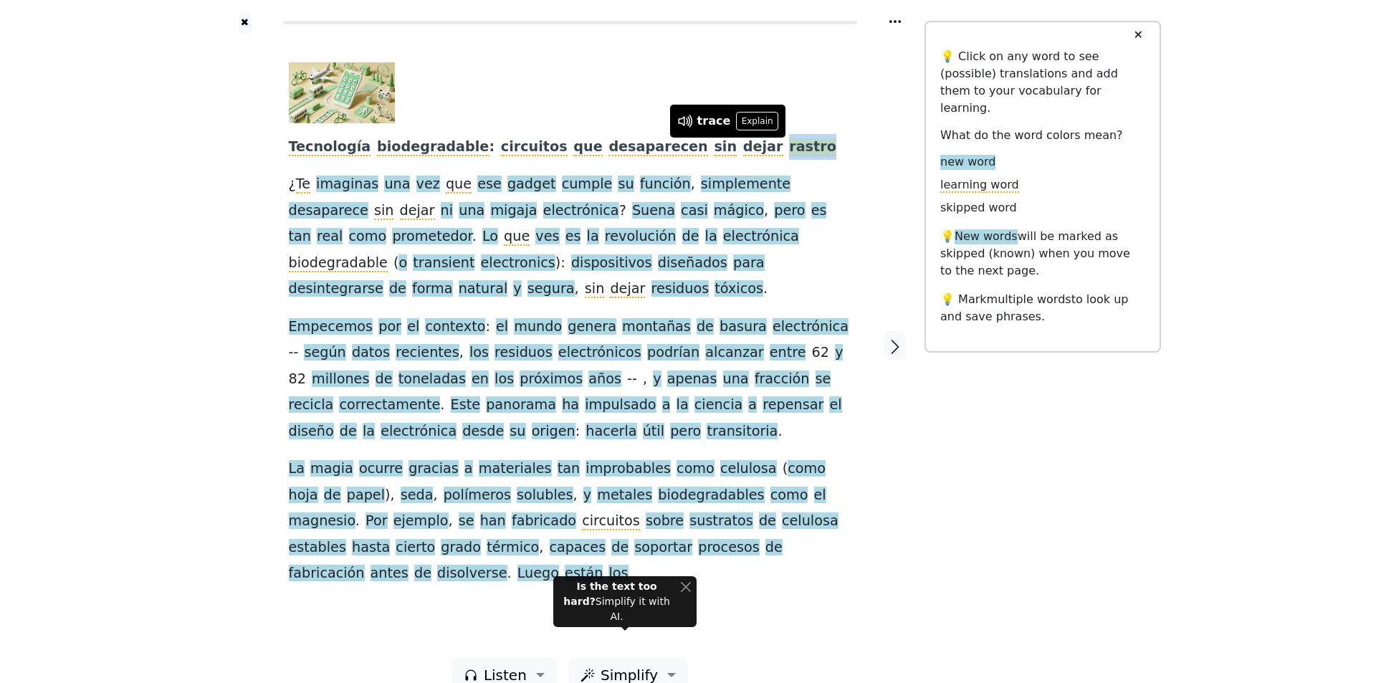
click at [789, 140] on span "rastro" at bounding box center [812, 147] width 47 height 18
click at [749, 110] on div "trace Explain" at bounding box center [727, 121] width 115 height 33
click at [748, 115] on button "Explain" at bounding box center [757, 121] width 42 height 19
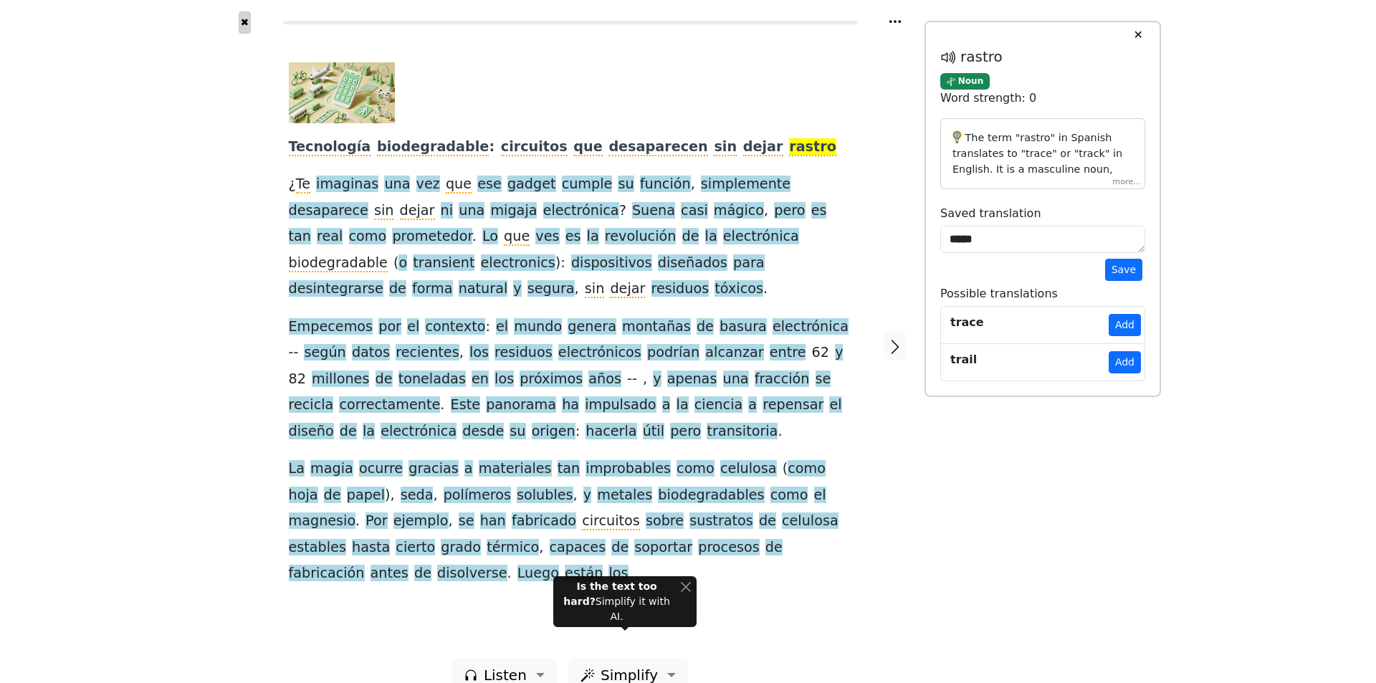
click at [239, 16] on button "✖" at bounding box center [245, 22] width 12 height 22
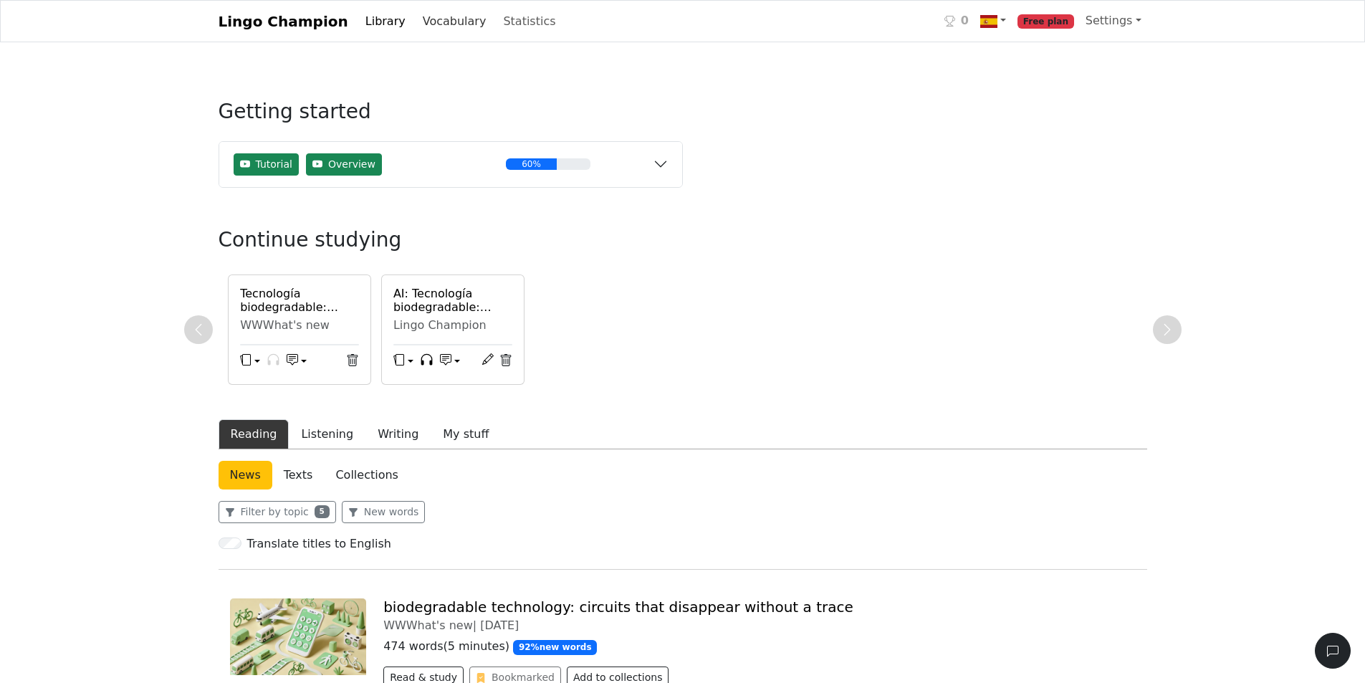
click at [422, 19] on link "Vocabulary" at bounding box center [454, 21] width 75 height 29
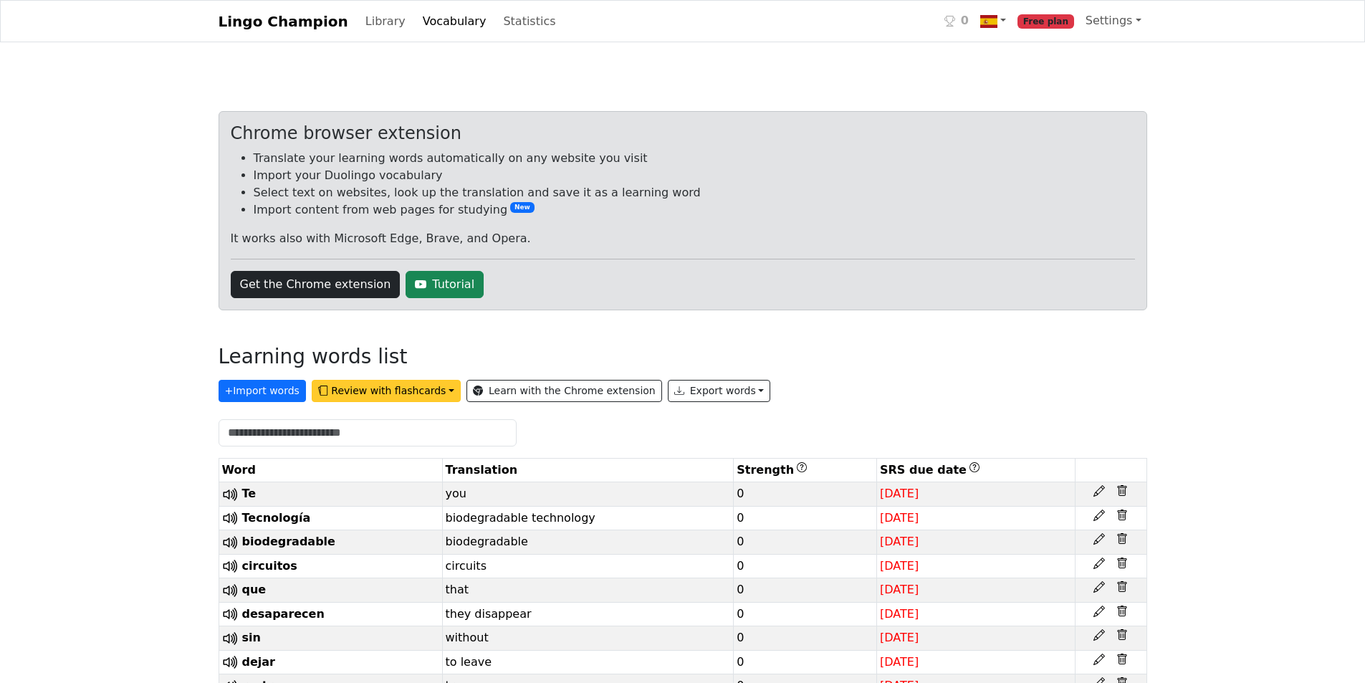
click at [340, 393] on button "Review with flashcards" at bounding box center [386, 391] width 149 height 22
click at [396, 419] on strong "General flashcards (lowest strength first)" at bounding box center [458, 421] width 268 height 14
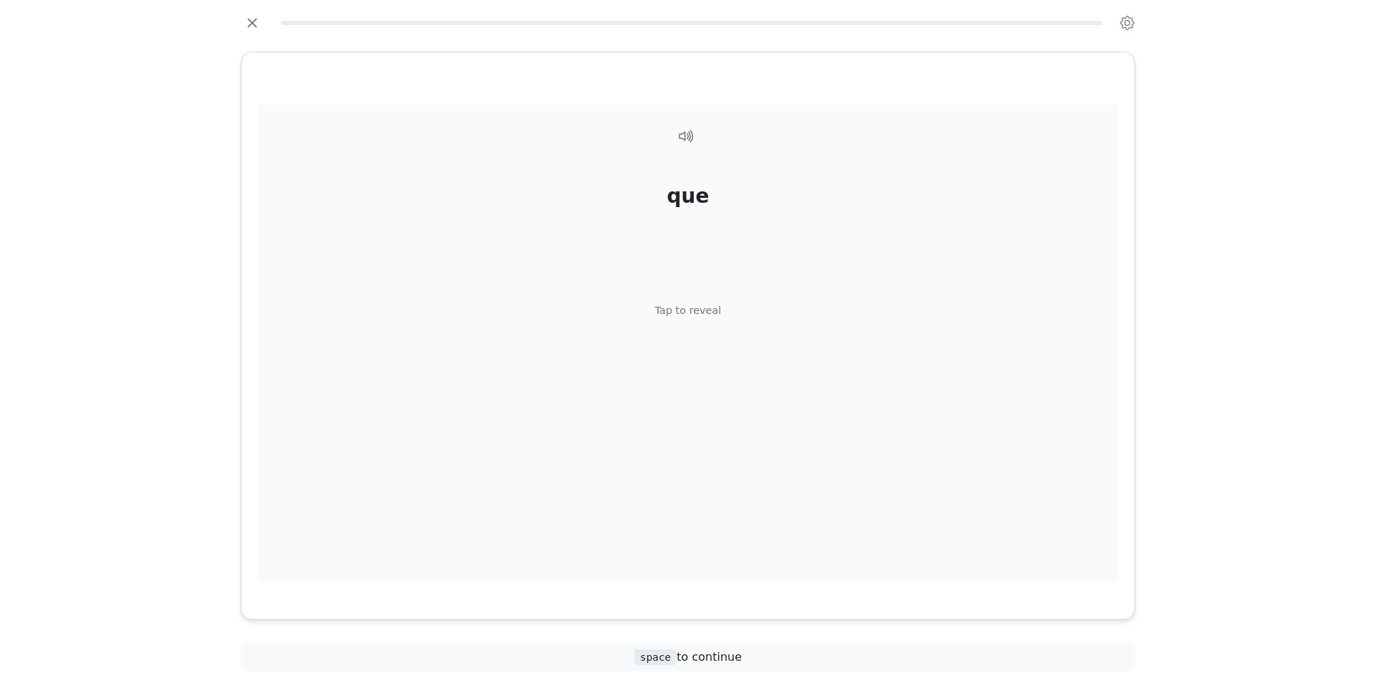
click at [745, 278] on div "que Tap to reveal" at bounding box center [688, 343] width 858 height 478
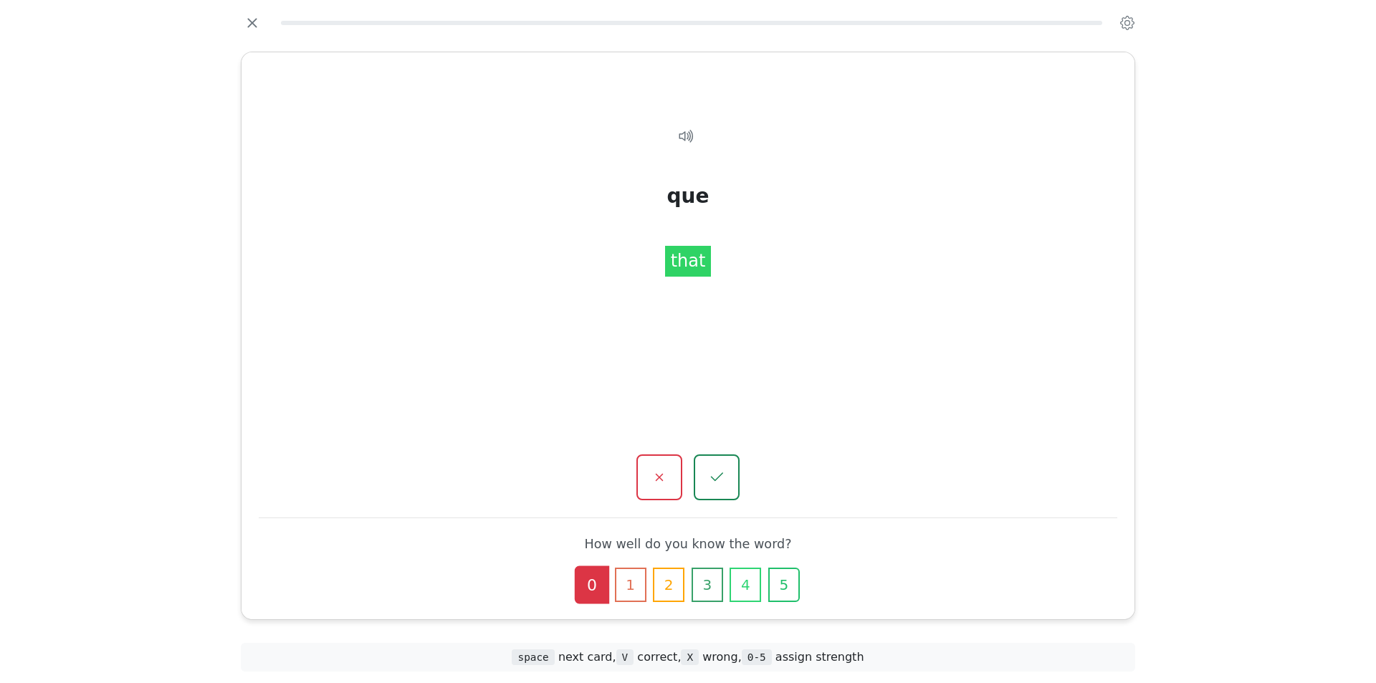
click at [265, 21] on div at bounding box center [688, 22] width 894 height 23
click at [244, 16] on icon "button" at bounding box center [251, 22] width 21 height 21
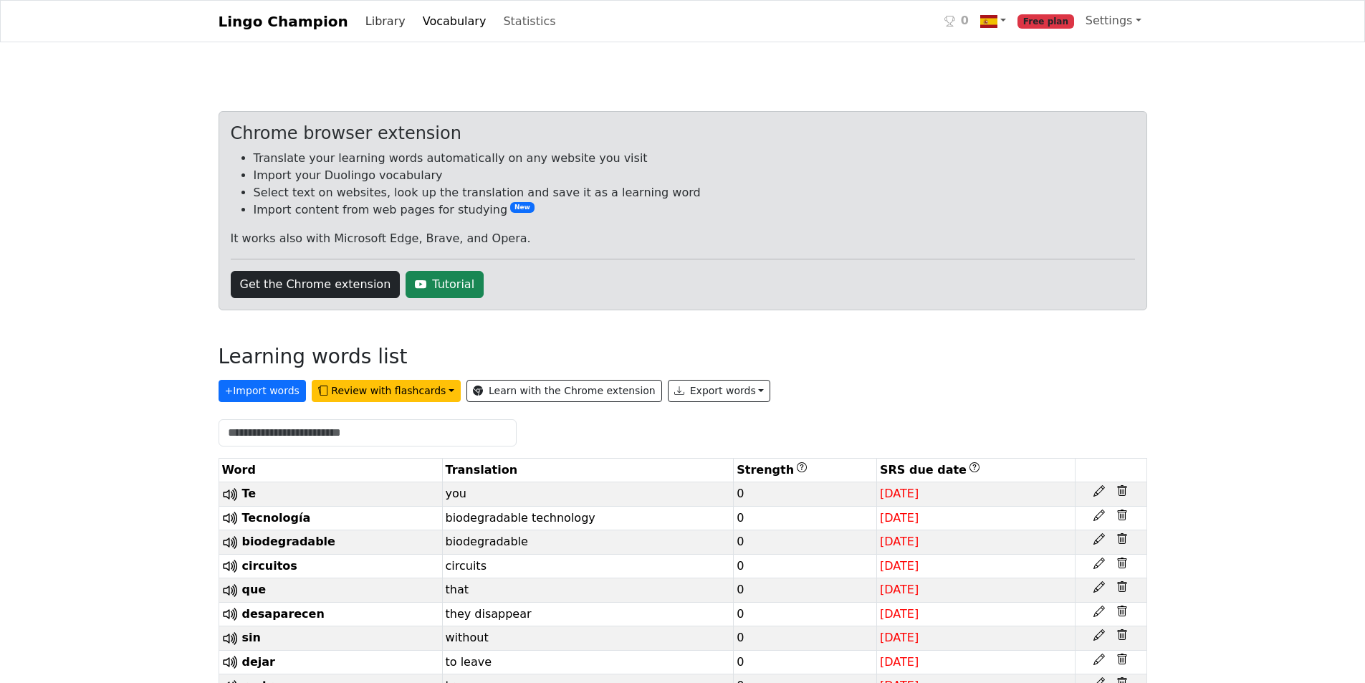
click at [360, 30] on link "Library" at bounding box center [386, 21] width 52 height 29
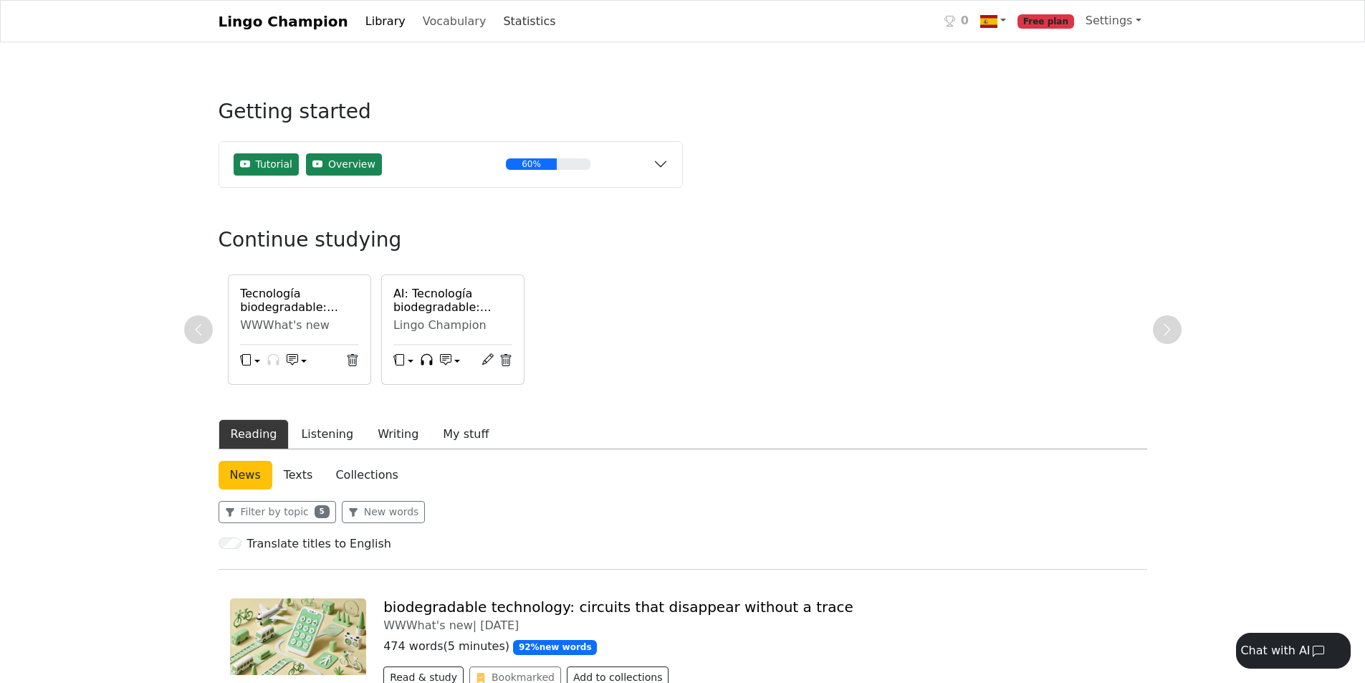
click at [498, 14] on link "Statistics" at bounding box center [529, 21] width 64 height 29
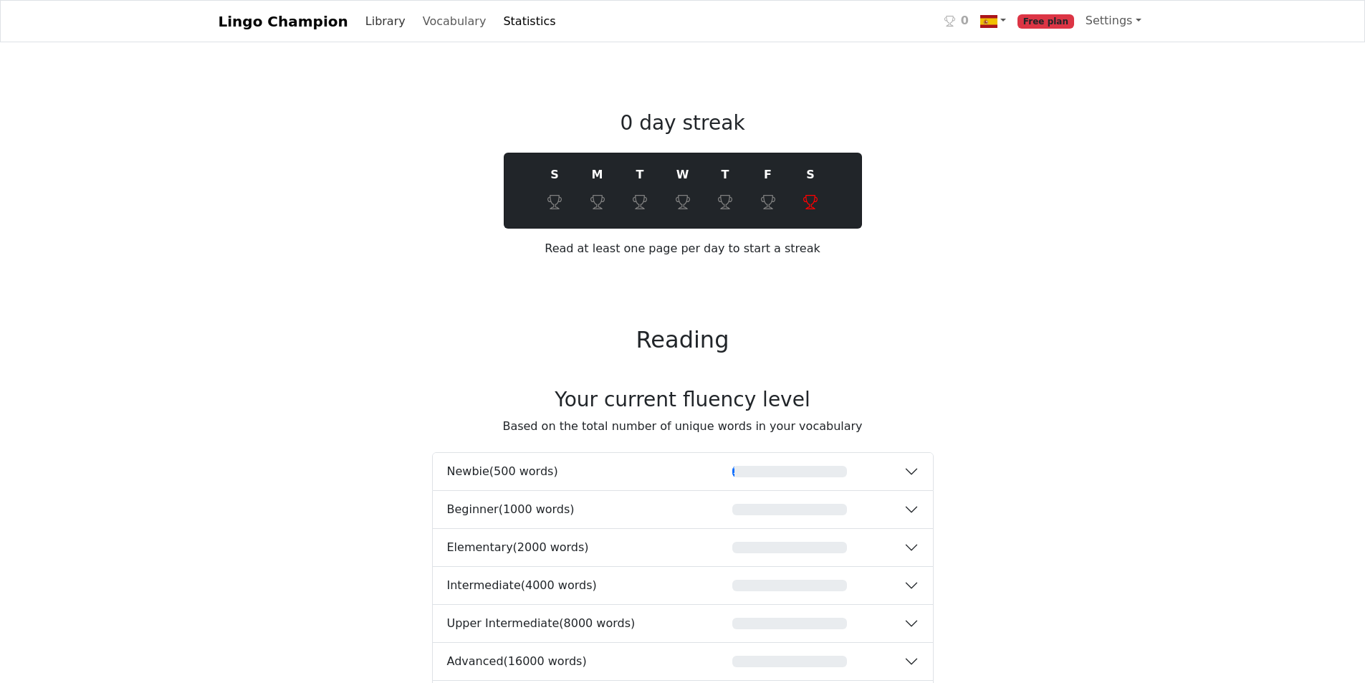
click at [360, 17] on link "Library" at bounding box center [386, 21] width 52 height 29
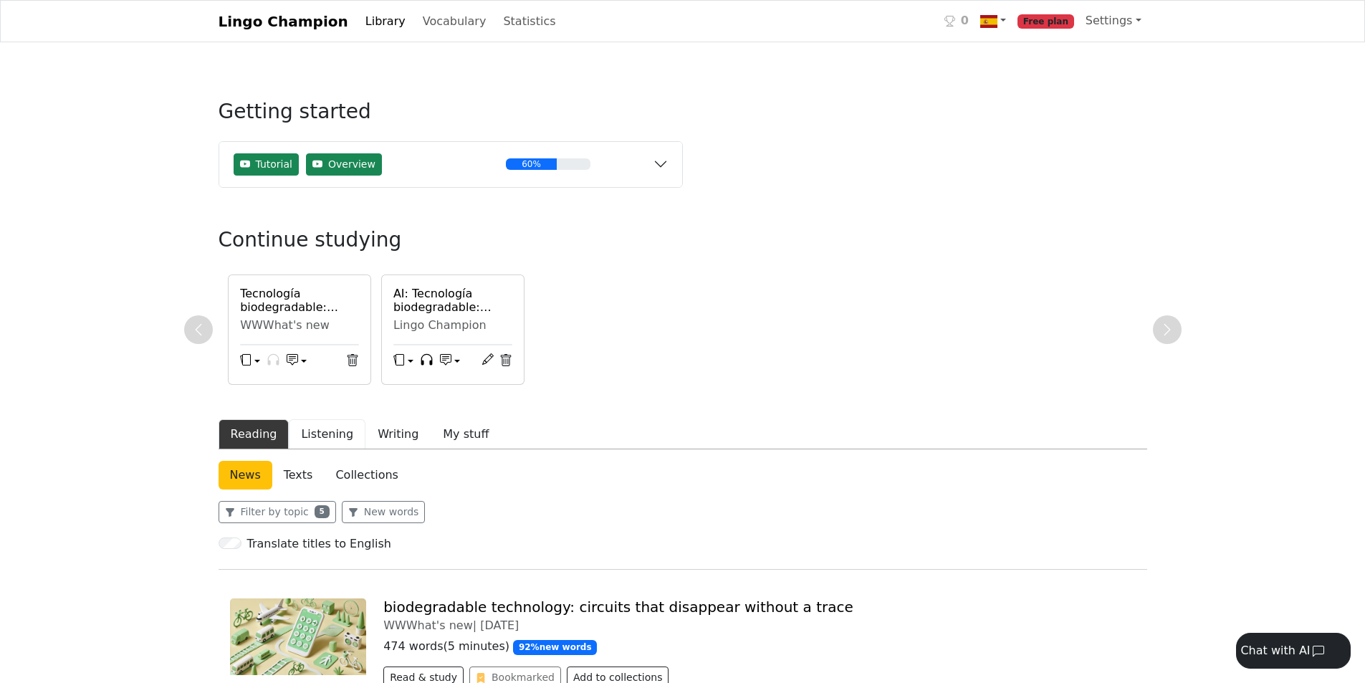
click at [302, 441] on button "Listening" at bounding box center [327, 434] width 77 height 30
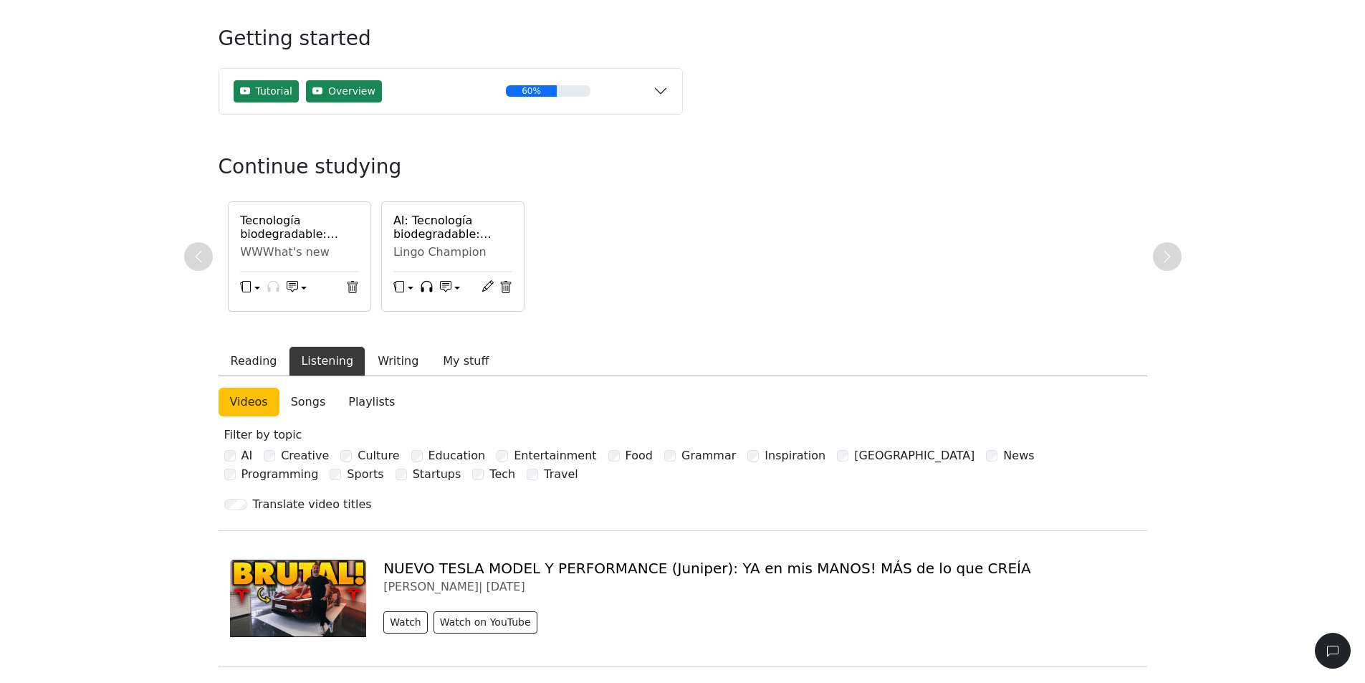
scroll to position [72, 0]
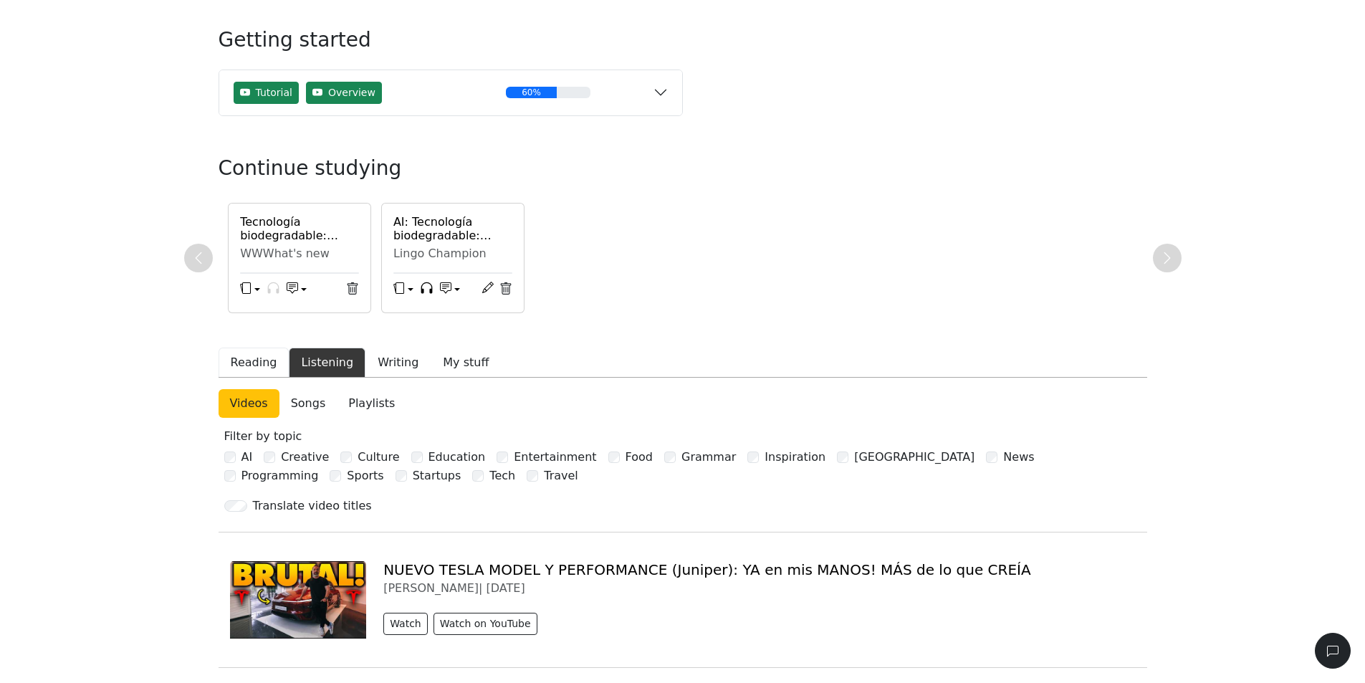
click at [239, 360] on button "Reading" at bounding box center [254, 362] width 71 height 30
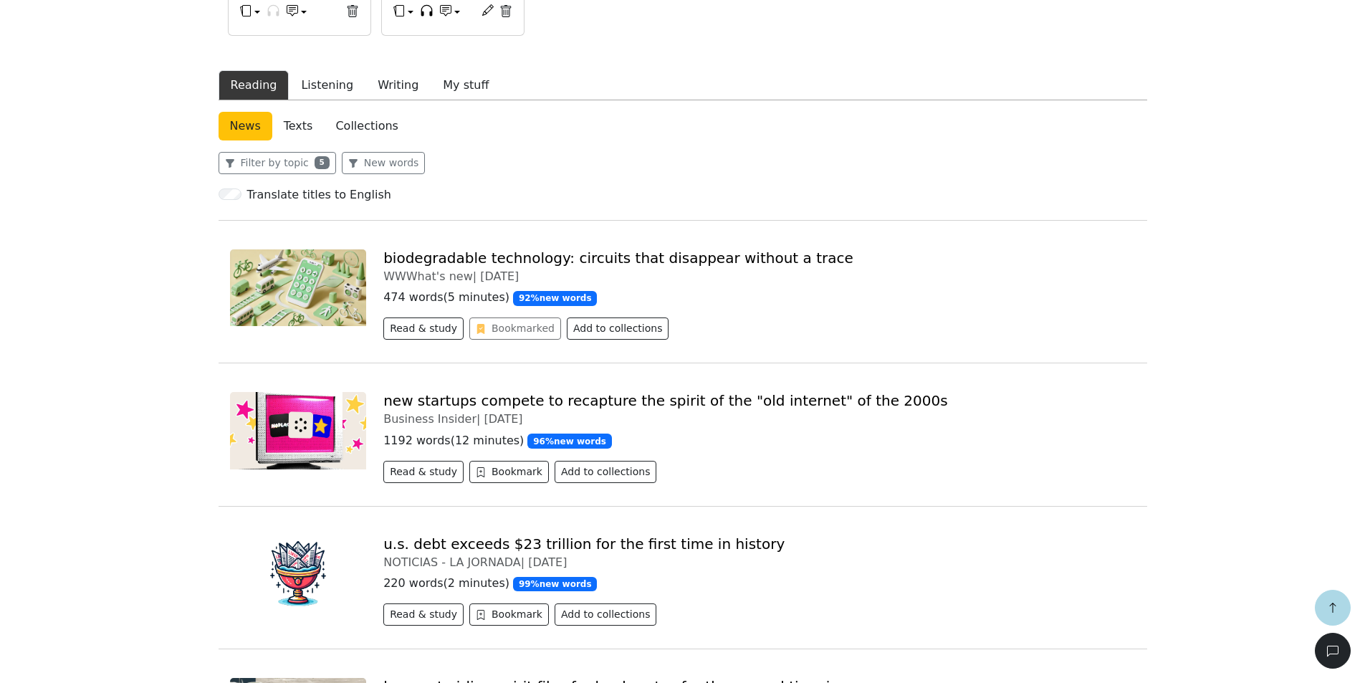
scroll to position [215, 0]
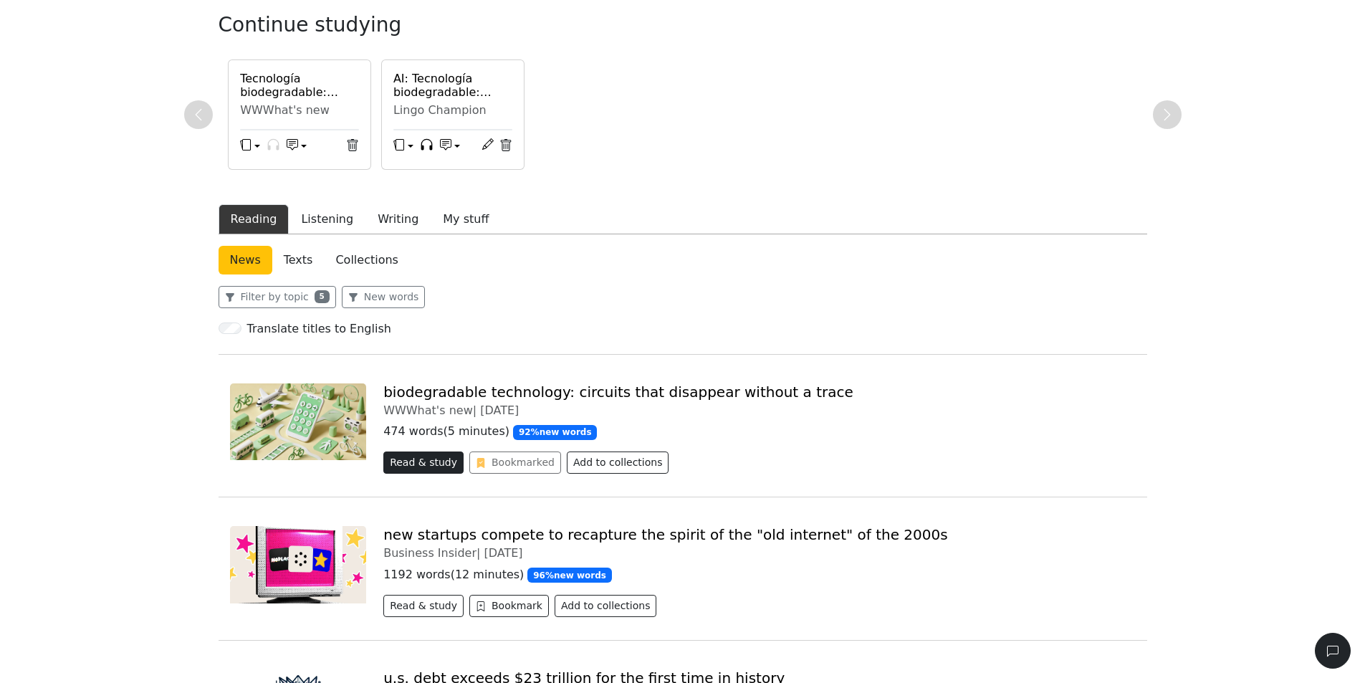
click at [418, 462] on button "Read & study" at bounding box center [423, 462] width 80 height 22
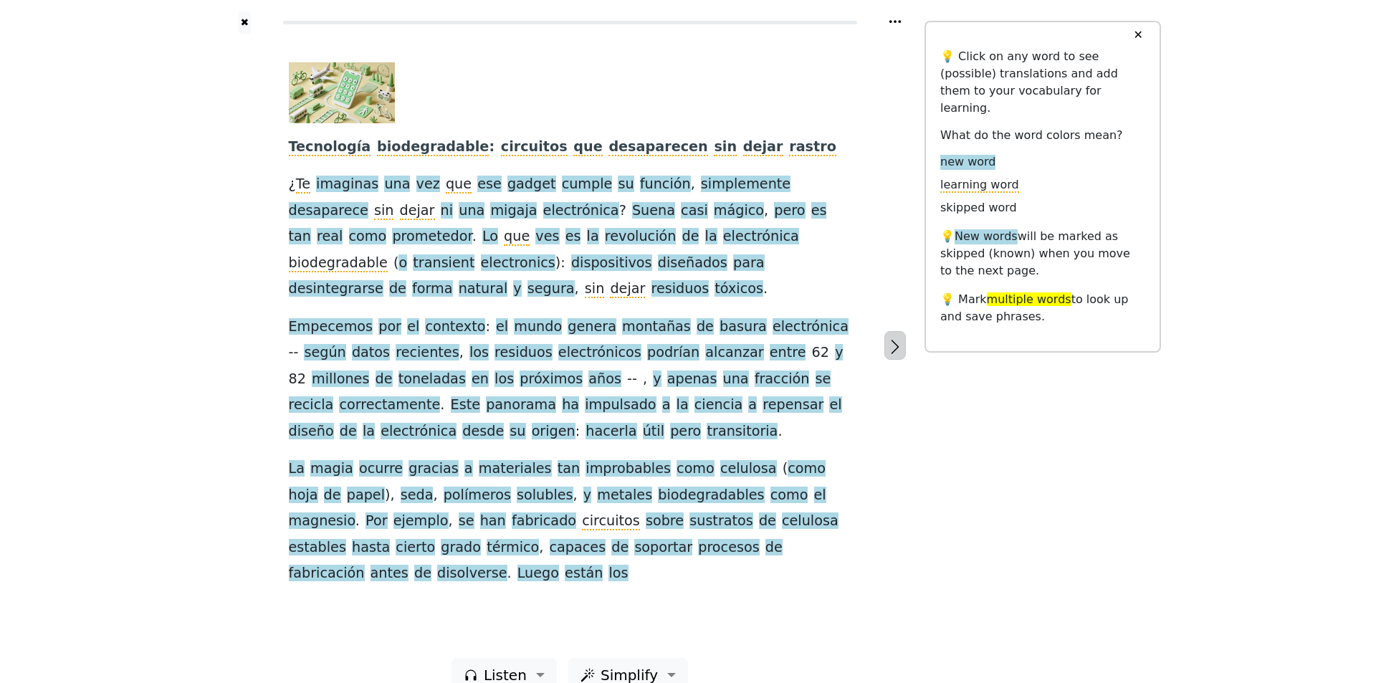
click at [897, 338] on icon "button" at bounding box center [894, 346] width 17 height 17
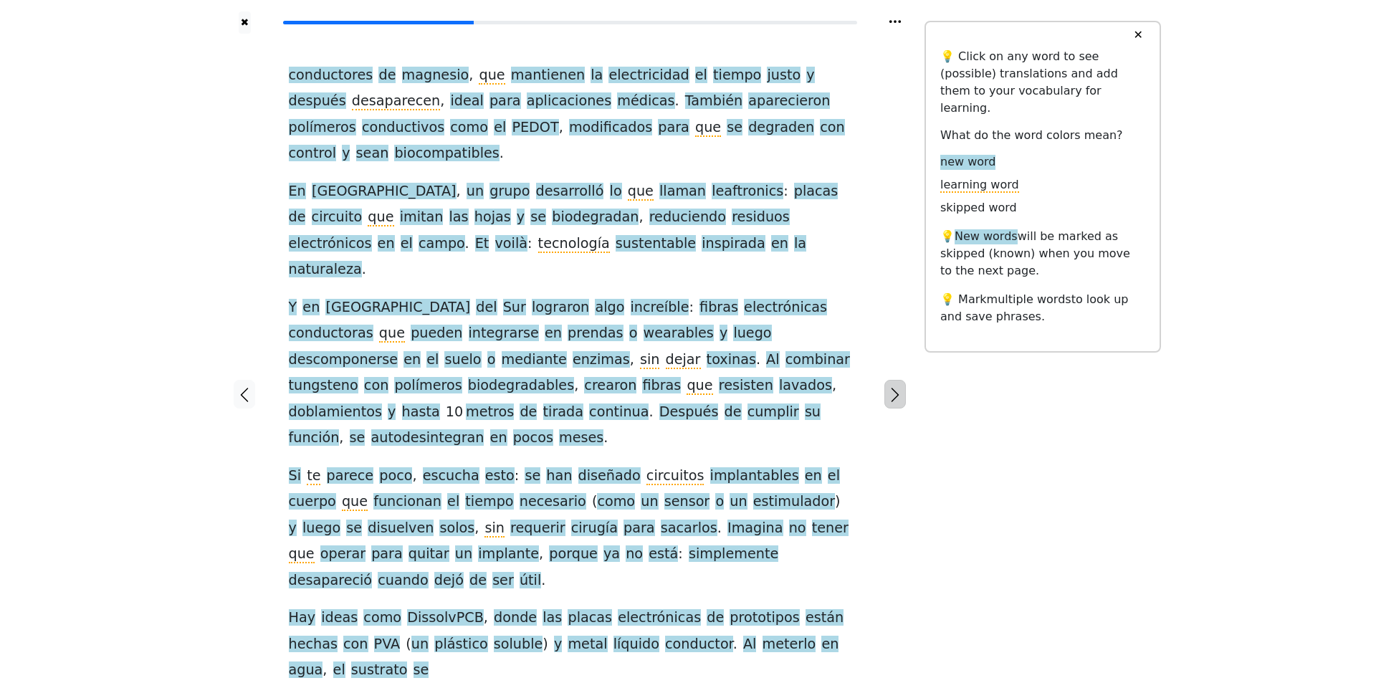
click at [897, 386] on icon "button" at bounding box center [894, 394] width 17 height 17
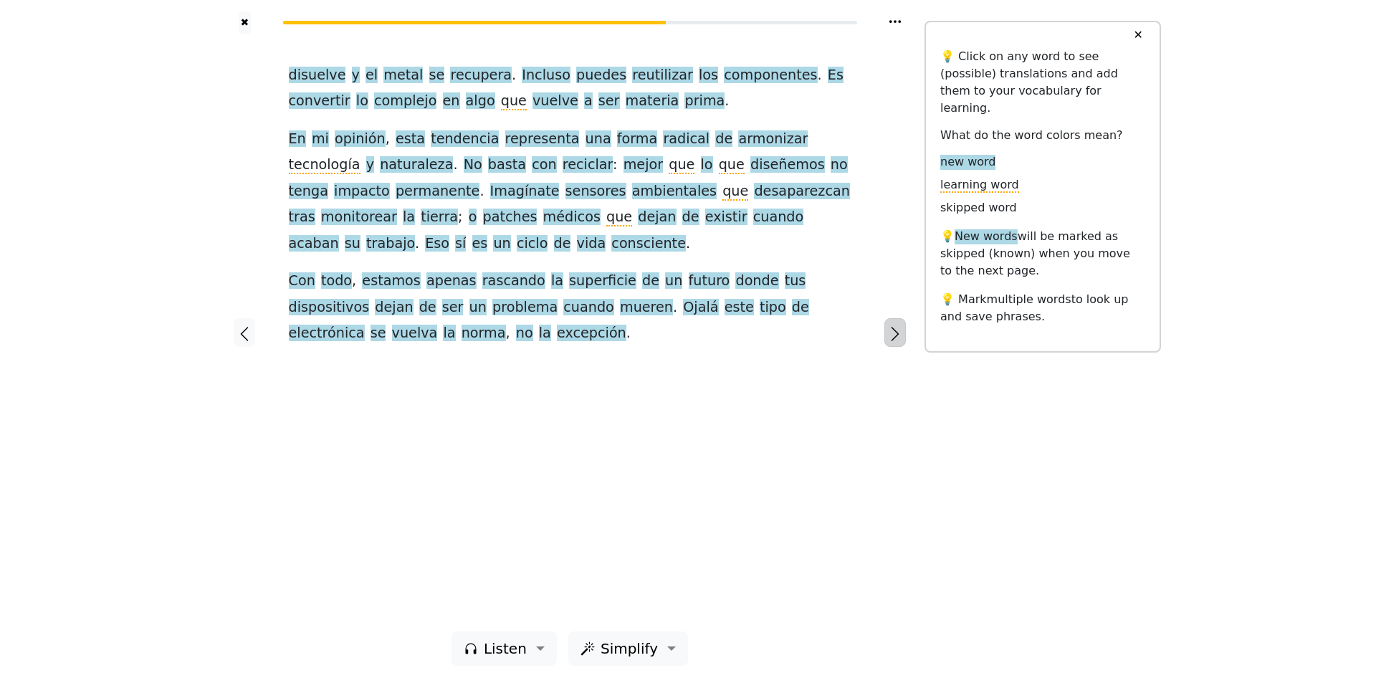
click at [897, 332] on icon "button" at bounding box center [894, 333] width 17 height 17
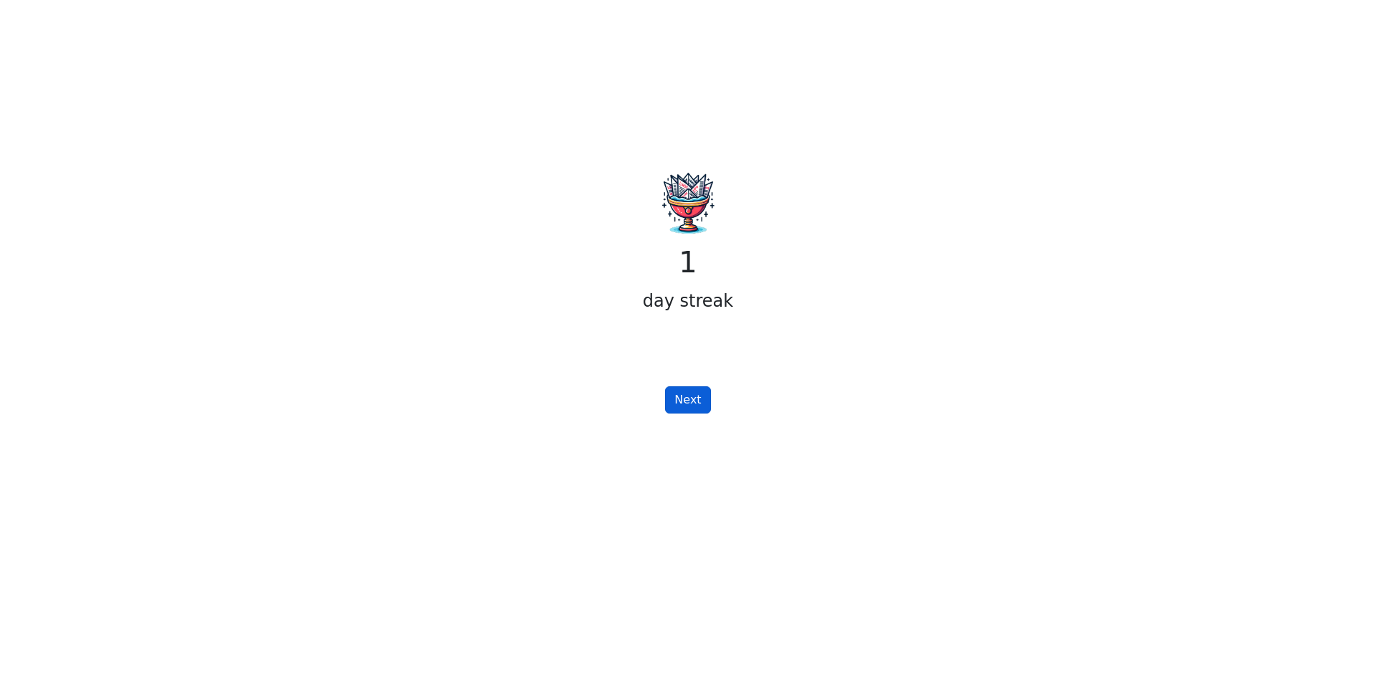
click at [699, 401] on button "Next" at bounding box center [687, 399] width 45 height 27
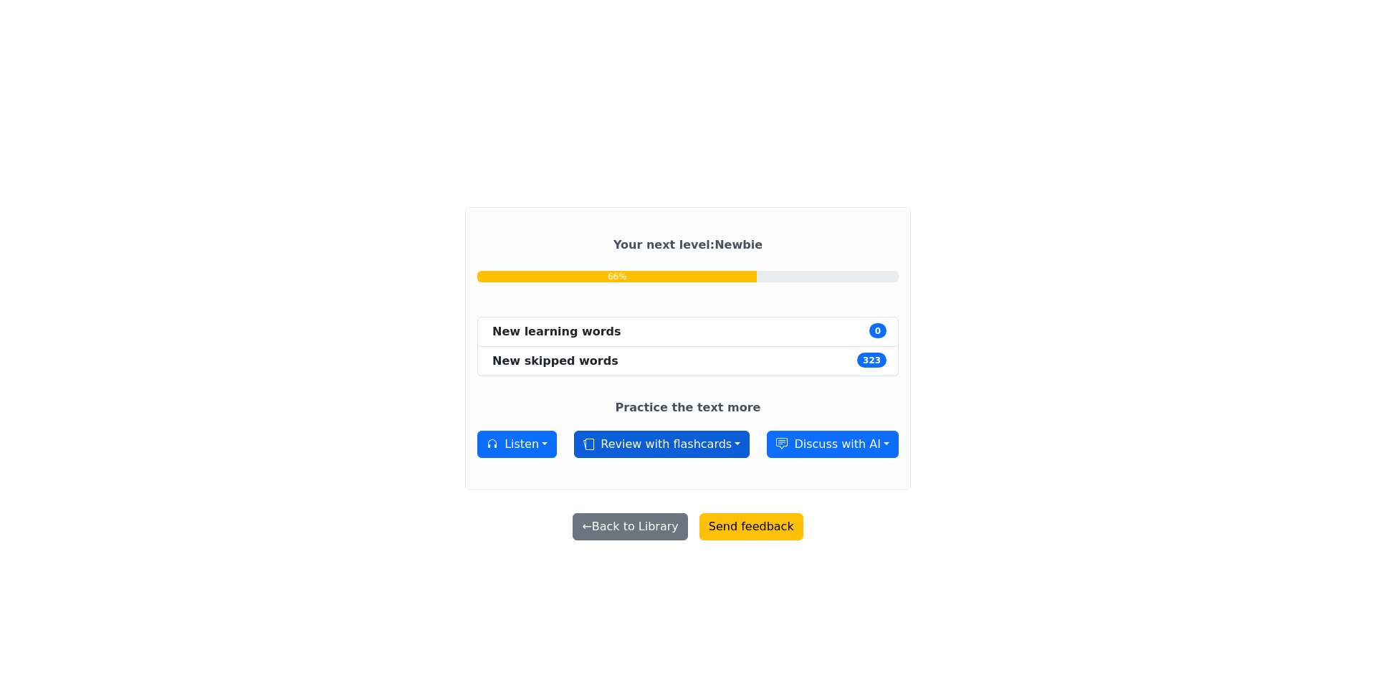
click at [623, 447] on button "Review with flashcards" at bounding box center [662, 444] width 176 height 27
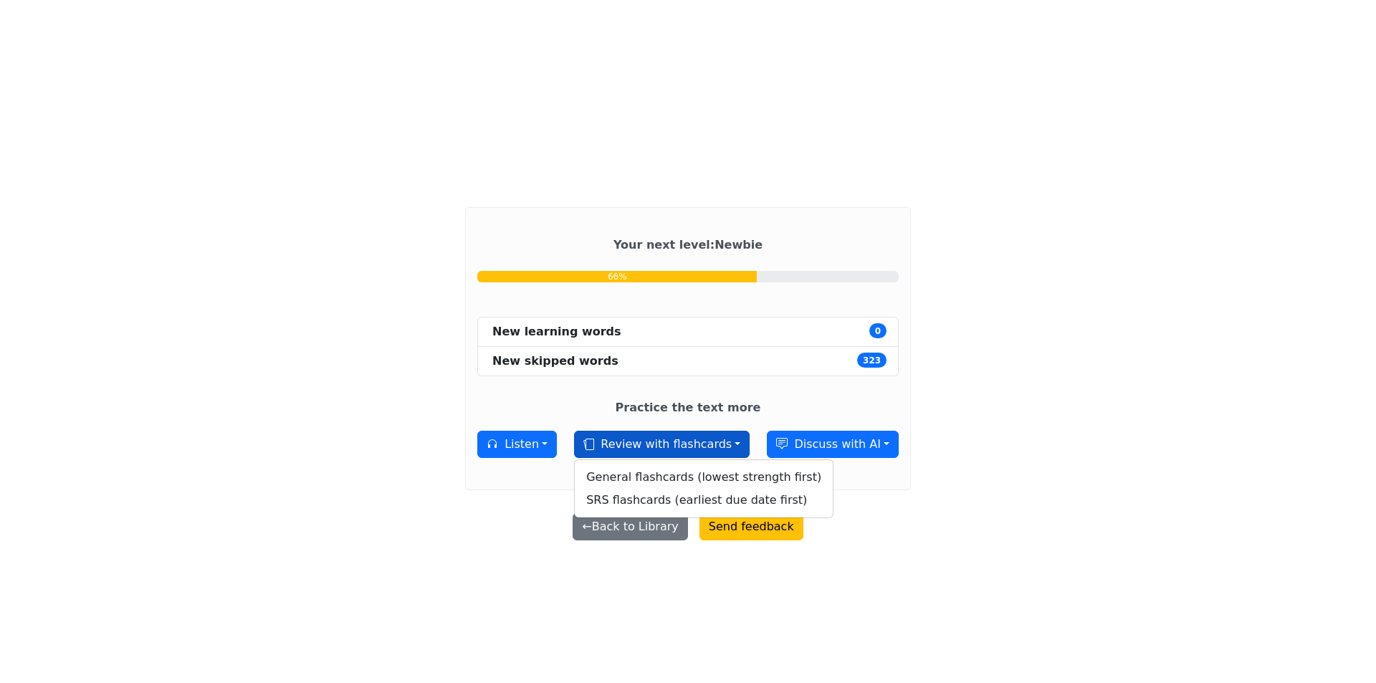
click at [622, 447] on button "Review with flashcards" at bounding box center [662, 444] width 176 height 27
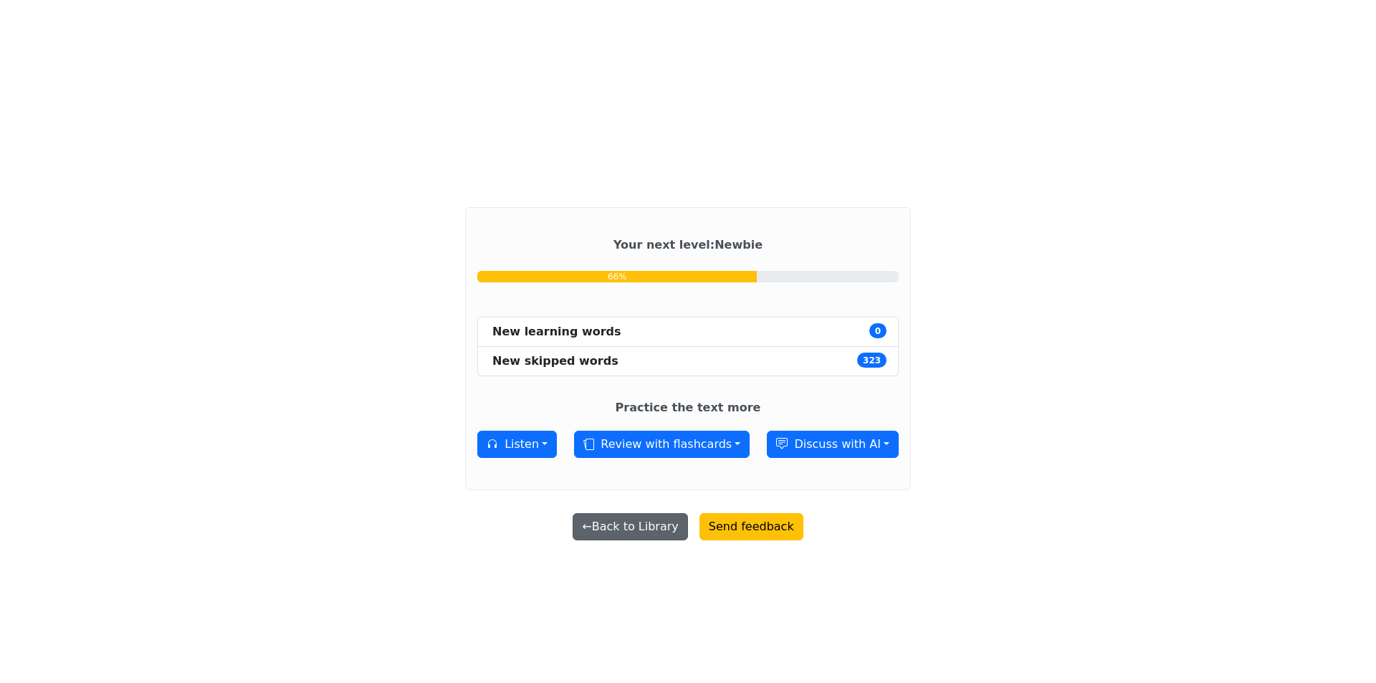
click at [663, 531] on button "← Back to Library" at bounding box center [629, 526] width 115 height 27
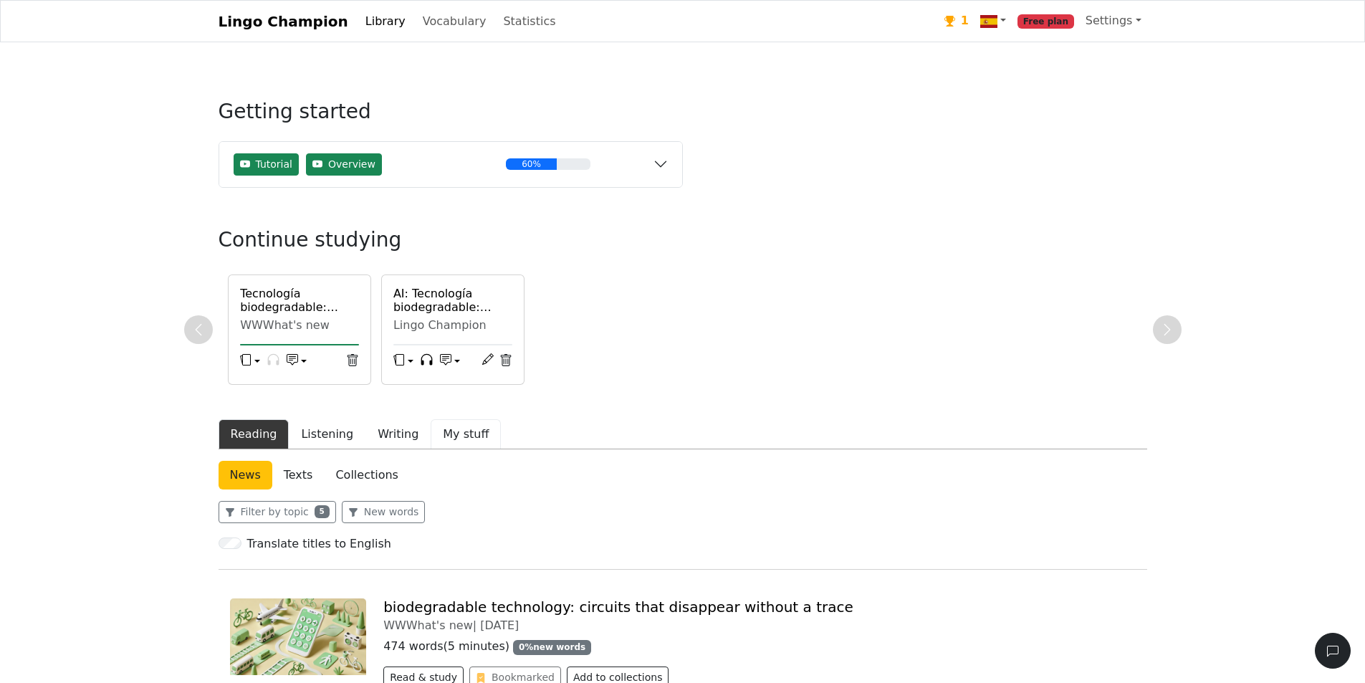
click at [441, 420] on button "My stuff" at bounding box center [466, 434] width 70 height 30
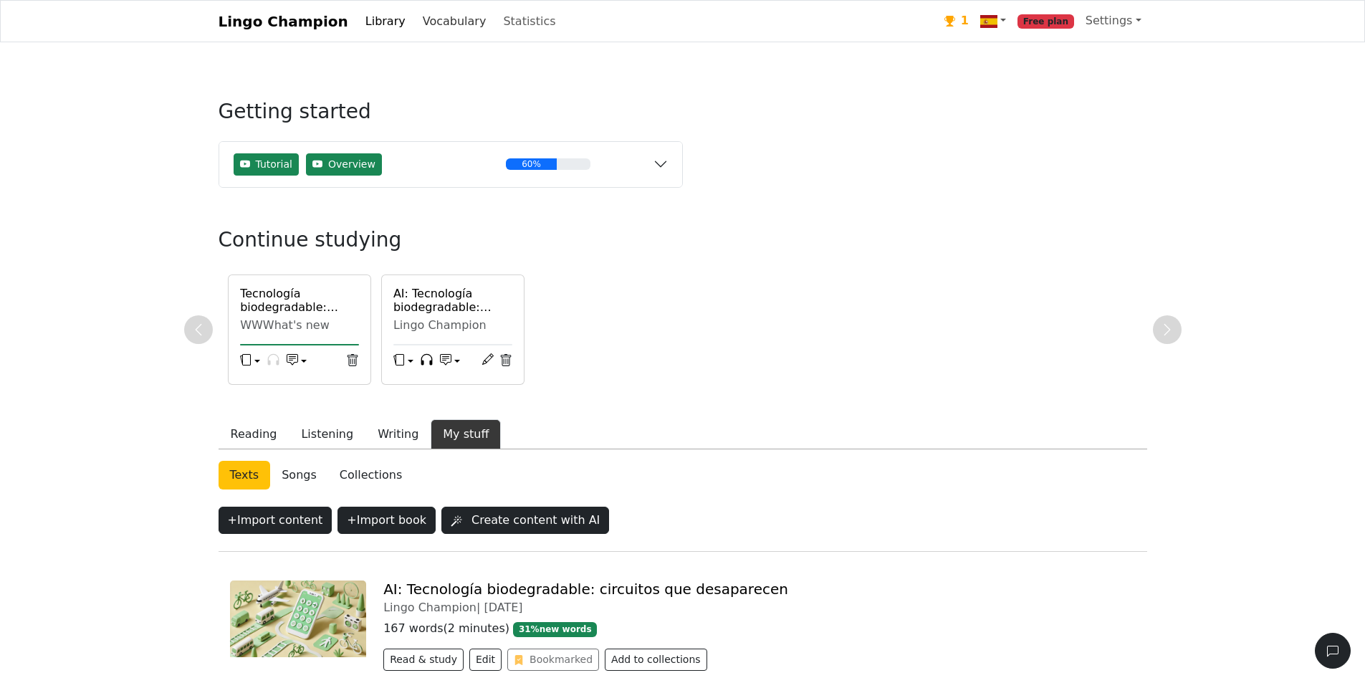
click at [450, 24] on link "Vocabulary" at bounding box center [454, 21] width 75 height 29
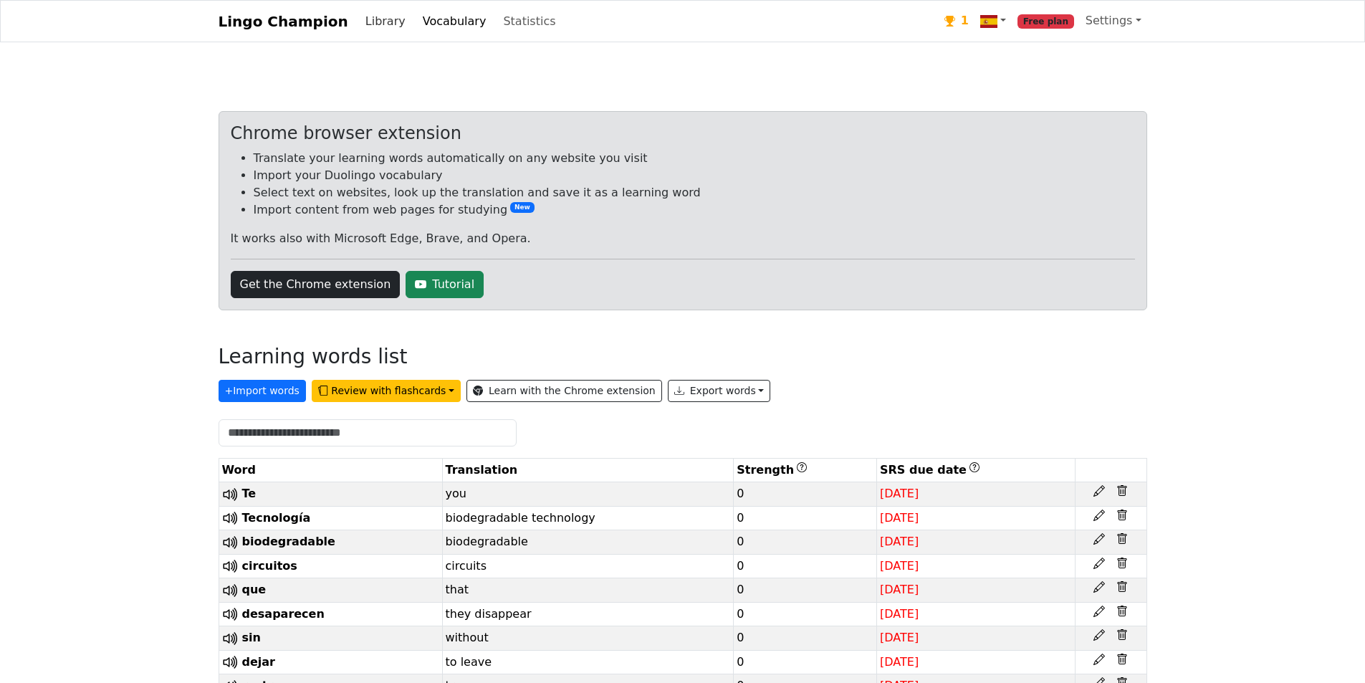
click at [364, 23] on link "Library" at bounding box center [386, 21] width 52 height 29
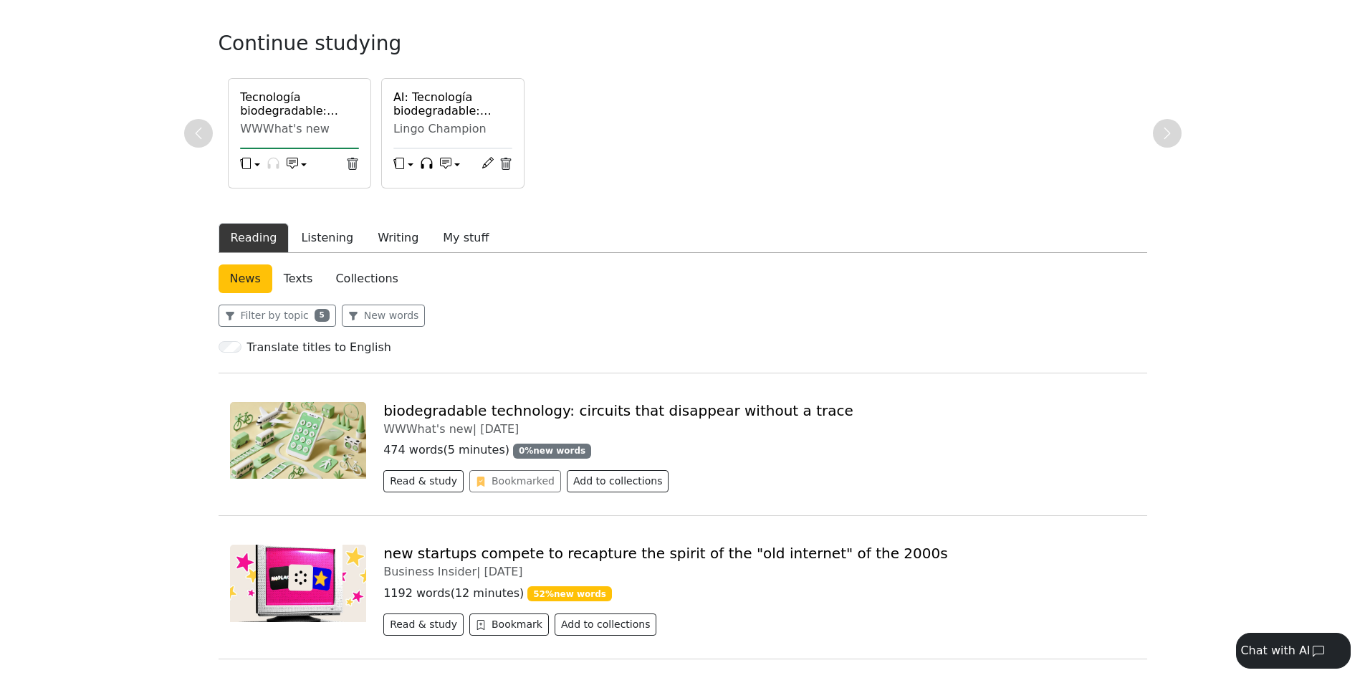
scroll to position [287, 0]
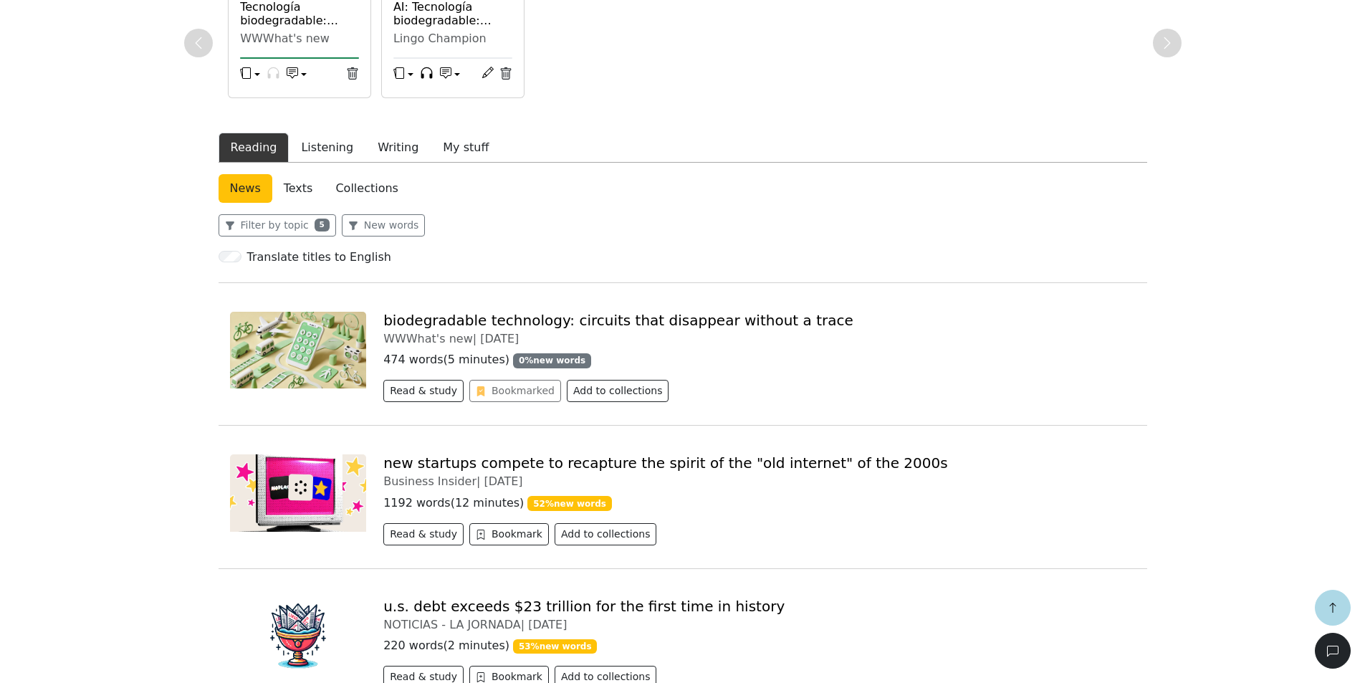
click at [339, 354] on img at bounding box center [298, 350] width 137 height 77
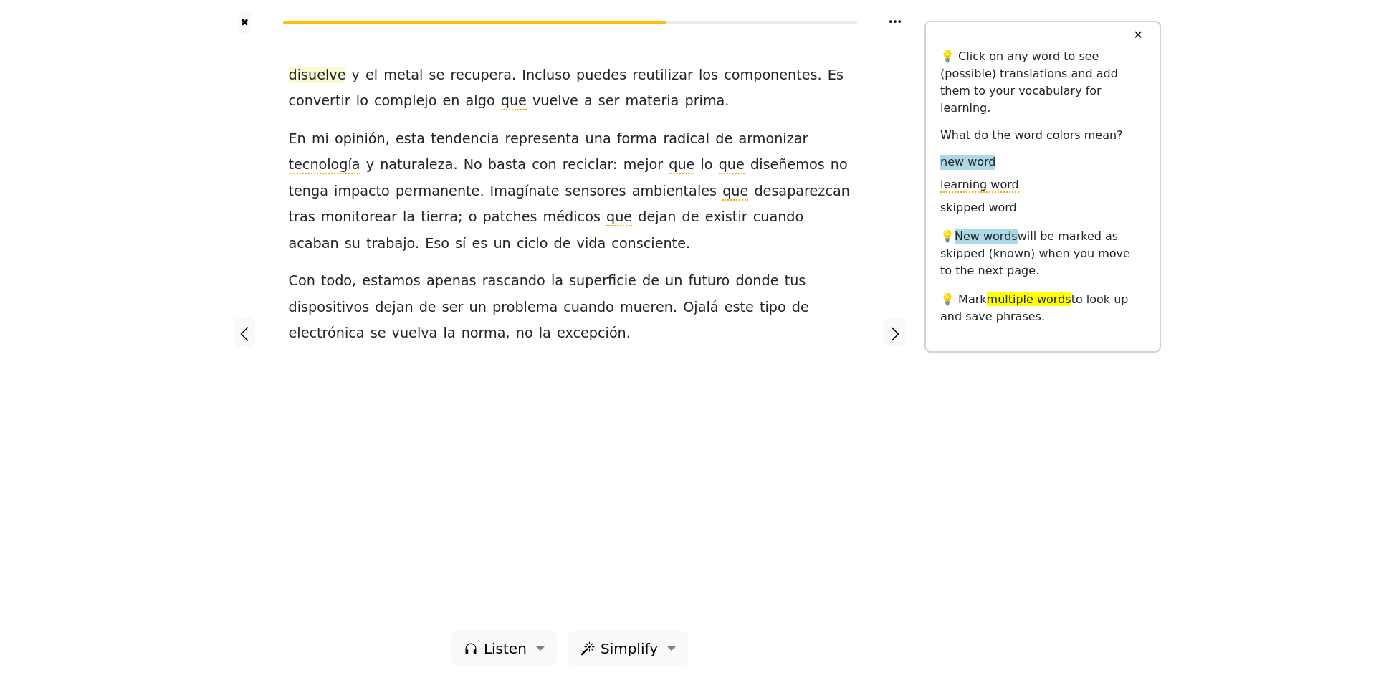
click at [307, 77] on span "disuelve" at bounding box center [317, 76] width 57 height 18
click at [254, 329] on button "button" at bounding box center [244, 332] width 21 height 29
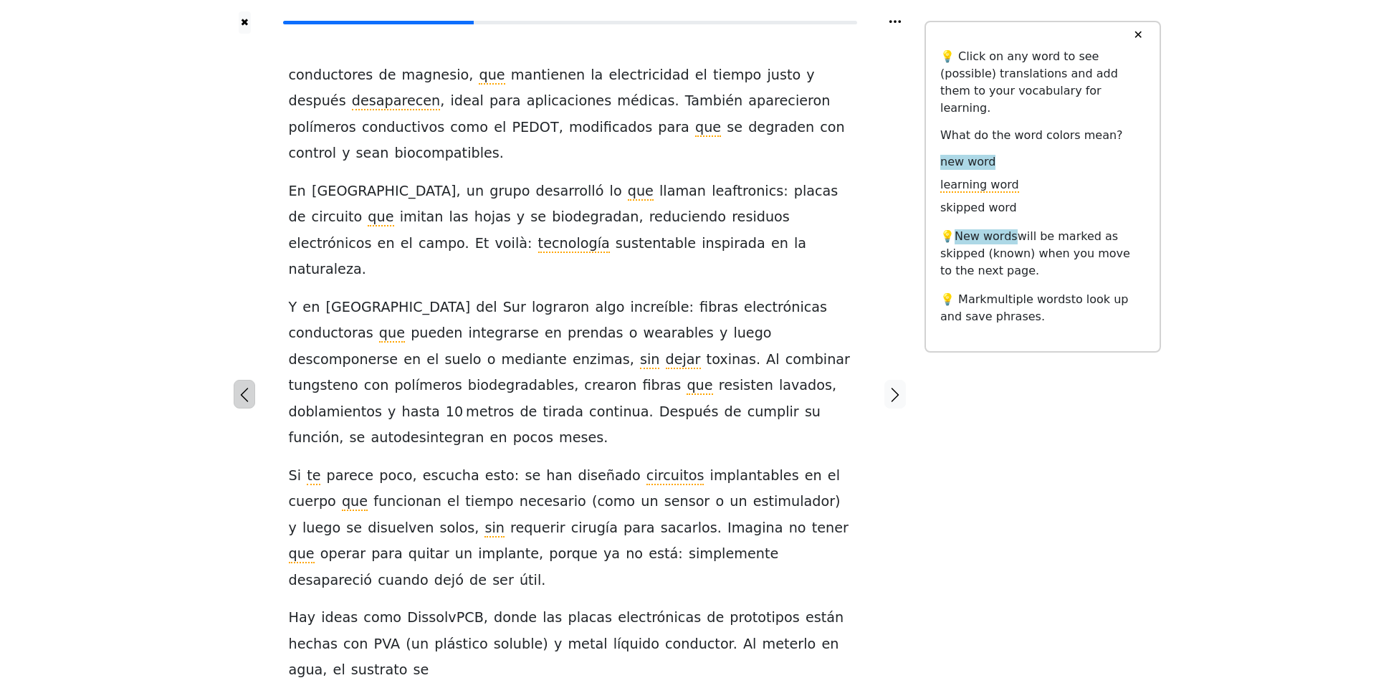
click at [247, 388] on icon "button" at bounding box center [245, 395] width 8 height 14
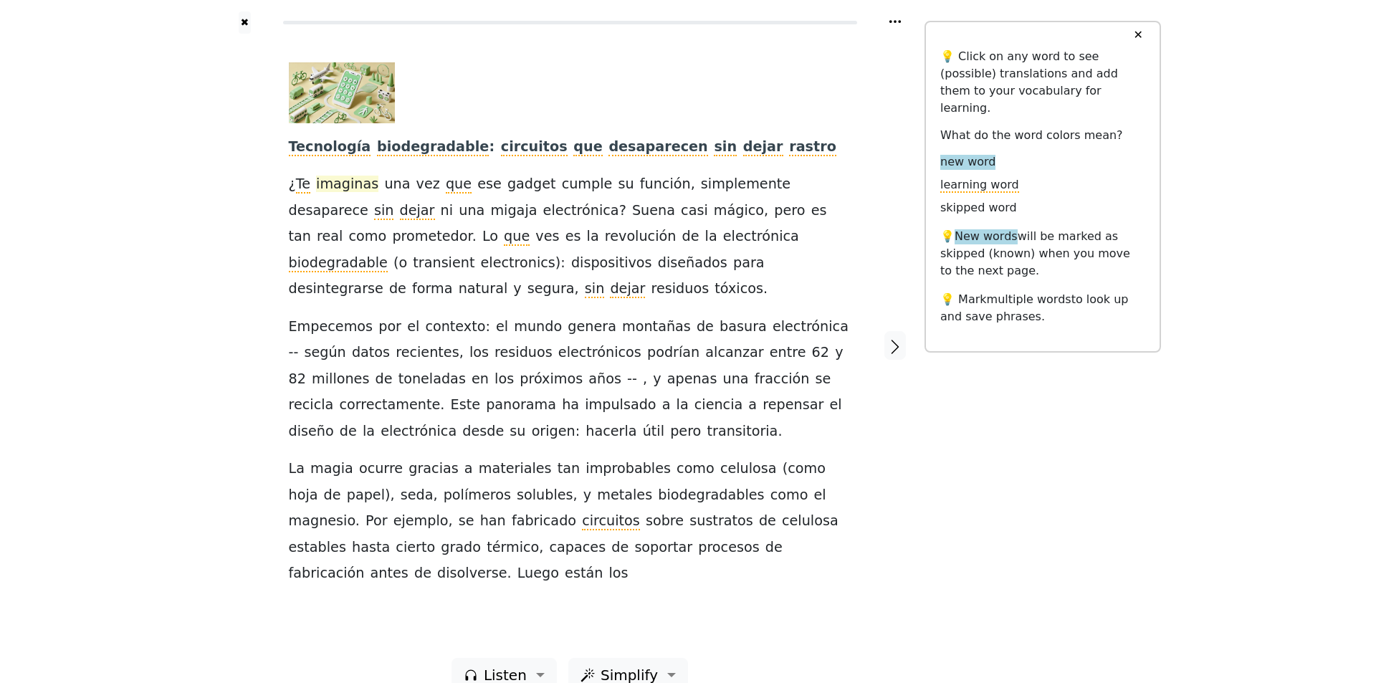
click at [324, 177] on span "imaginas" at bounding box center [347, 185] width 62 height 18
click at [350, 181] on span "imaginas" at bounding box center [347, 185] width 62 height 18
click at [346, 181] on span "imaginas" at bounding box center [347, 185] width 62 height 18
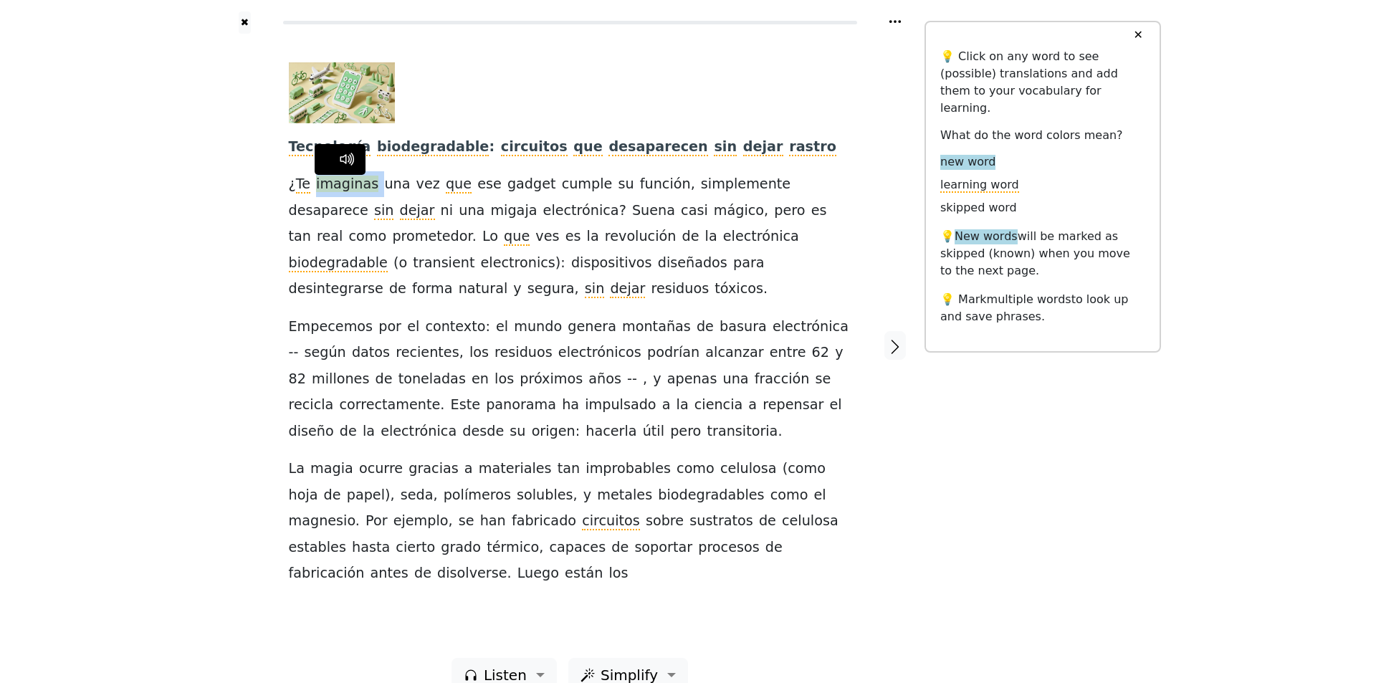
click at [346, 181] on span "imaginas" at bounding box center [347, 185] width 62 height 18
click at [424, 448] on div "Tecnología biodegradable : circuitos que desaparecen sin dejar rastro ¿ Te imag…" at bounding box center [570, 324] width 562 height 524
click at [898, 19] on icon at bounding box center [895, 21] width 14 height 14
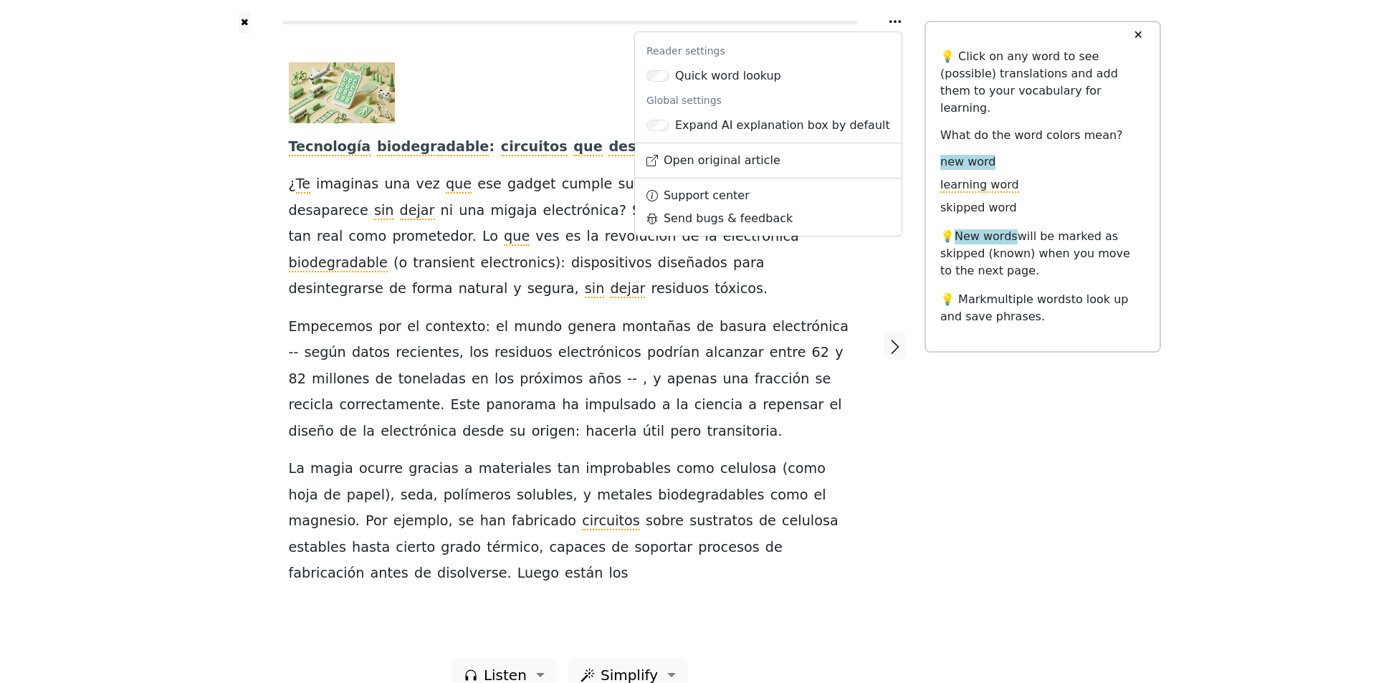
click at [363, 85] on img at bounding box center [342, 92] width 107 height 61
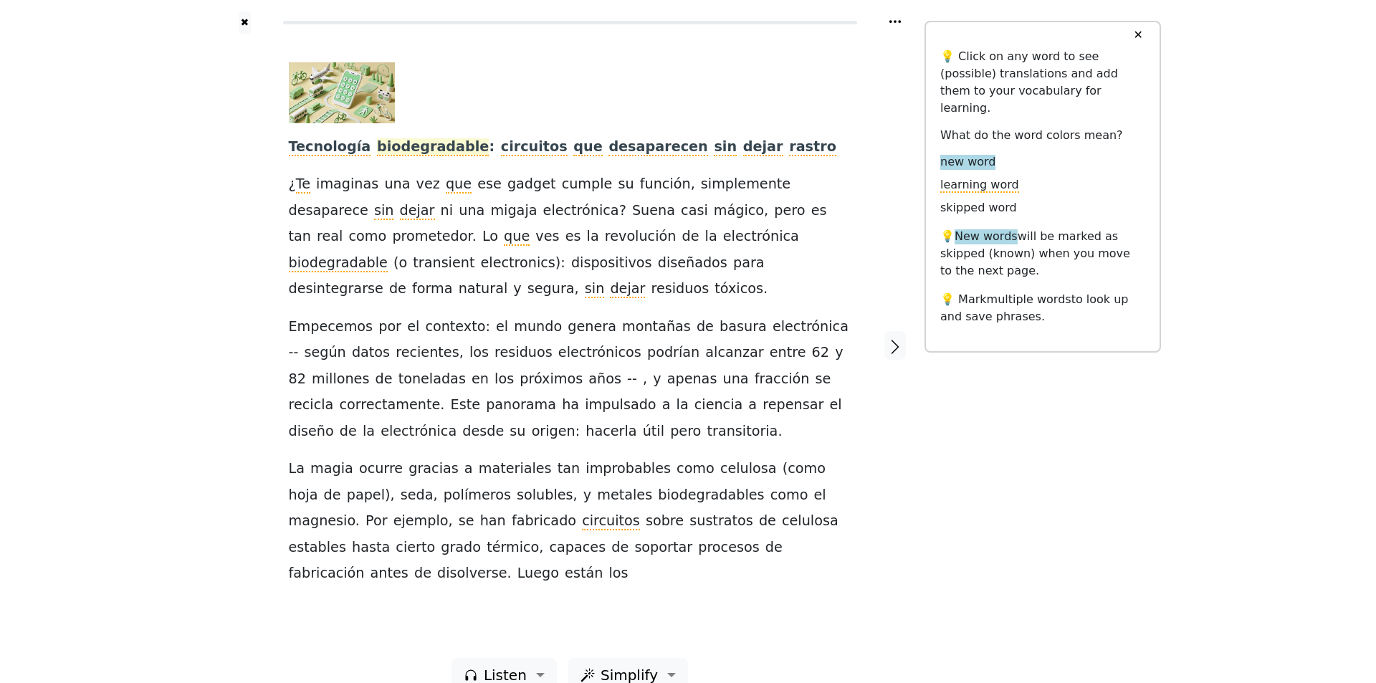
click at [386, 156] on span "biodegradable" at bounding box center [433, 147] width 112 height 18
click at [354, 189] on span "imaginas" at bounding box center [347, 185] width 62 height 18
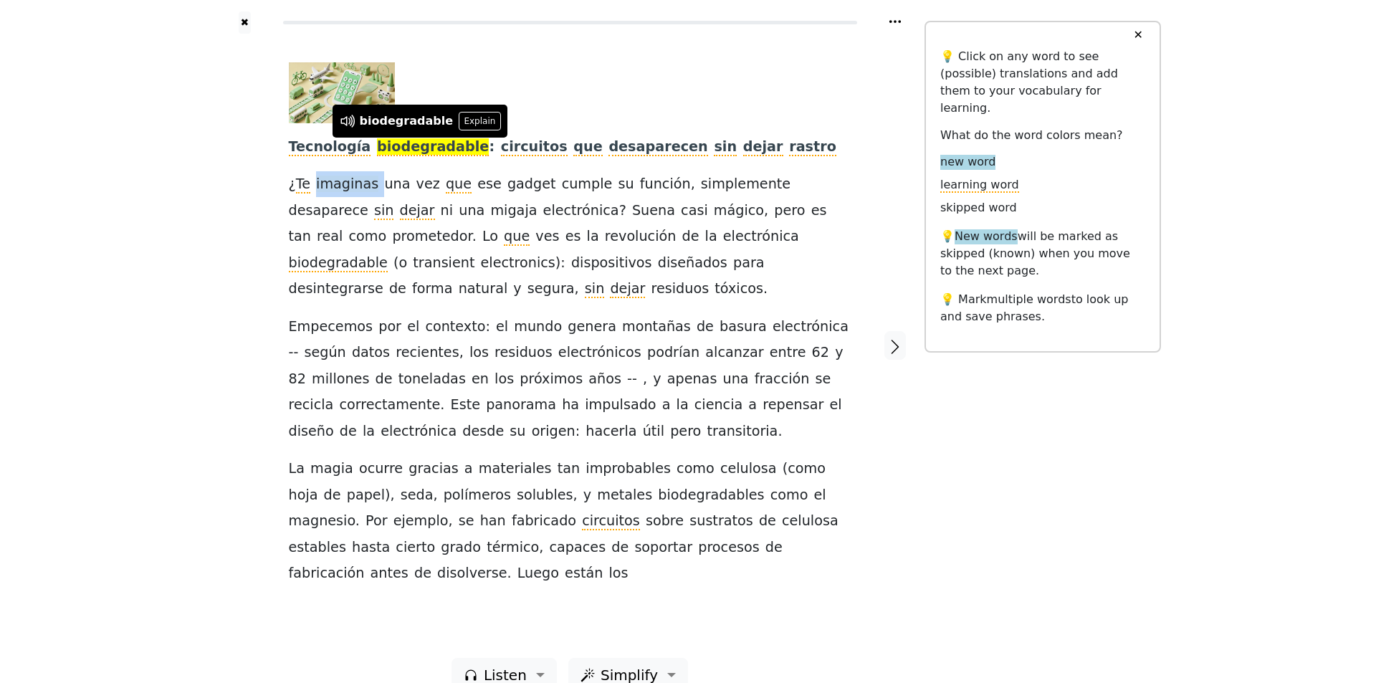
click at [354, 189] on span "imaginas" at bounding box center [347, 185] width 62 height 18
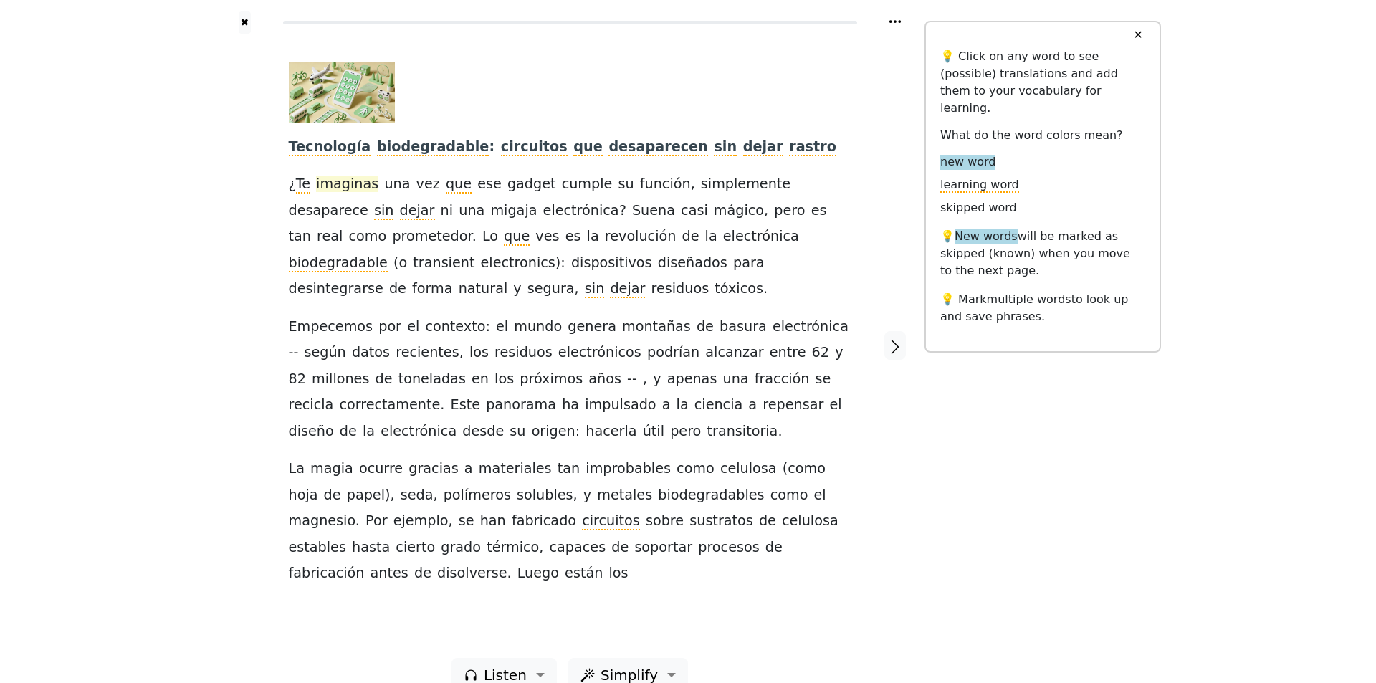
click at [354, 189] on span "imaginas" at bounding box center [347, 185] width 62 height 18
click at [347, 191] on span "imaginas" at bounding box center [347, 185] width 62 height 18
click at [380, 149] on button "Explain" at bounding box center [401, 158] width 42 height 19
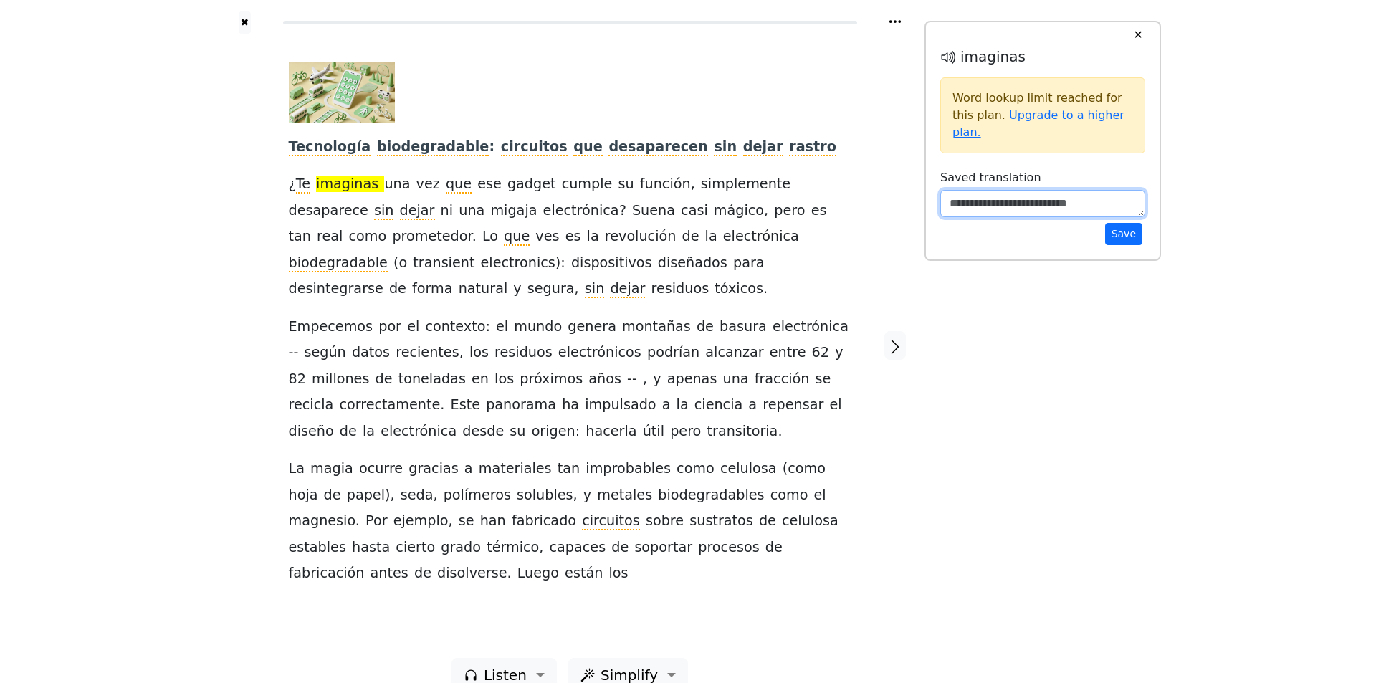
click at [1095, 190] on textarea at bounding box center [1042, 203] width 205 height 27
click at [1135, 39] on button "✕" at bounding box center [1137, 35] width 27 height 26
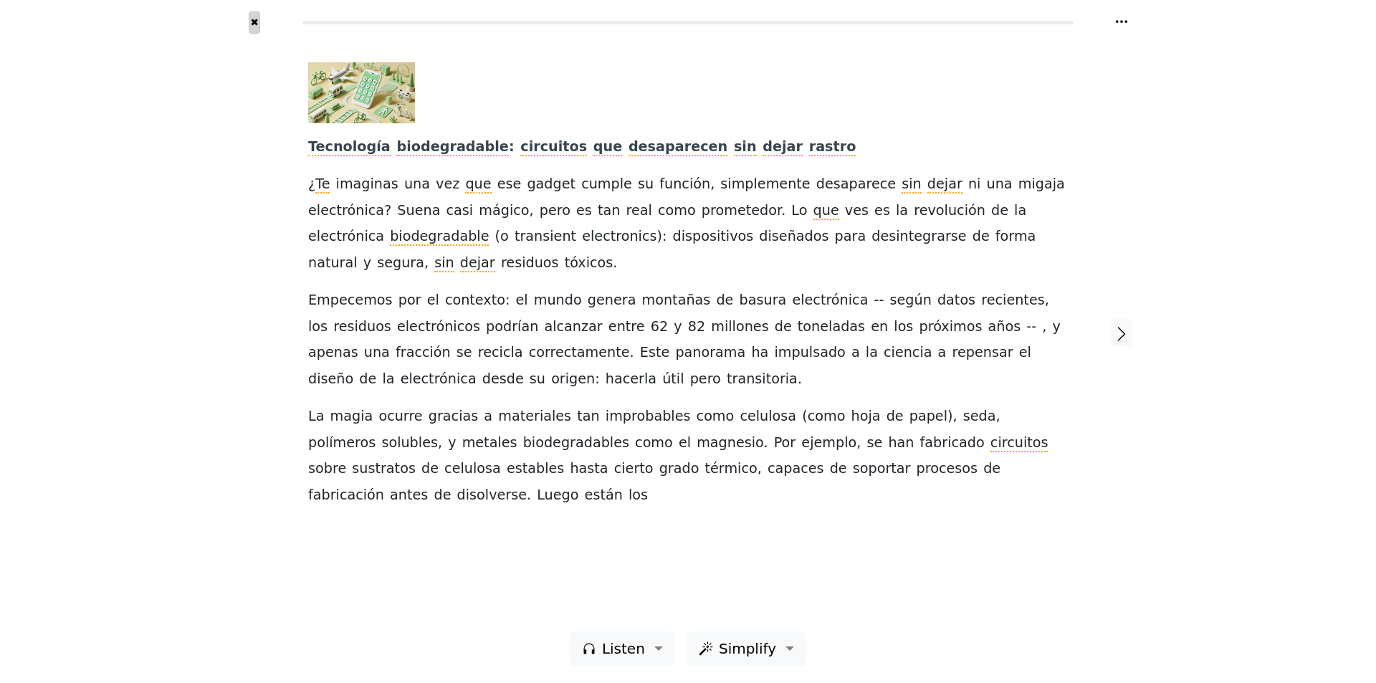
click at [253, 28] on button "✖" at bounding box center [255, 22] width 12 height 22
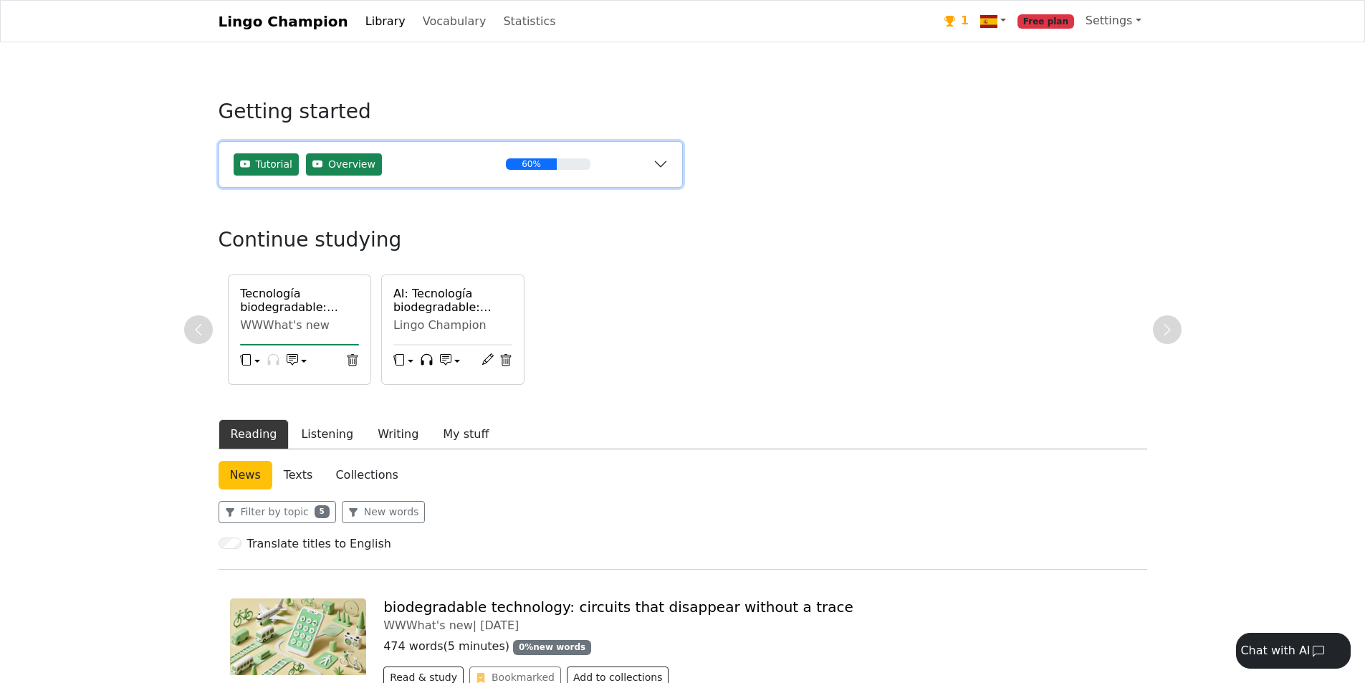
click at [657, 155] on button "Tutorial Overview 60%" at bounding box center [450, 164] width 463 height 45
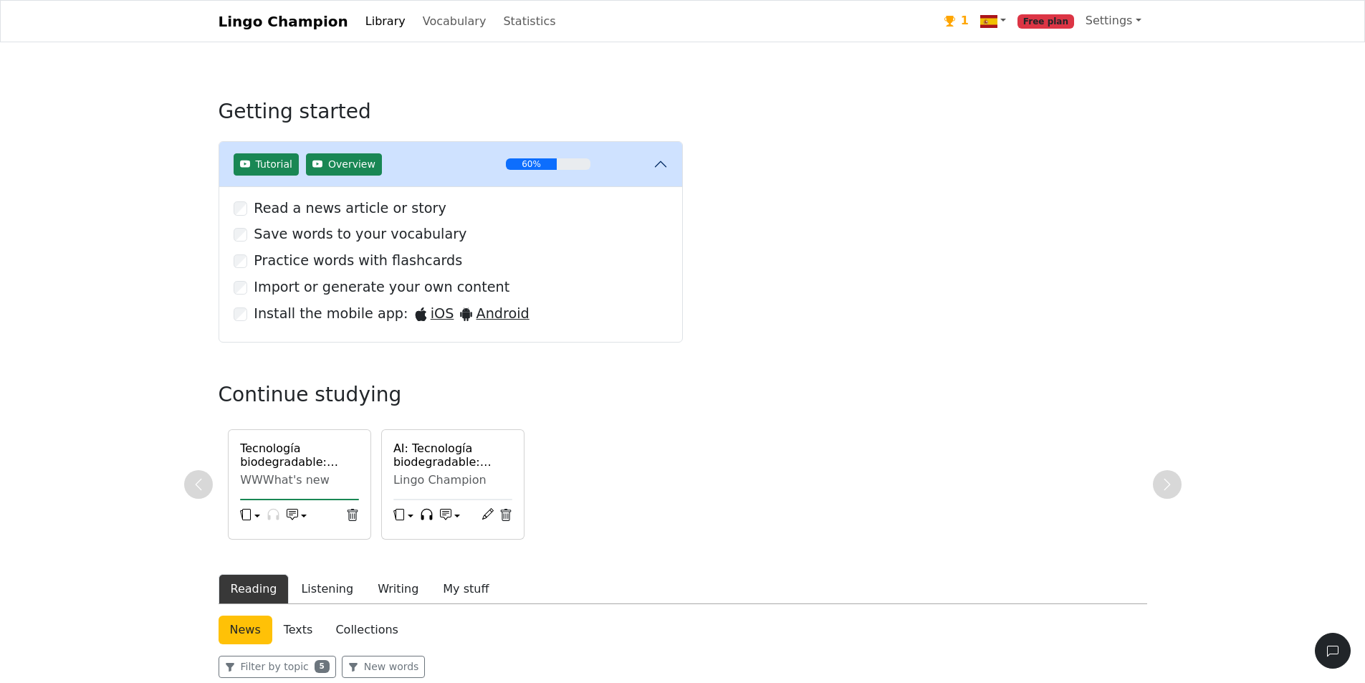
click at [1053, 29] on link "Free plan" at bounding box center [1046, 20] width 68 height 29
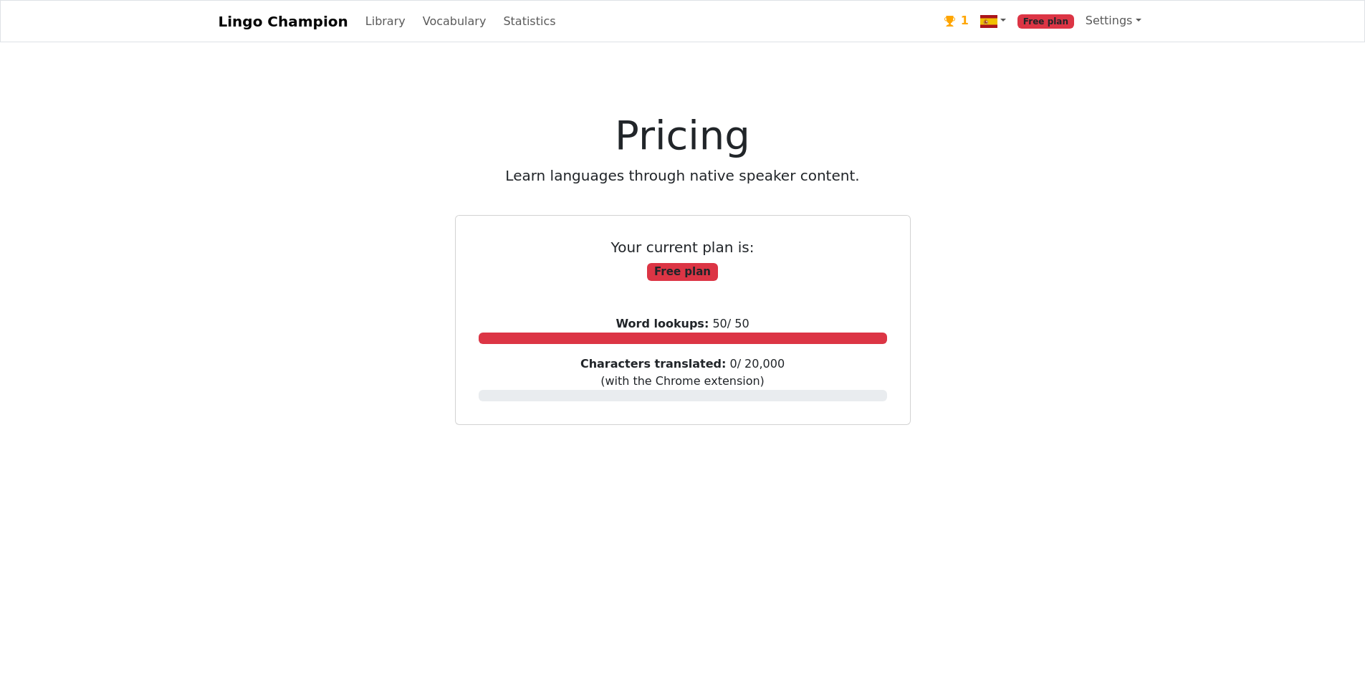
scroll to position [265, 0]
